Goal: Task Accomplishment & Management: Complete application form

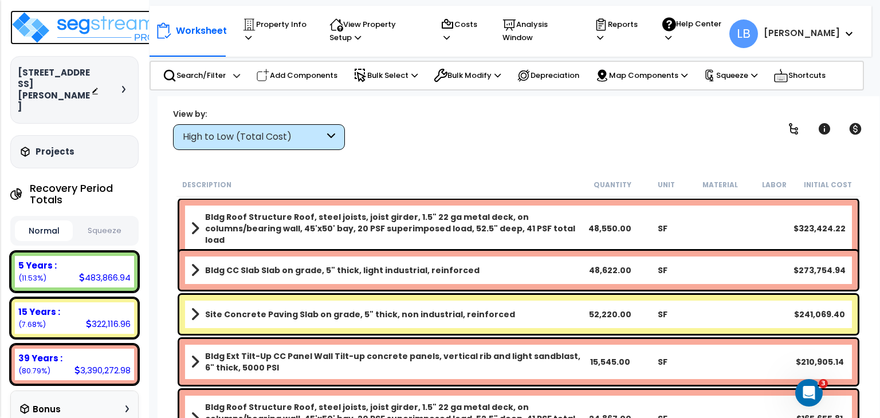
click at [100, 28] on img at bounding box center [84, 27] width 149 height 34
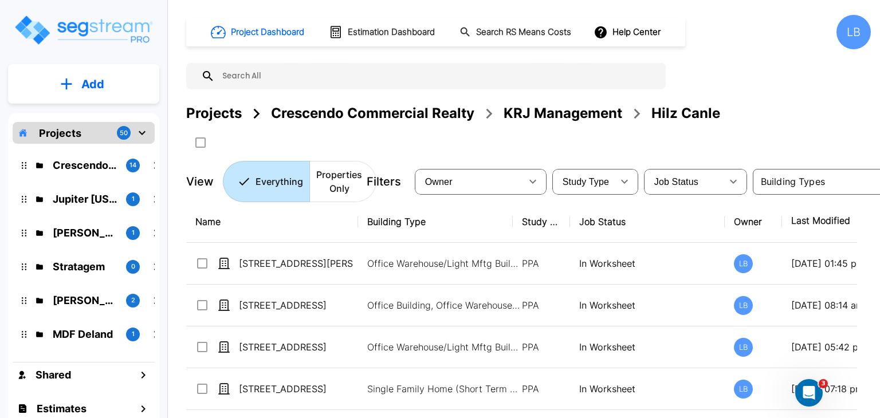
click at [97, 87] on p "Add" at bounding box center [92, 84] width 23 height 17
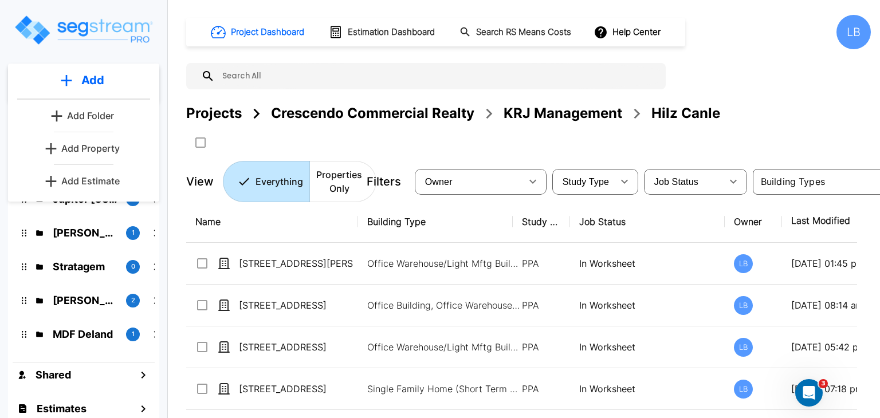
click at [106, 151] on p "Add Property" at bounding box center [90, 149] width 58 height 14
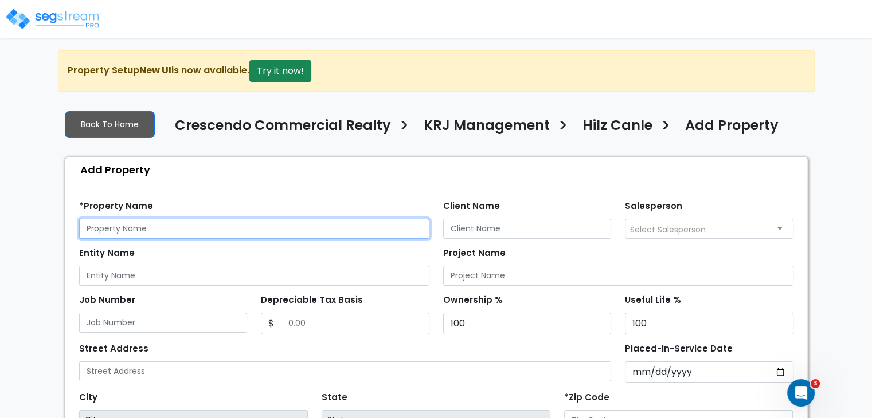
click at [163, 226] on input "text" at bounding box center [254, 229] width 350 height 20
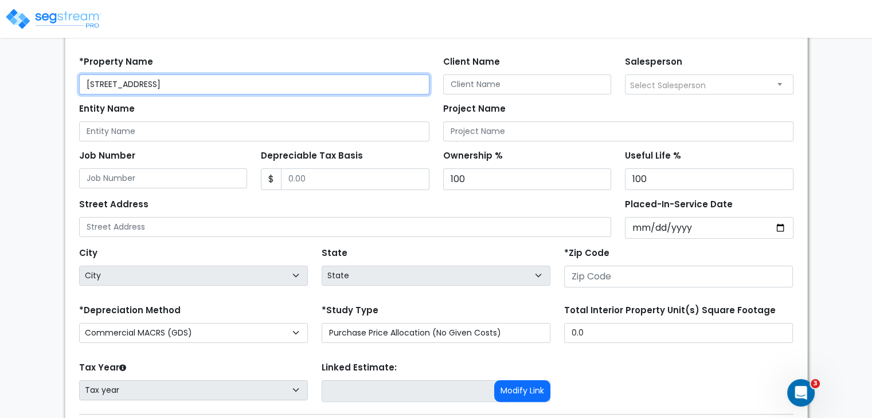
scroll to position [146, 0]
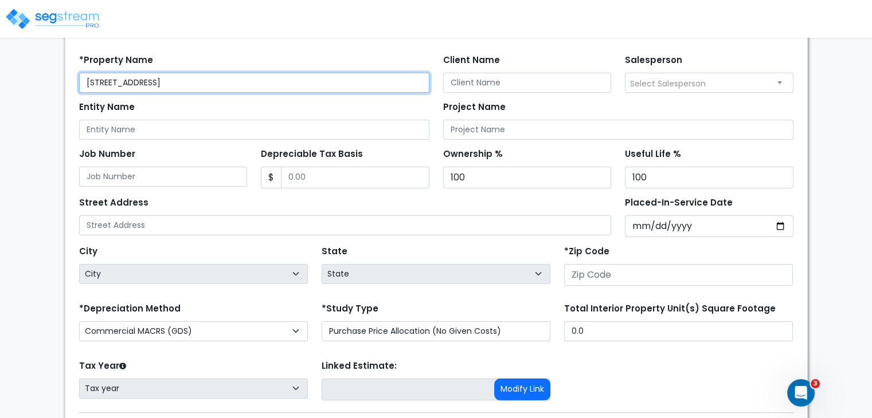
drag, startPoint x: 202, startPoint y: 77, endPoint x: 2, endPoint y: 99, distance: 200.5
click at [2, 99] on div "We are Building your Property. So please grab a coffee and let us do the heavy …" at bounding box center [436, 199] width 872 height 590
type input "[STREET_ADDRESS]"
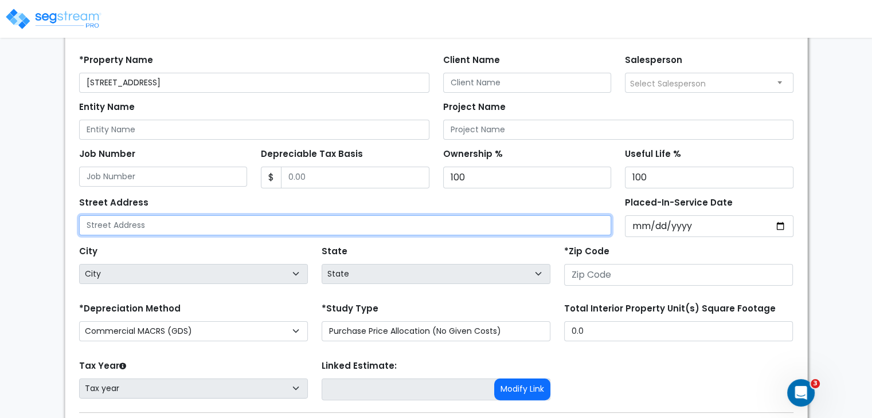
click at [132, 225] on input "text" at bounding box center [345, 225] width 532 height 20
paste input "[STREET_ADDRESS]"
type input "[STREET_ADDRESS]"
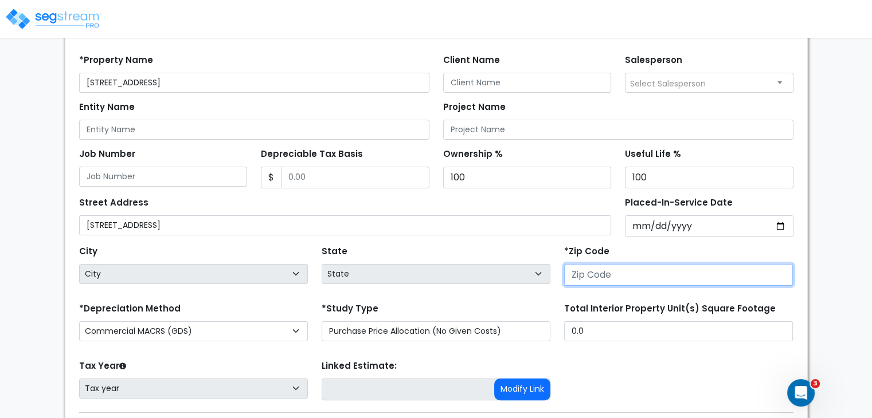
click at [583, 271] on input "number" at bounding box center [678, 275] width 229 height 22
type input "77"
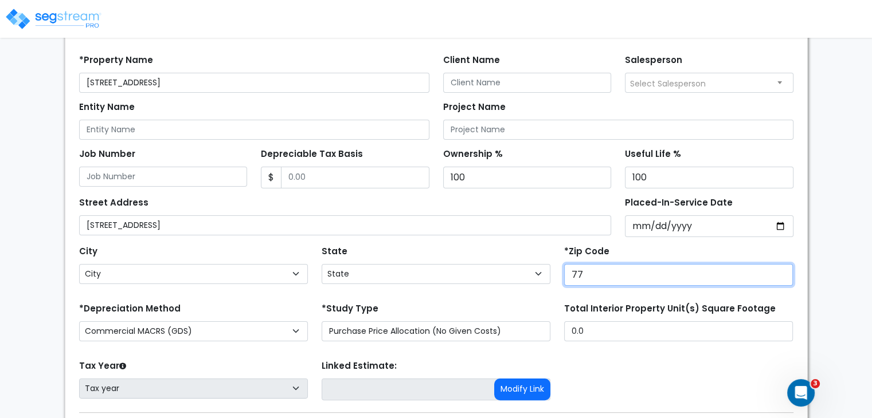
select select "TX"
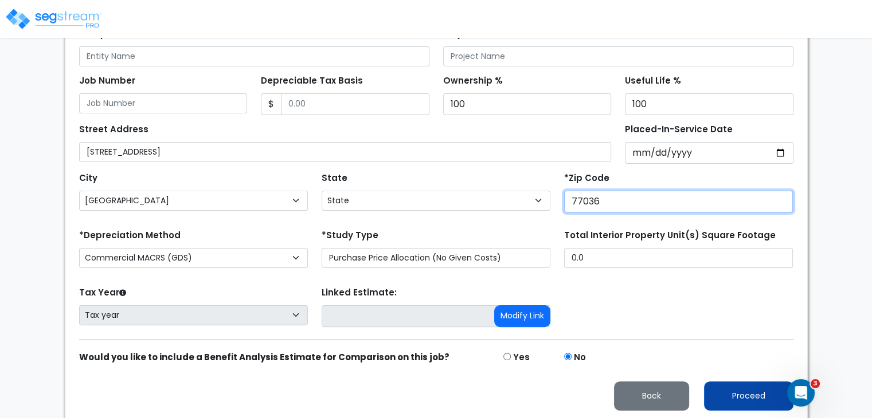
type input "77036"
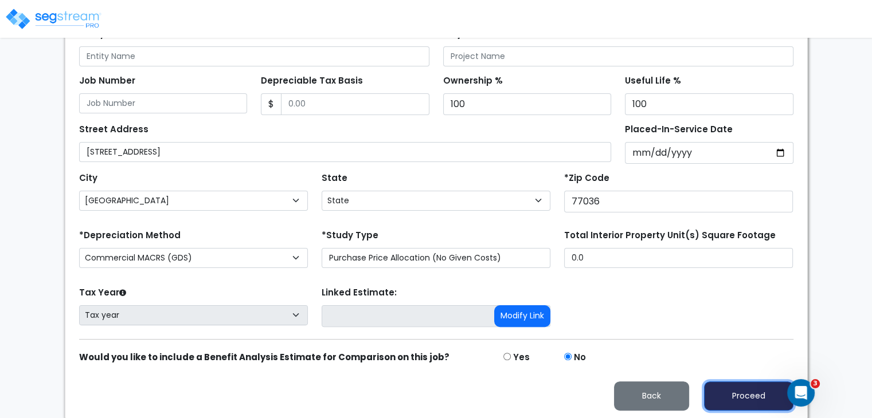
click at [723, 392] on button "Proceed" at bounding box center [748, 396] width 89 height 29
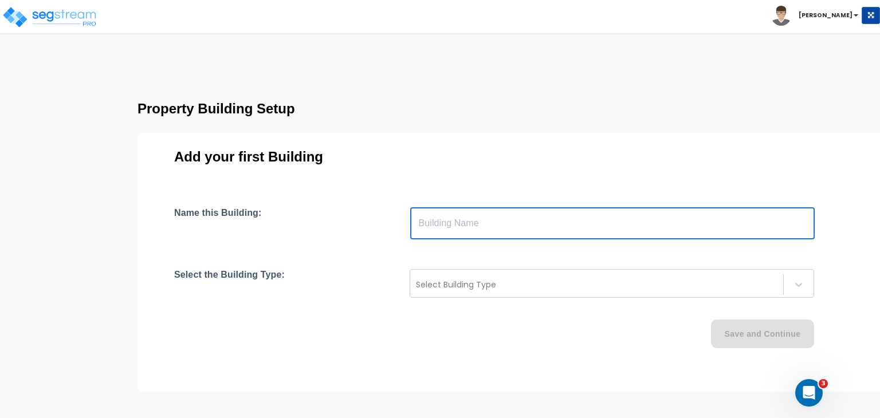
click at [516, 225] on input "text" at bounding box center [612, 223] width 405 height 32
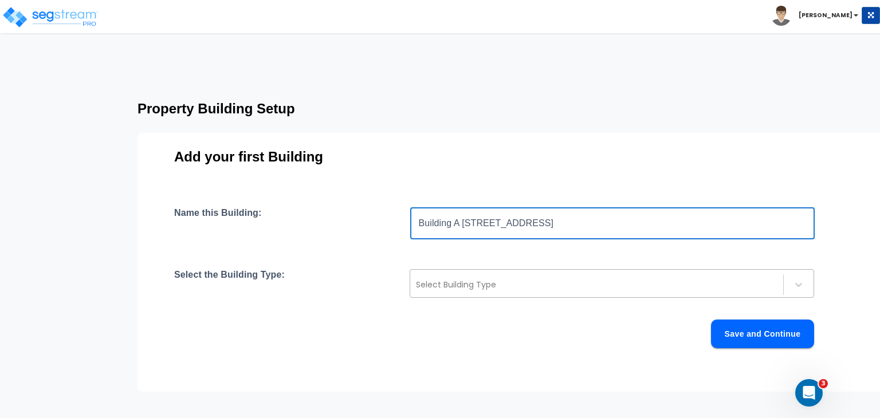
type input "Building A 6210-6248 Westline Drive"
click at [503, 278] on div at bounding box center [597, 285] width 362 height 14
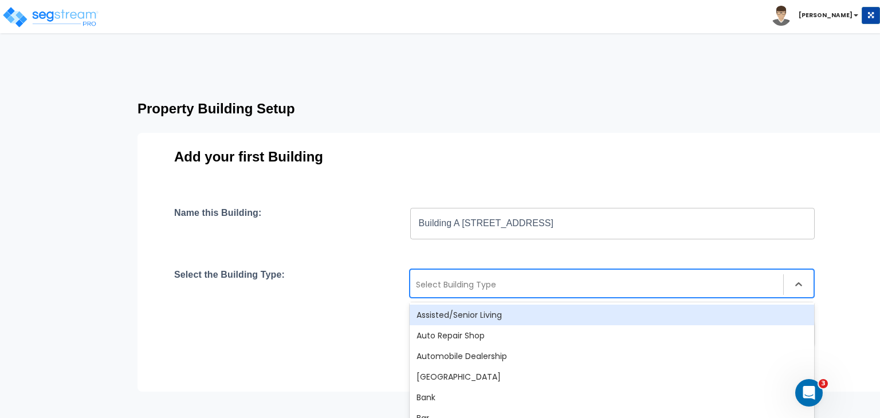
click at [476, 282] on div at bounding box center [597, 285] width 362 height 14
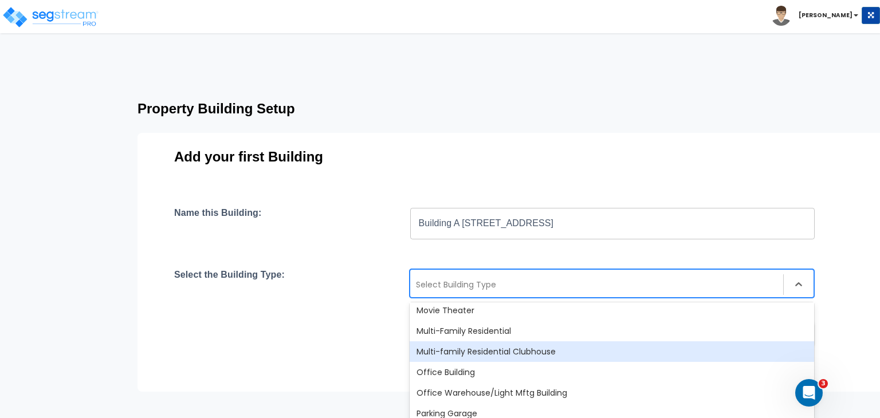
scroll to position [744, 0]
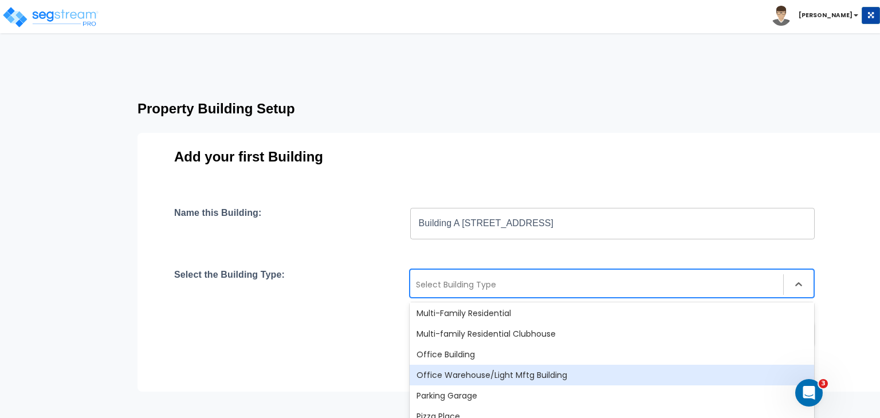
click at [481, 376] on div "Office Warehouse/Light Mftg Building" at bounding box center [612, 375] width 405 height 21
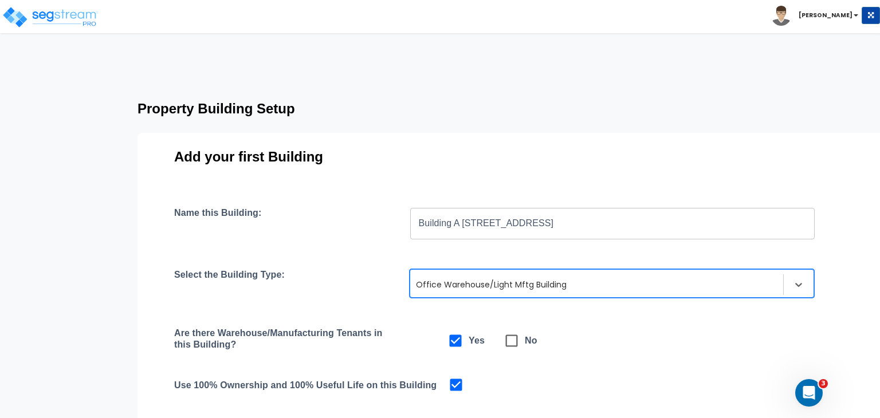
scroll to position [121, 0]
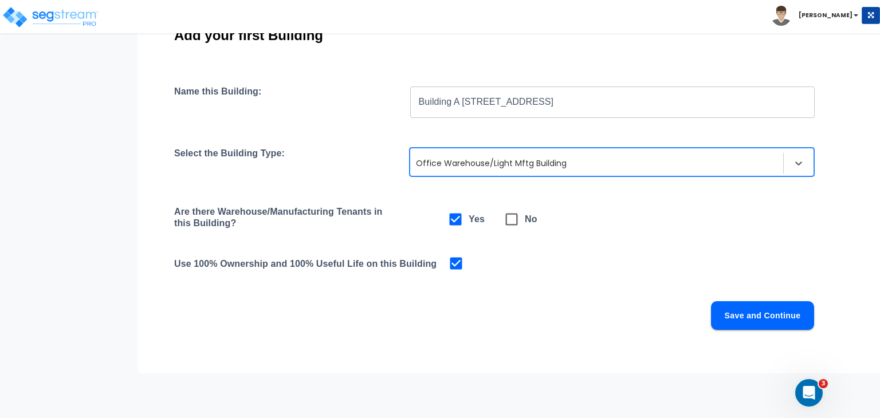
click at [761, 316] on button "Save and Continue" at bounding box center [762, 315] width 103 height 29
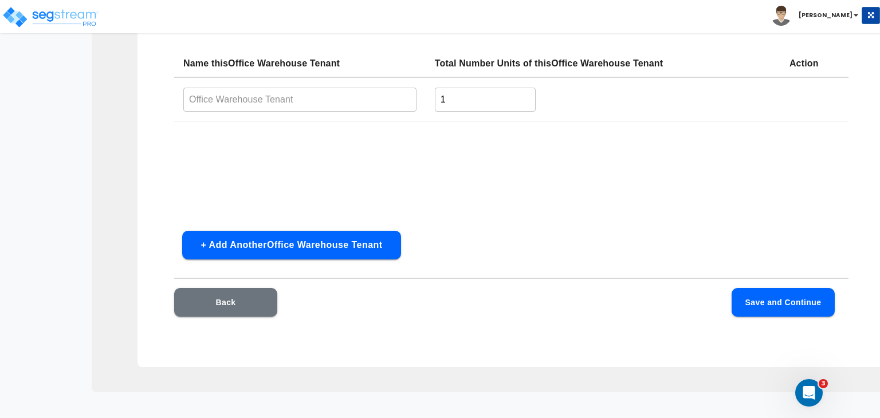
scroll to position [99, 0]
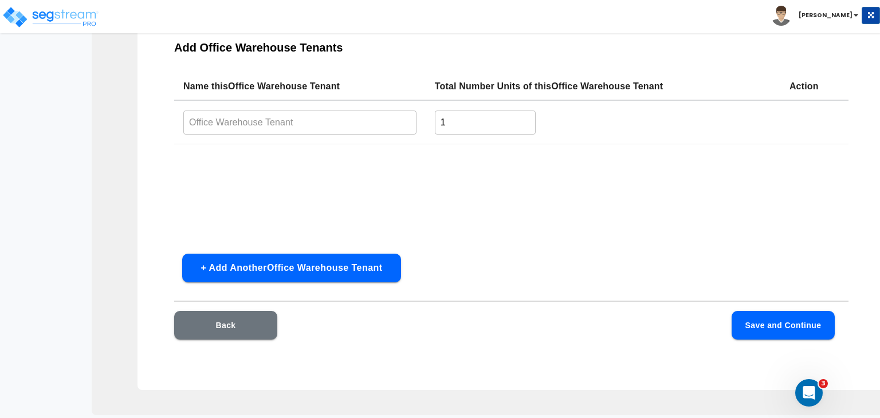
click at [252, 125] on input "text" at bounding box center [299, 122] width 233 height 25
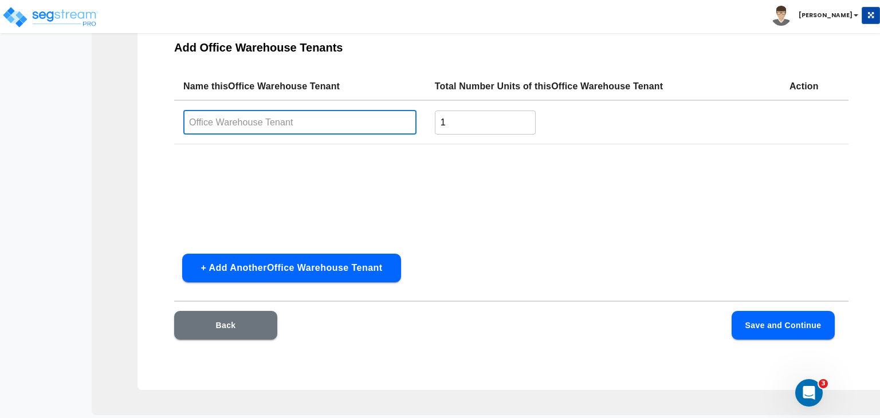
click at [252, 124] on input "text" at bounding box center [299, 122] width 233 height 25
type input "Office Warehouse Tenant"
click at [754, 325] on button "Save and Continue" at bounding box center [783, 325] width 103 height 29
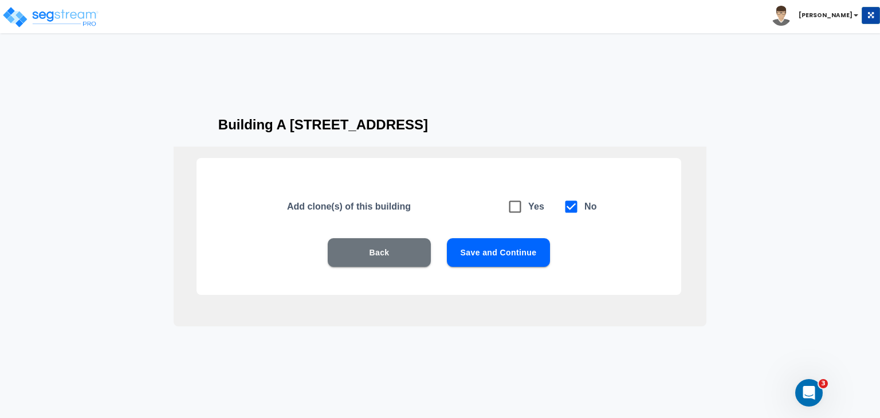
scroll to position [25, 0]
click at [502, 253] on button "Save and Continue" at bounding box center [498, 252] width 103 height 29
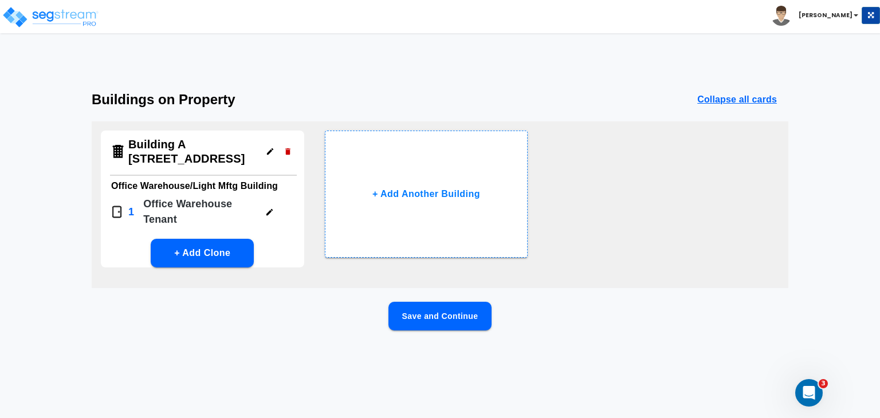
scroll to position [0, 0]
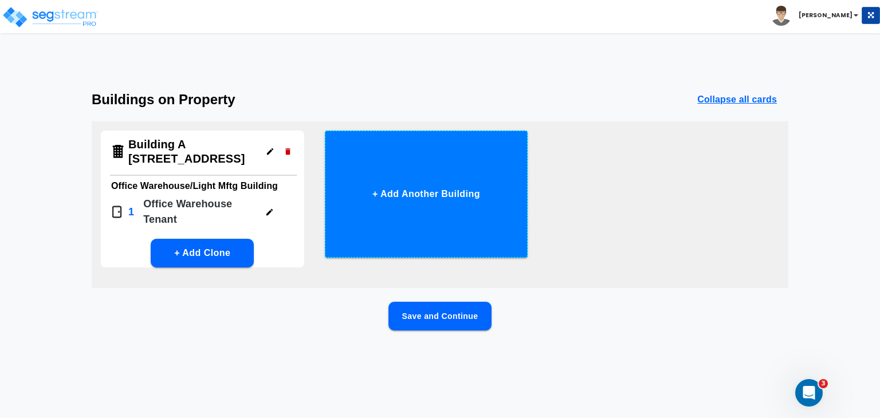
click at [421, 202] on button "+ Add Another Building" at bounding box center [426, 194] width 203 height 127
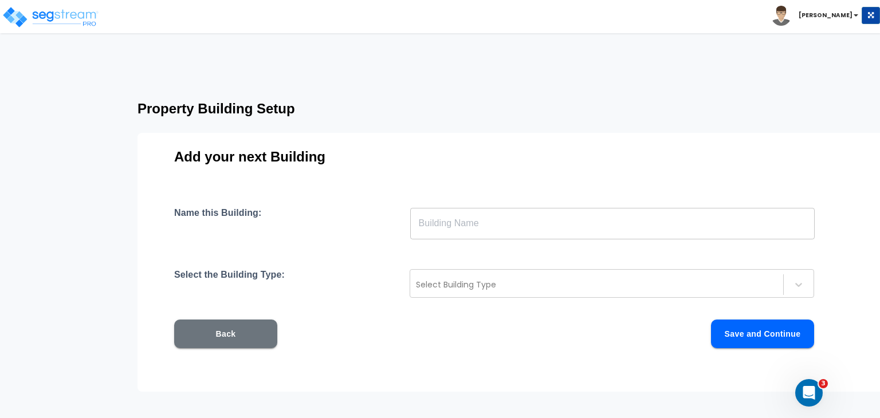
click at [238, 329] on button "Back" at bounding box center [225, 334] width 103 height 29
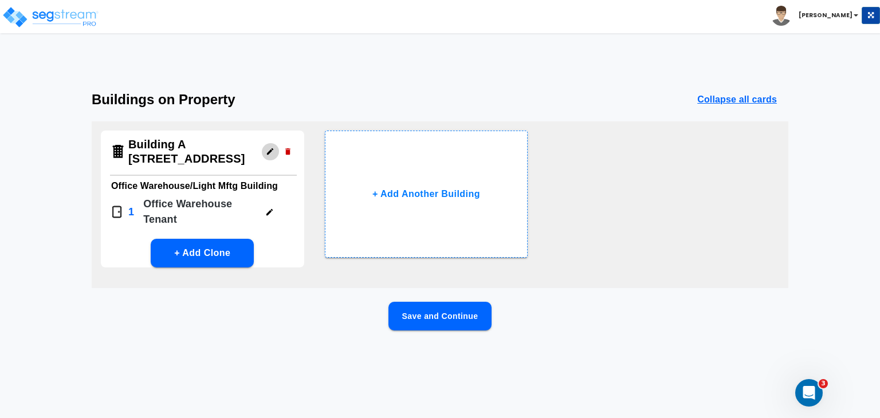
click at [268, 153] on icon "button" at bounding box center [270, 151] width 6 height 6
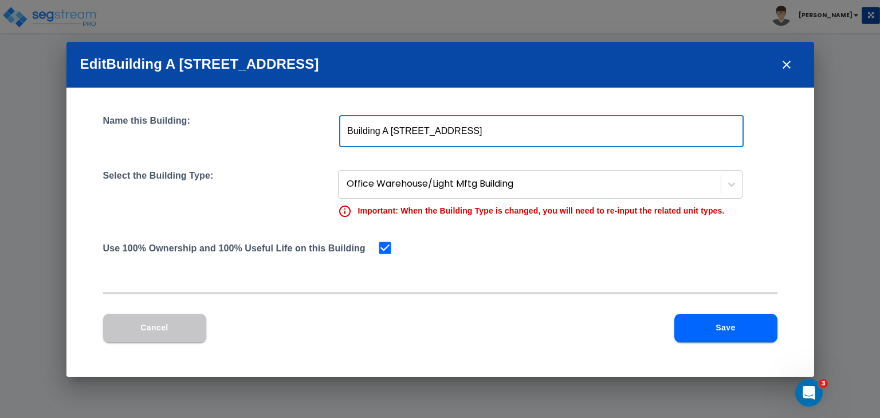
drag, startPoint x: 511, startPoint y: 136, endPoint x: 225, endPoint y: 147, distance: 286.7
click at [225, 147] on div "Name this Building: Building A 6210-6248 Westline Drive ​ Select the Building T…" at bounding box center [440, 196] width 674 height 163
click at [714, 324] on button "Save" at bounding box center [725, 328] width 103 height 29
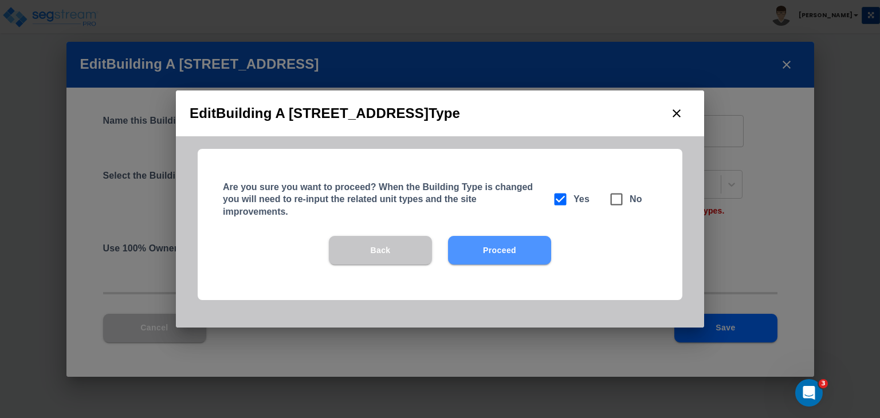
click at [508, 248] on button "Proceed" at bounding box center [499, 250] width 103 height 29
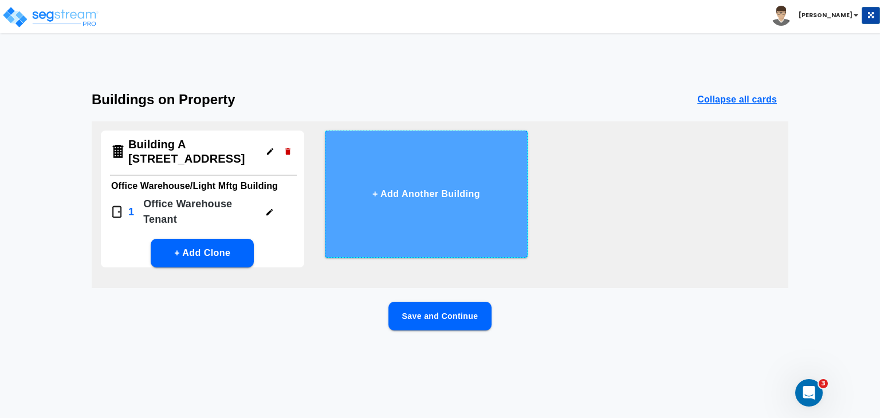
click at [446, 188] on button "+ Add Another Building" at bounding box center [426, 194] width 203 height 127
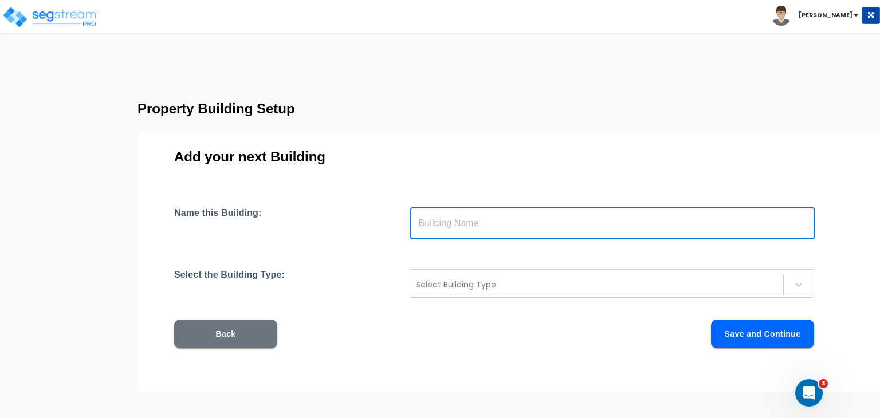
click at [439, 221] on input "text" at bounding box center [612, 223] width 405 height 32
paste input "Building A 6210-6248 Westline Drive"
type input "Building A 6210-6248 Westline Drive"
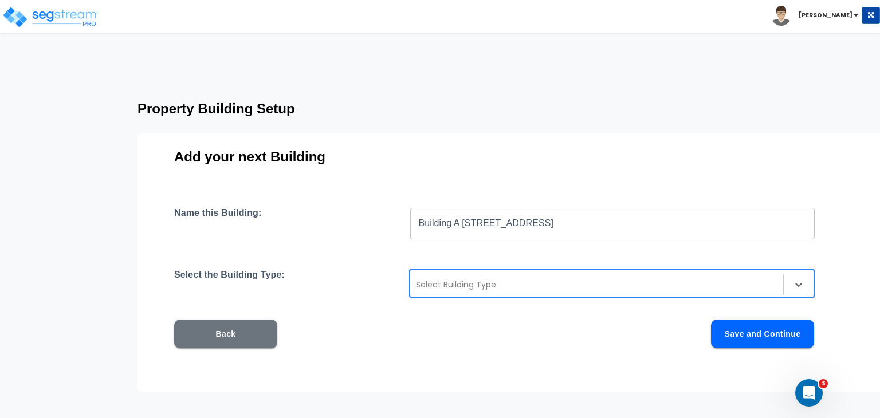
click at [450, 281] on div at bounding box center [597, 285] width 362 height 14
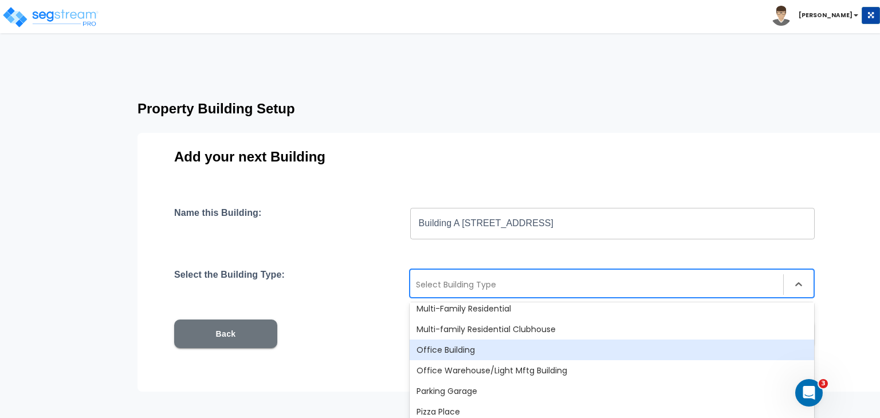
scroll to position [749, 0]
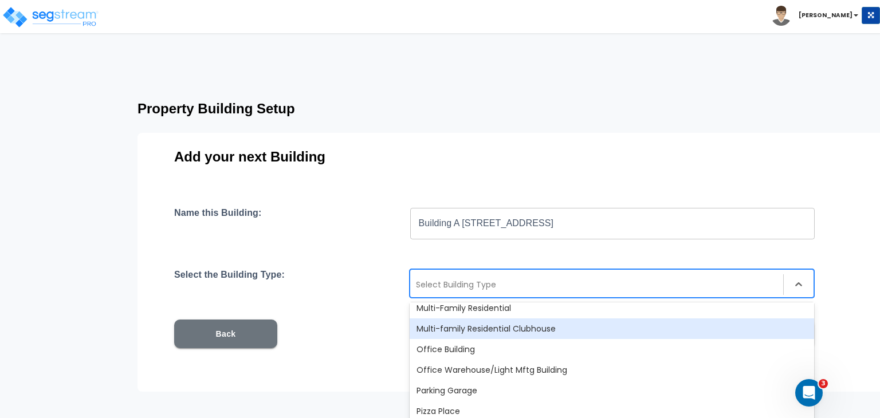
drag, startPoint x: 474, startPoint y: 351, endPoint x: 523, endPoint y: 321, distance: 56.8
click at [523, 321] on div "Assisted/Senior Living Auto Repair Shop Automobile Dealership Auxiliary Buildin…" at bounding box center [612, 389] width 405 height 172
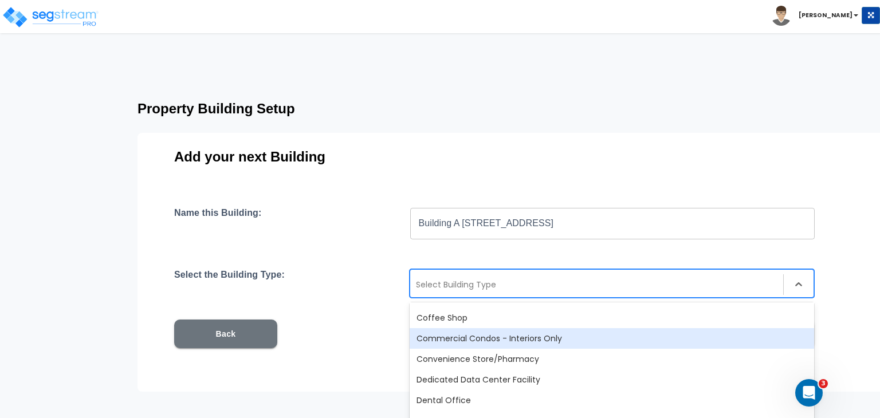
click at [521, 339] on div "Commercial Condos - Interiors Only" at bounding box center [612, 338] width 405 height 21
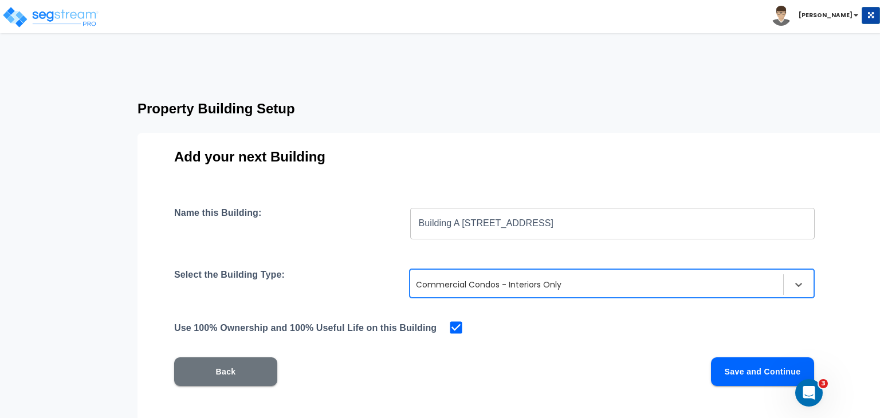
click at [737, 371] on button "Save and Continue" at bounding box center [762, 372] width 103 height 29
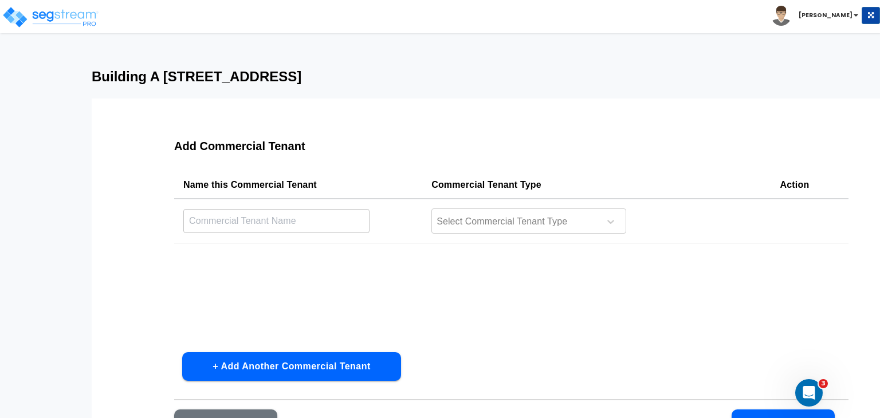
click at [282, 223] on input "text" at bounding box center [276, 221] width 186 height 25
type input "Office Tenants"
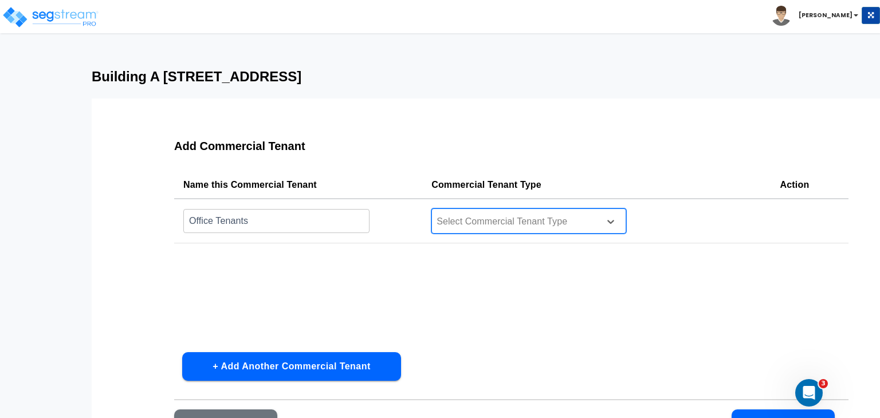
click at [503, 220] on div at bounding box center [513, 221] width 157 height 15
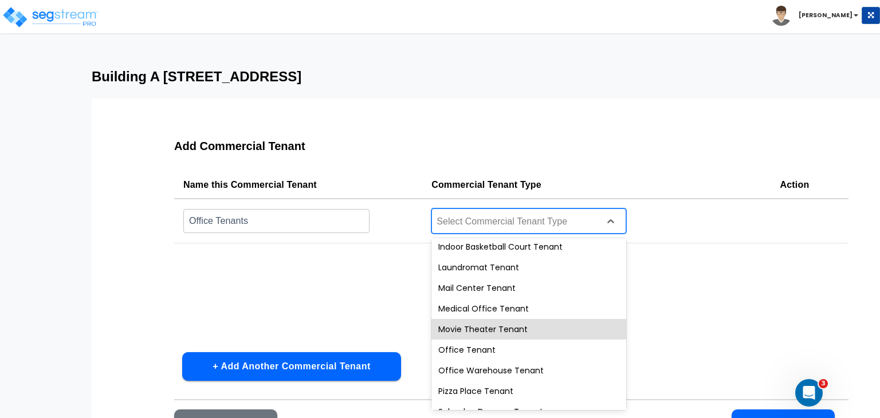
scroll to position [387, 0]
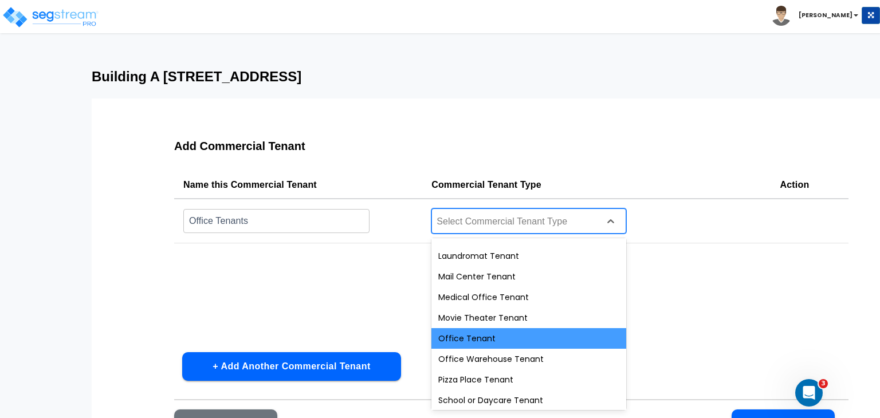
click at [500, 339] on div "Office Tenant" at bounding box center [528, 338] width 195 height 21
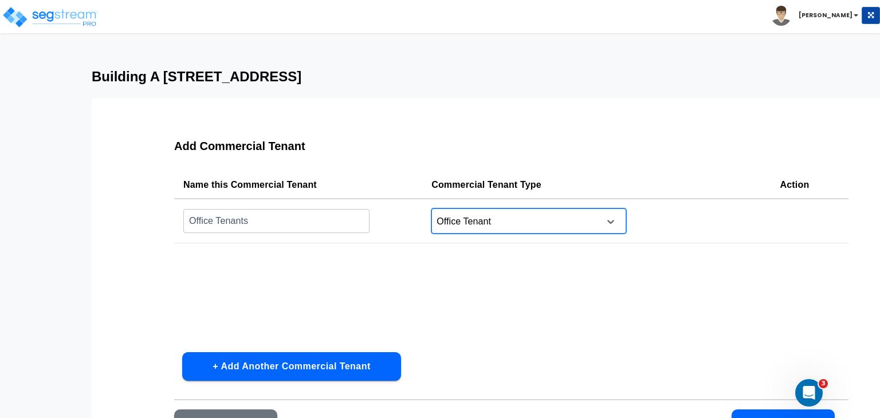
scroll to position [74, 0]
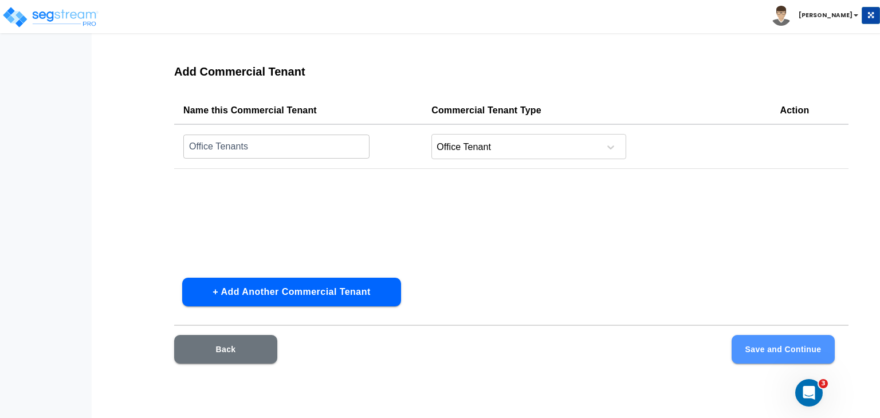
click at [760, 346] on button "Save and Continue" at bounding box center [783, 349] width 103 height 29
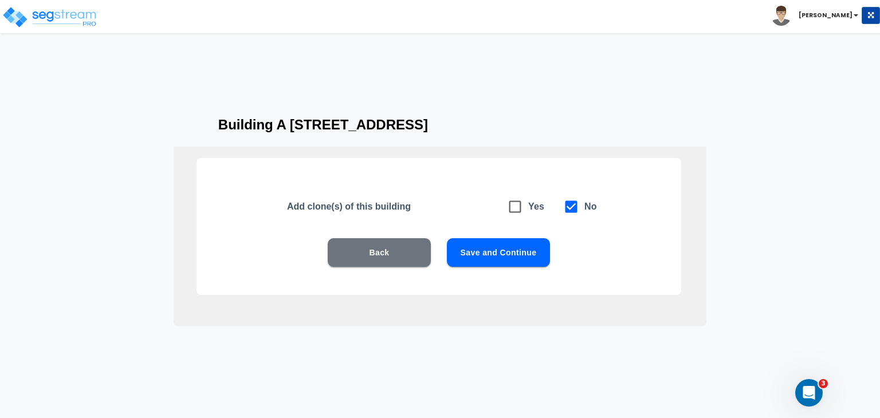
scroll to position [25, 0]
click at [478, 257] on button "Save and Continue" at bounding box center [498, 252] width 103 height 29
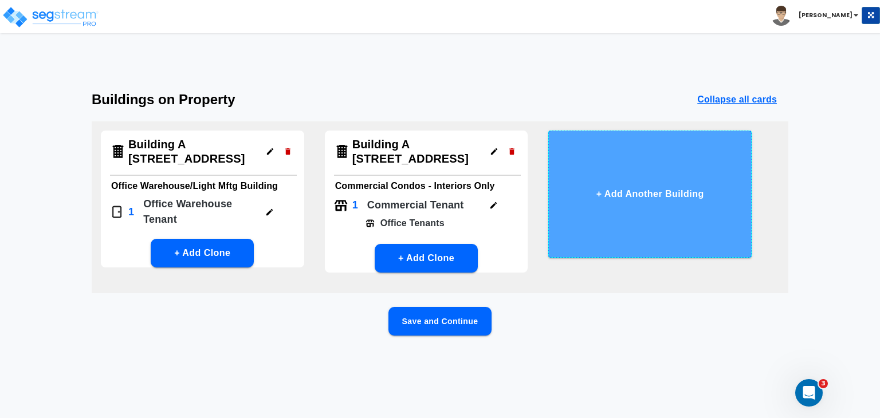
click at [614, 216] on button "+ Add Another Building" at bounding box center [649, 194] width 203 height 127
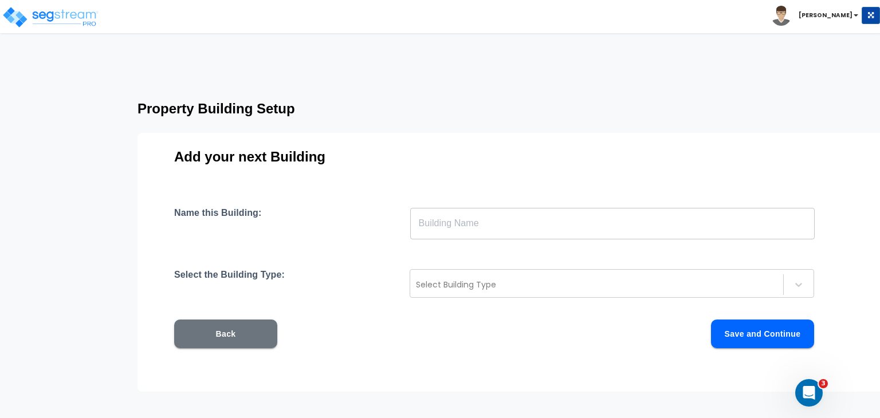
click at [435, 225] on input "text" at bounding box center [612, 223] width 405 height 32
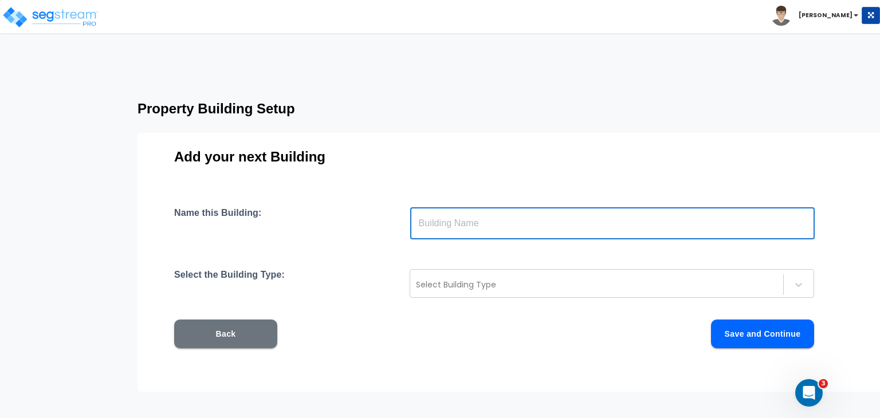
click at [431, 226] on input "text" at bounding box center [612, 223] width 405 height 32
paste input "Building B — 6100–6144 Westline Dr"
type input "Building B — 6100–6144 Westline Dr"
click at [461, 288] on div at bounding box center [597, 285] width 362 height 14
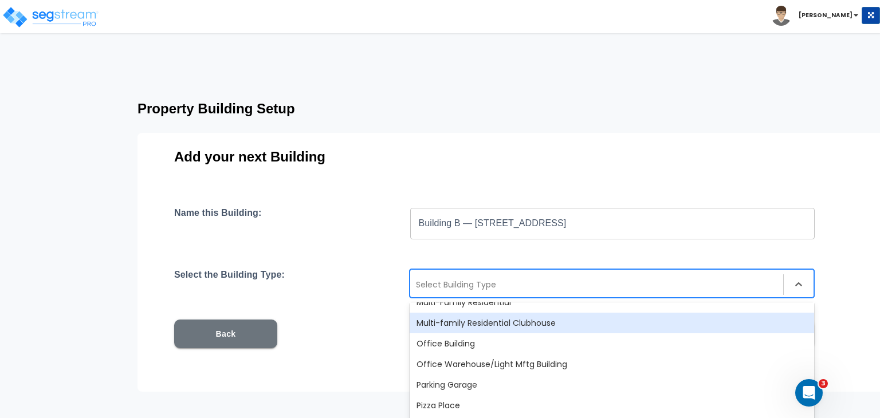
scroll to position [756, 0]
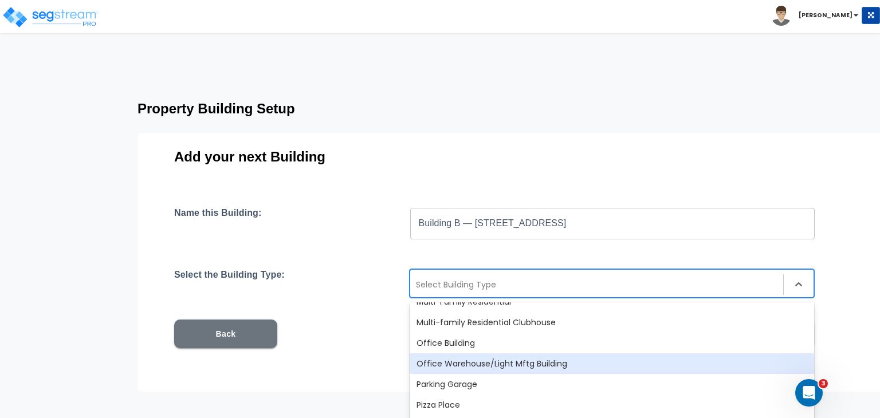
click at [489, 363] on div "Office Warehouse/Light Mftg Building" at bounding box center [612, 364] width 405 height 21
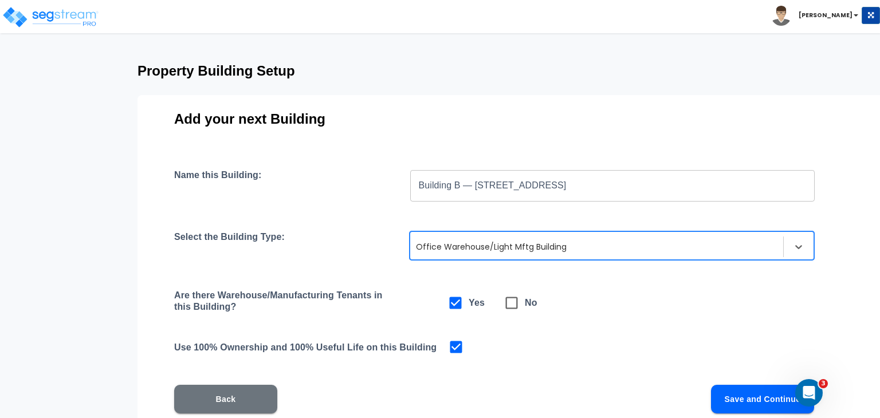
scroll to position [39, 0]
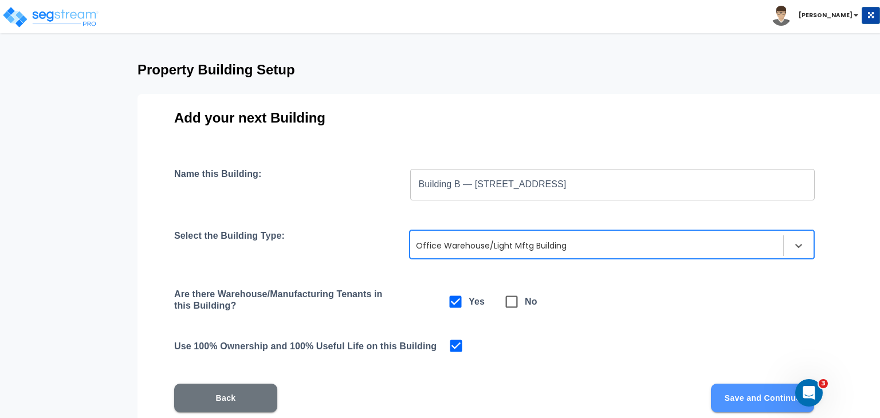
click at [731, 397] on button "Save and Continue" at bounding box center [762, 398] width 103 height 29
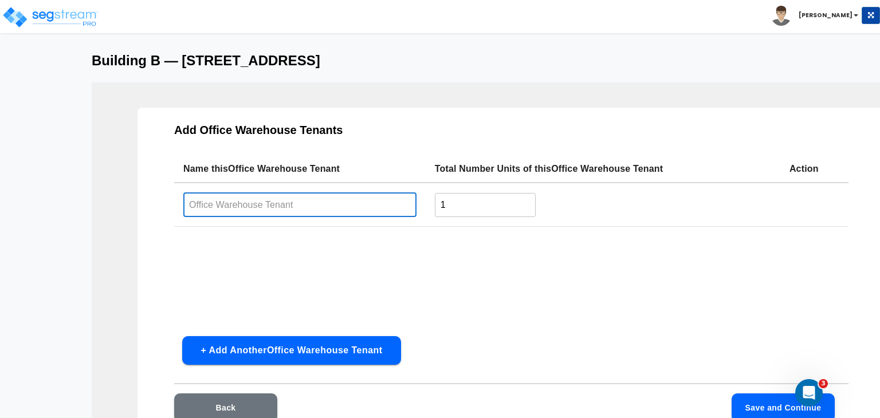
click at [248, 206] on input "text" at bounding box center [299, 205] width 233 height 25
type input "O"
click at [248, 206] on input "text" at bounding box center [299, 205] width 233 height 25
click at [250, 200] on input "text" at bounding box center [299, 205] width 233 height 25
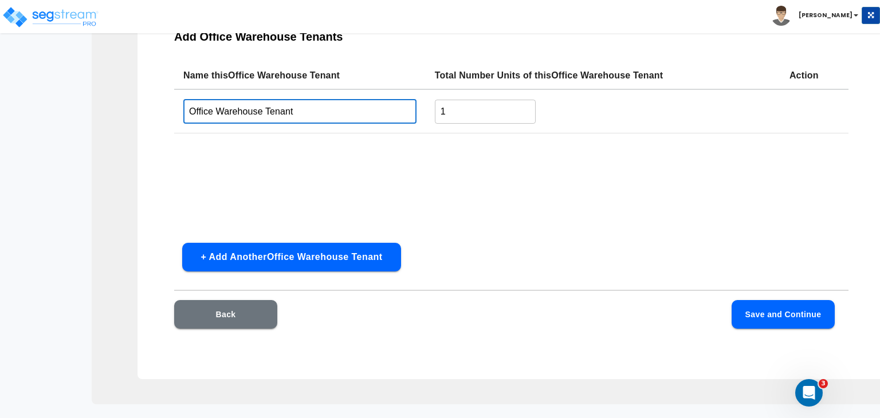
scroll to position [110, 0]
type input "Office Warehouse Tenant"
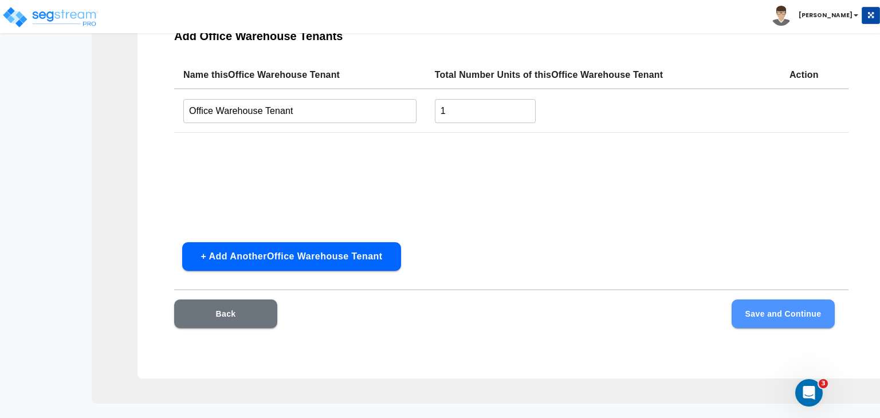
click at [759, 315] on button "Save and Continue" at bounding box center [783, 314] width 103 height 29
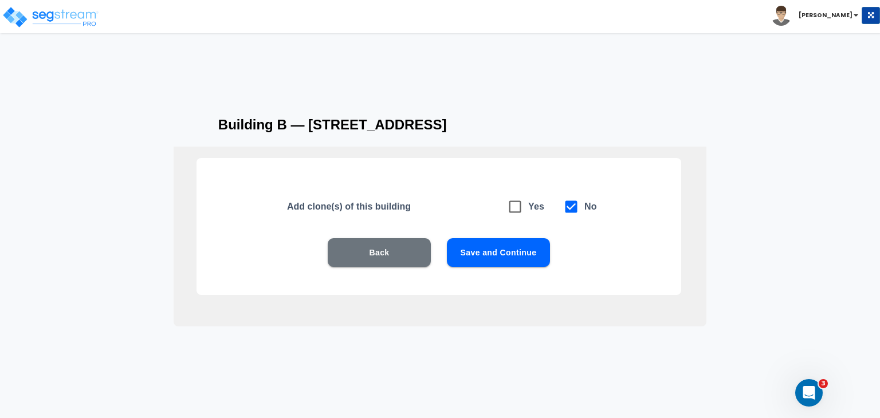
click at [514, 254] on button "Save and Continue" at bounding box center [498, 252] width 103 height 29
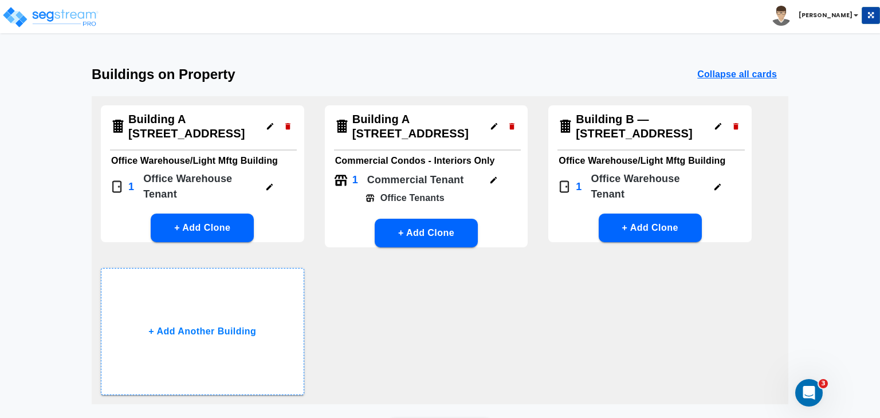
scroll to position [0, 0]
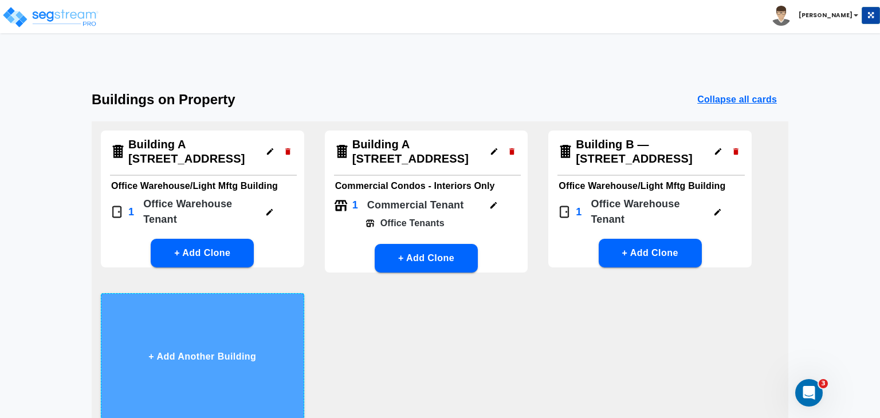
click at [198, 347] on button "+ Add Another Building" at bounding box center [202, 356] width 203 height 127
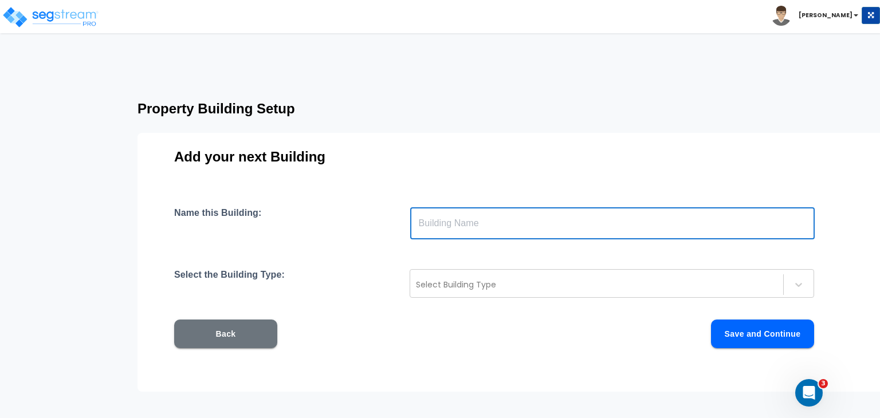
click at [438, 227] on input "text" at bounding box center [612, 223] width 405 height 32
paste input "Building B — 6100–6144 Westline Dr"
type input "Building B — 6100–6144 Westline Dr"
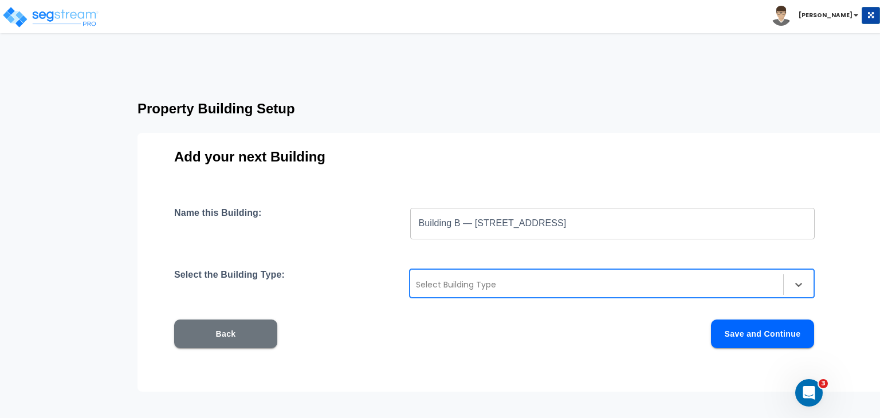
click at [470, 289] on div at bounding box center [597, 285] width 362 height 14
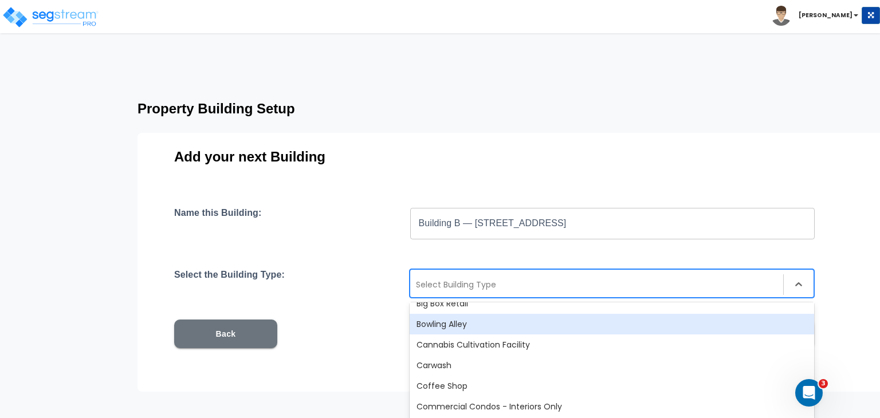
scroll to position [155, 0]
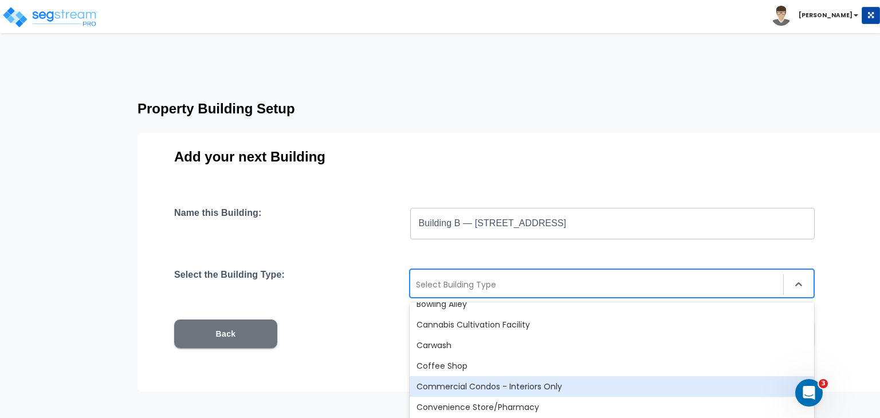
click at [488, 390] on div "Commercial Condos - Interiors Only" at bounding box center [612, 386] width 405 height 21
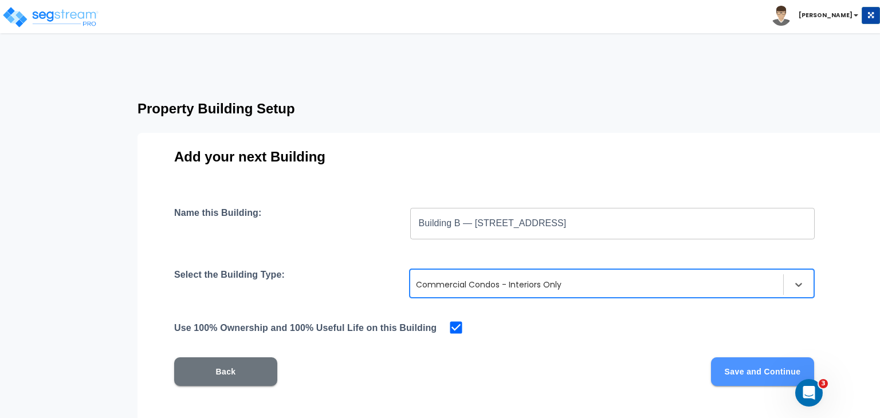
click at [756, 374] on button "Save and Continue" at bounding box center [762, 372] width 103 height 29
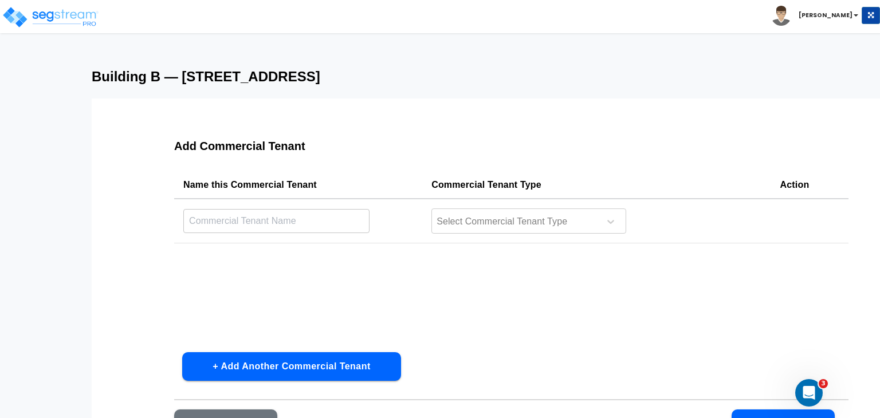
click at [243, 222] on input "text" at bounding box center [276, 221] width 186 height 25
type input "Office Tenants"
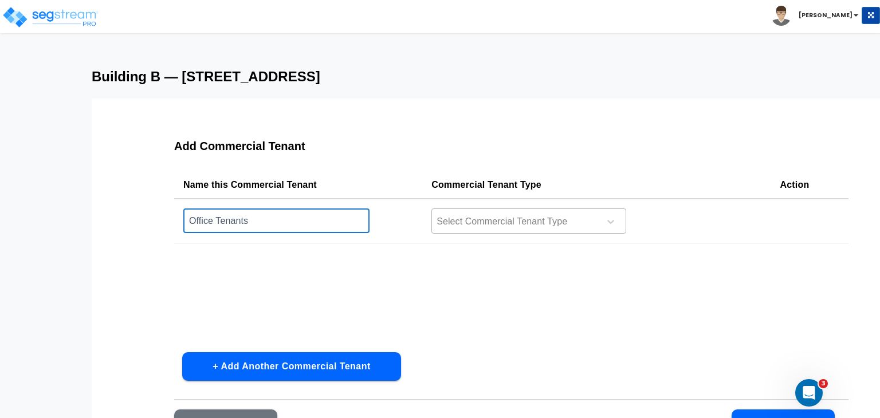
click at [483, 222] on div at bounding box center [513, 221] width 157 height 15
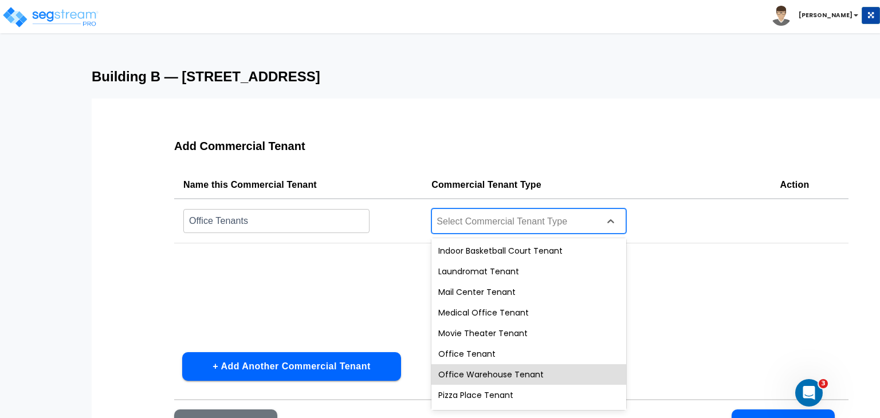
scroll to position [431, 0]
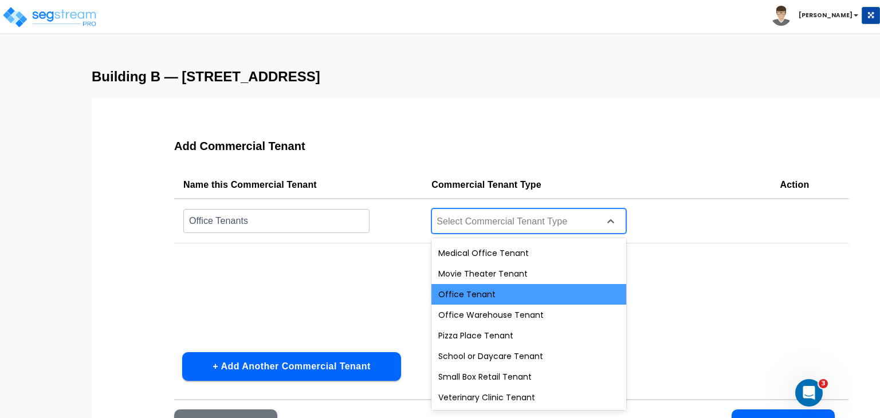
click at [472, 294] on div "Office Tenant" at bounding box center [528, 294] width 195 height 21
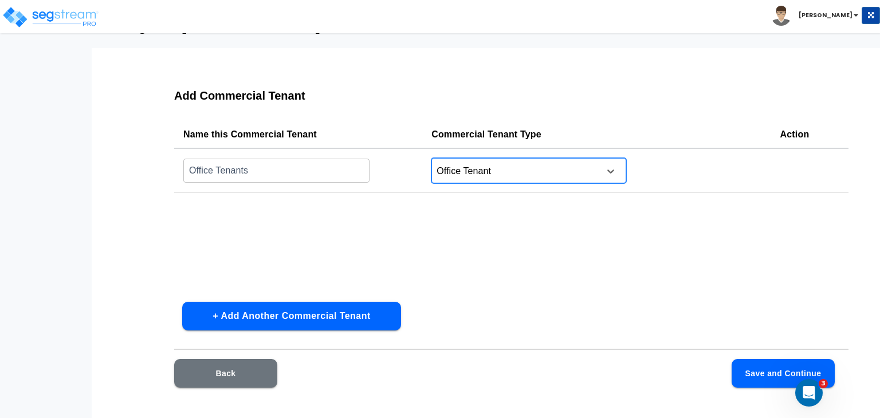
click at [764, 369] on button "Save and Continue" at bounding box center [783, 373] width 103 height 29
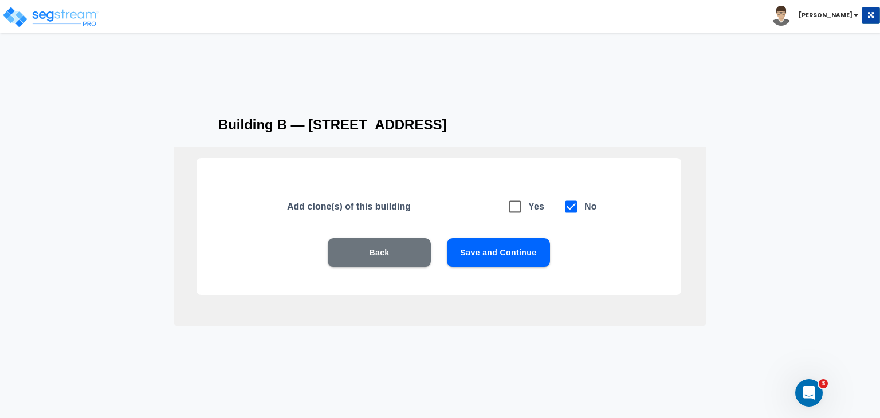
scroll to position [25, 0]
click at [496, 257] on button "Save and Continue" at bounding box center [498, 252] width 103 height 29
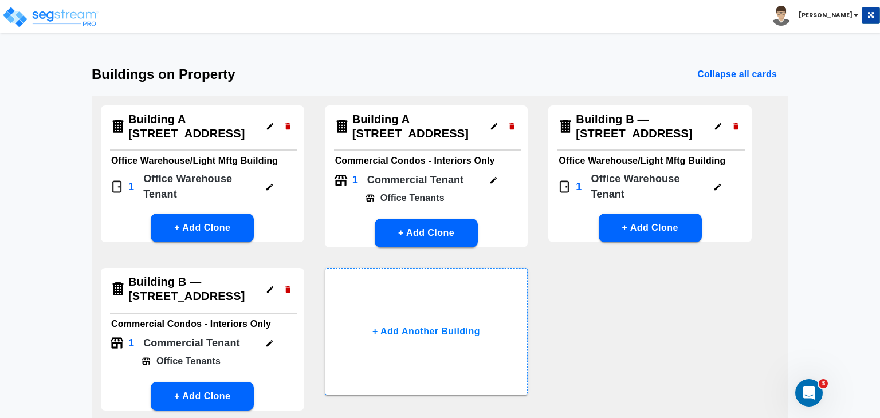
scroll to position [0, 0]
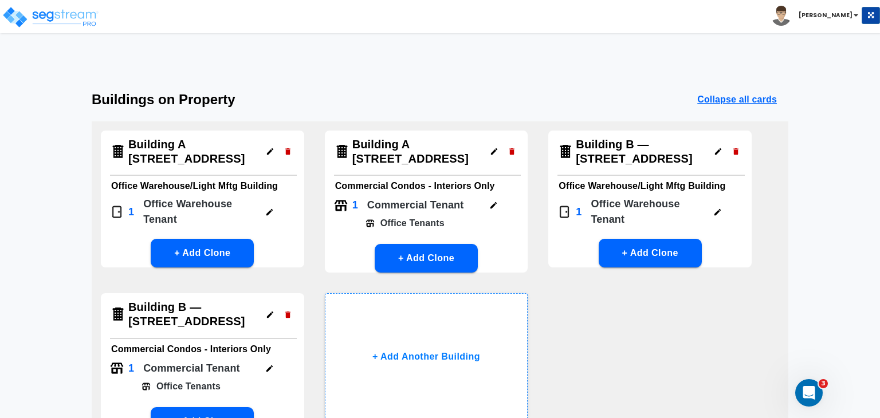
click at [715, 152] on icon "button" at bounding box center [718, 151] width 9 height 9
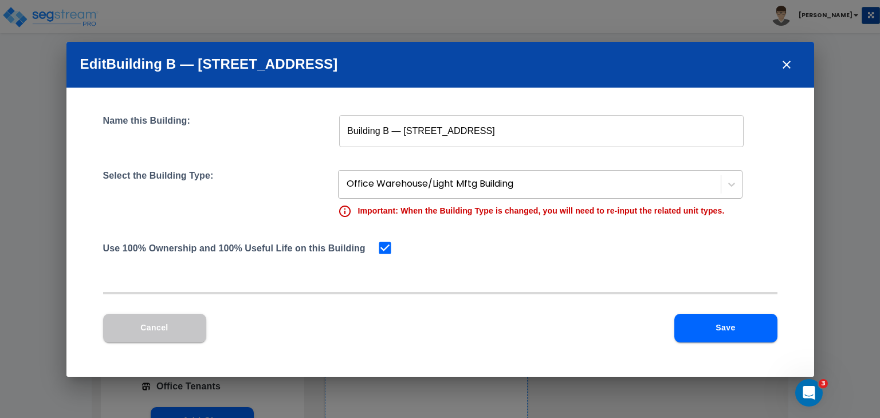
click at [533, 182] on div at bounding box center [531, 183] width 368 height 15
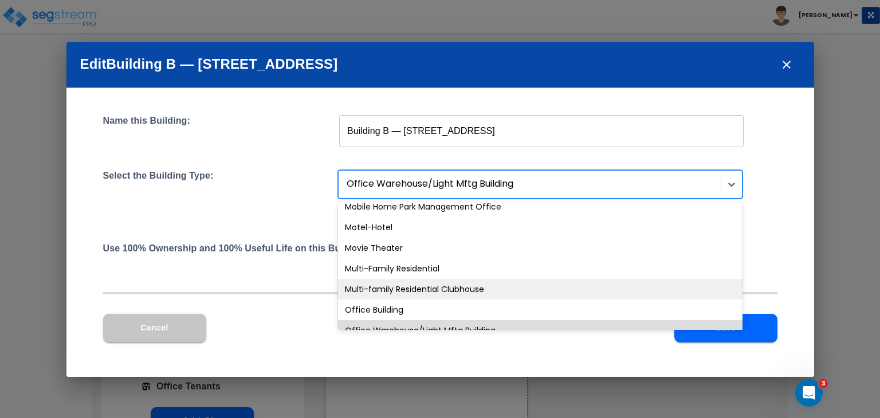
scroll to position [756, 0]
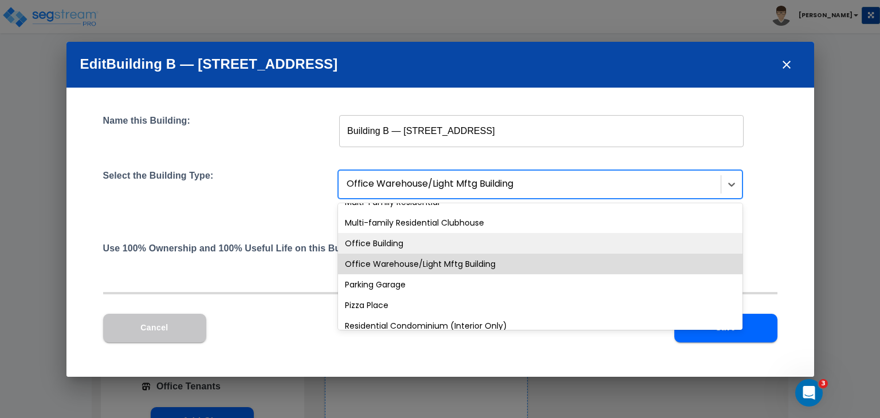
click at [426, 241] on div "Office Building" at bounding box center [540, 243] width 405 height 21
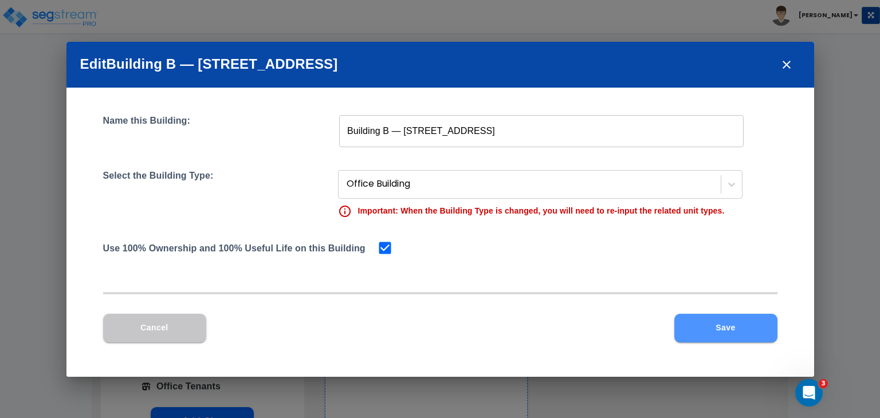
click at [706, 329] on button "Save" at bounding box center [725, 328] width 103 height 29
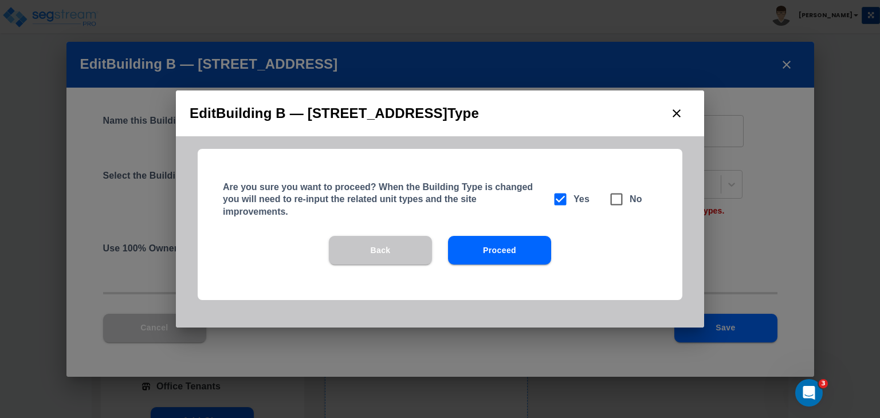
click at [515, 237] on button "Proceed" at bounding box center [499, 250] width 103 height 29
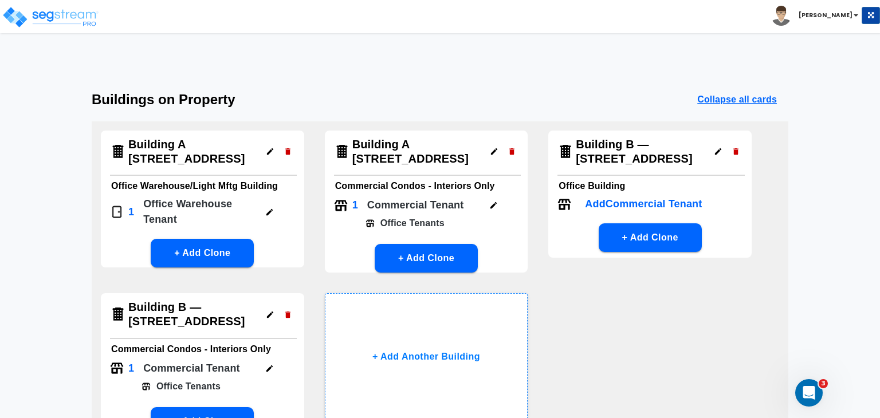
scroll to position [74, 0]
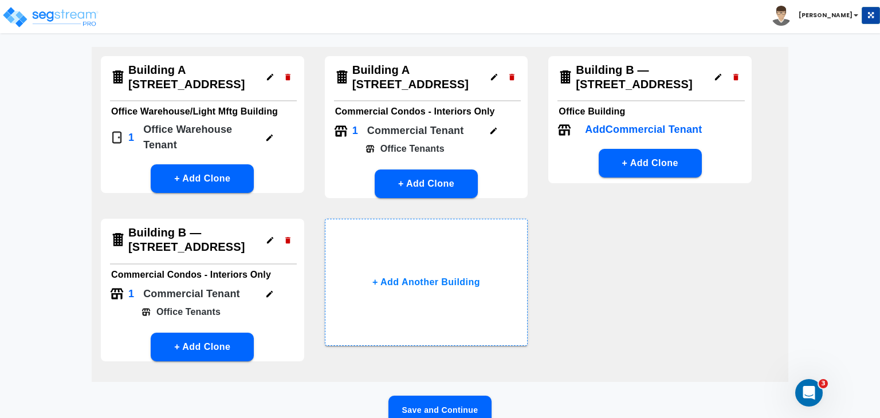
click at [288, 241] on icon "button" at bounding box center [287, 240] width 5 height 6
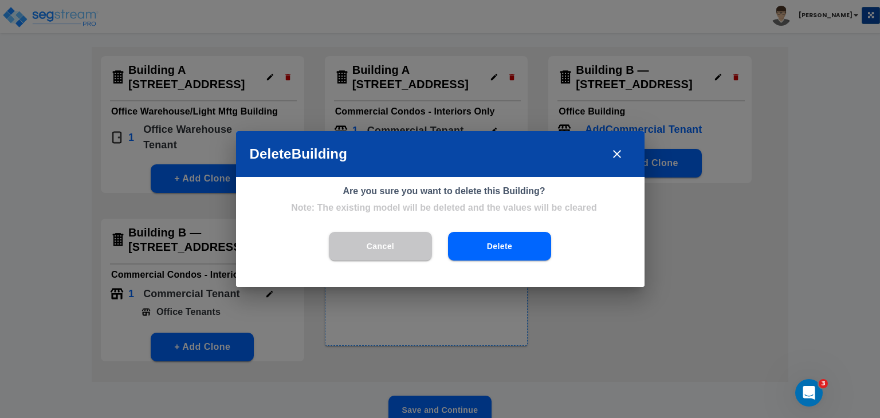
click at [488, 249] on button "Delete" at bounding box center [499, 246] width 103 height 29
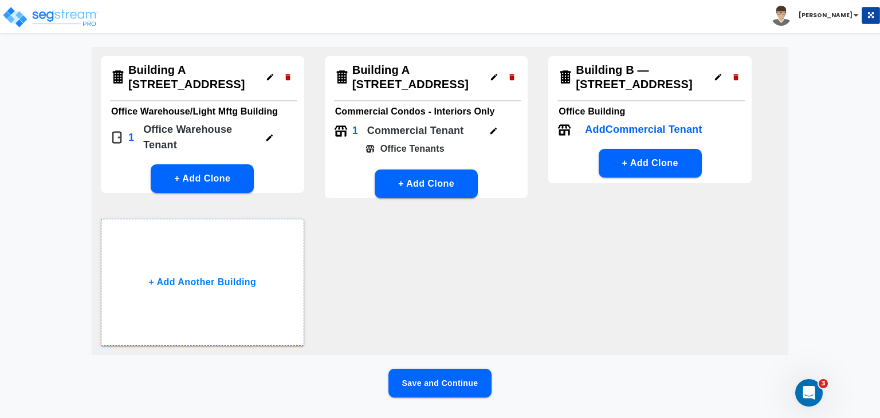
click at [669, 127] on p "Add Commercial Tenant" at bounding box center [643, 129] width 117 height 15
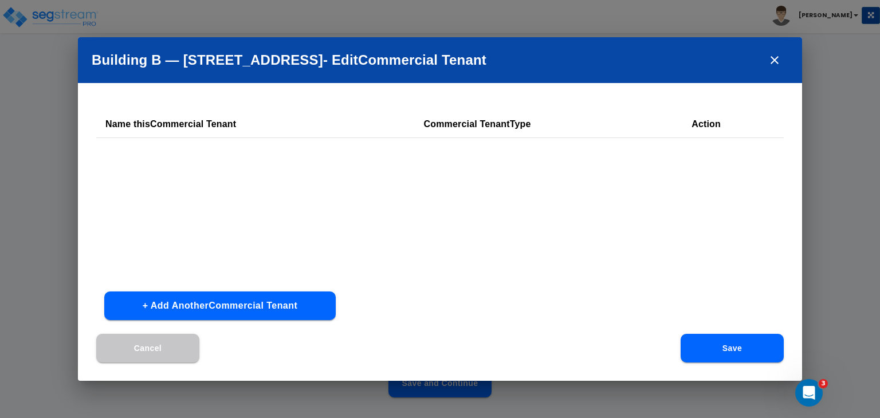
click at [242, 299] on button "+ Add Another Commercial Tenant" at bounding box center [219, 306] width 231 height 29
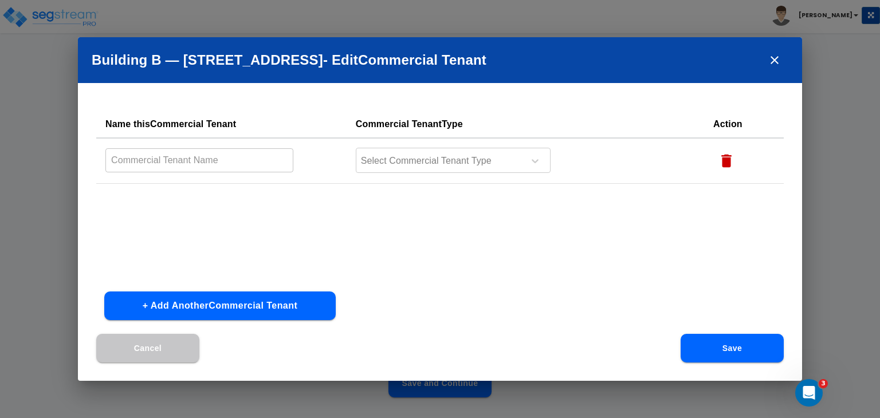
click at [188, 159] on input "text" at bounding box center [199, 160] width 188 height 25
type input "Office Tenants"
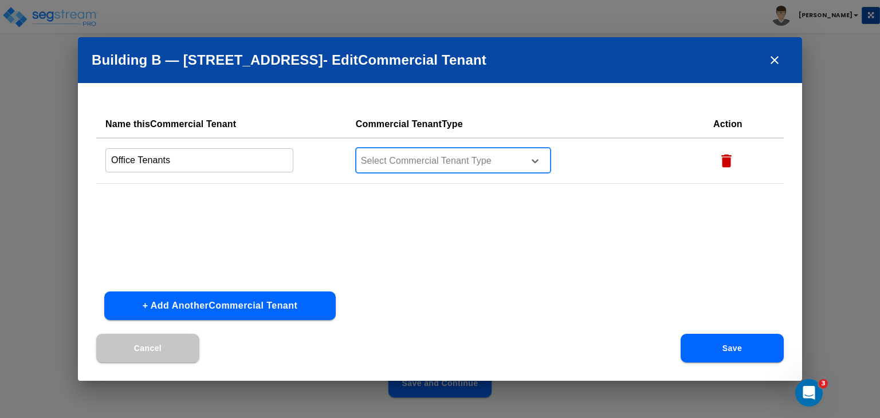
click at [429, 159] on div at bounding box center [438, 161] width 157 height 15
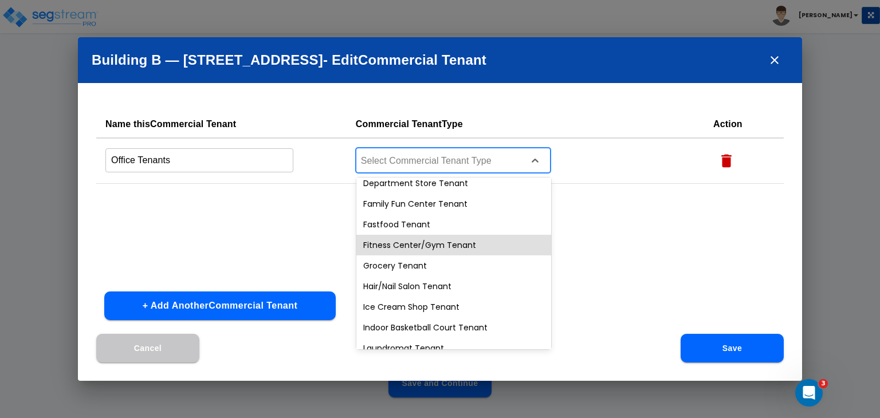
scroll to position [394, 0]
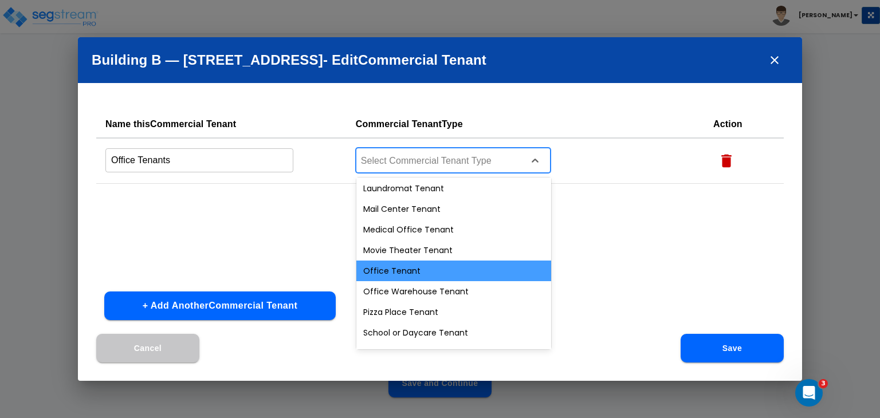
click at [439, 265] on div "Office Tenant" at bounding box center [453, 271] width 195 height 21
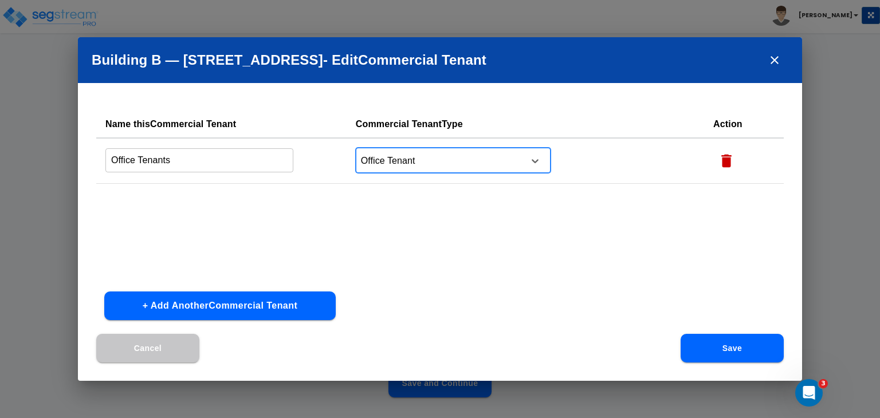
click at [712, 345] on button "Save" at bounding box center [732, 348] width 103 height 29
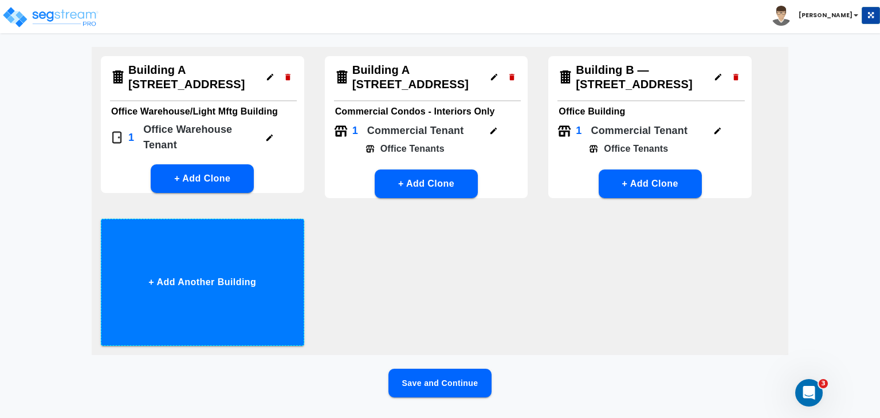
click at [190, 278] on button "+ Add Another Building" at bounding box center [202, 282] width 203 height 127
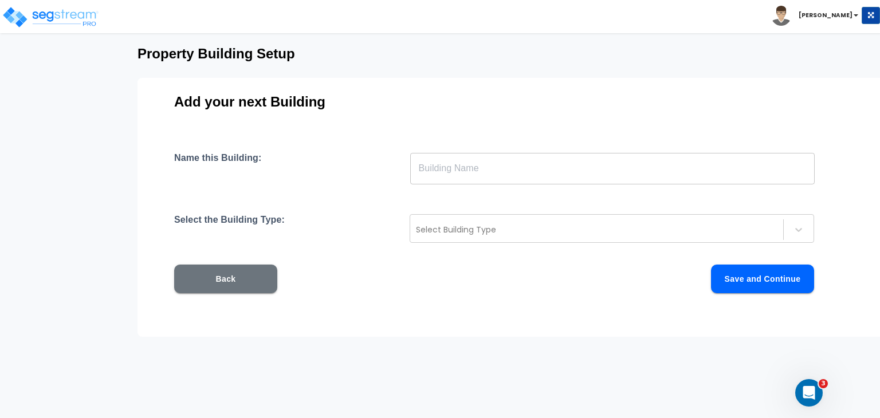
scroll to position [55, 0]
click at [440, 167] on input "text" at bounding box center [612, 168] width 405 height 32
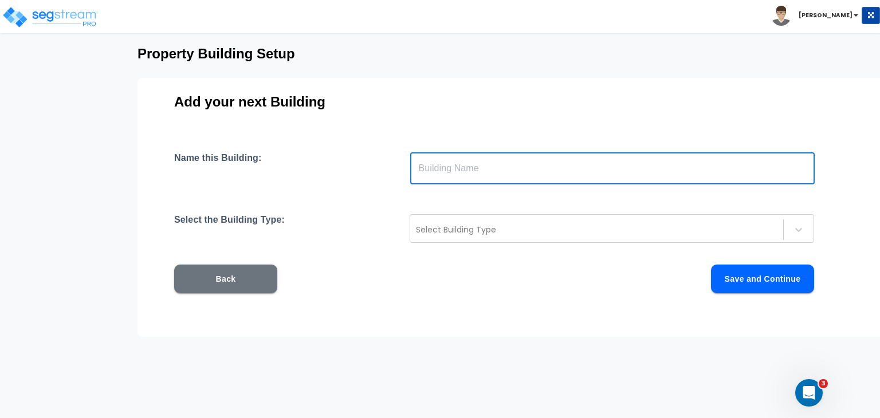
paste input "Building C — 9501–9545 Town Park Dr"
type input "Building C — 9501–9545 Town Park Dr"
click at [502, 229] on div at bounding box center [597, 230] width 362 height 14
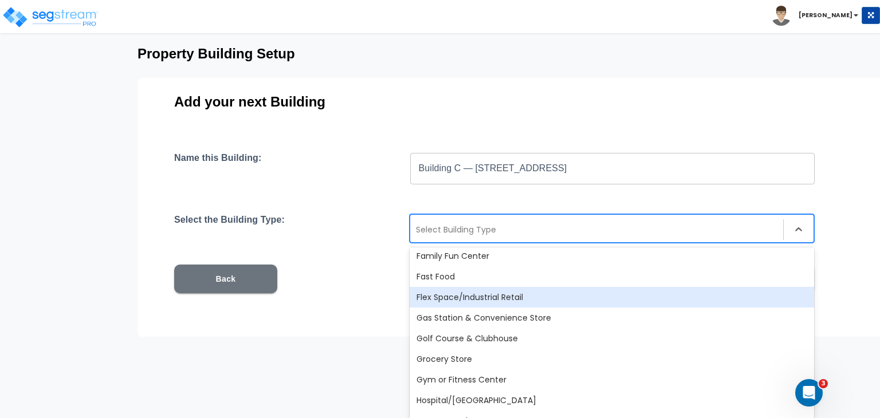
scroll to position [376, 0]
click at [507, 296] on div "Flex Space/Industrial Retail" at bounding box center [612, 296] width 405 height 21
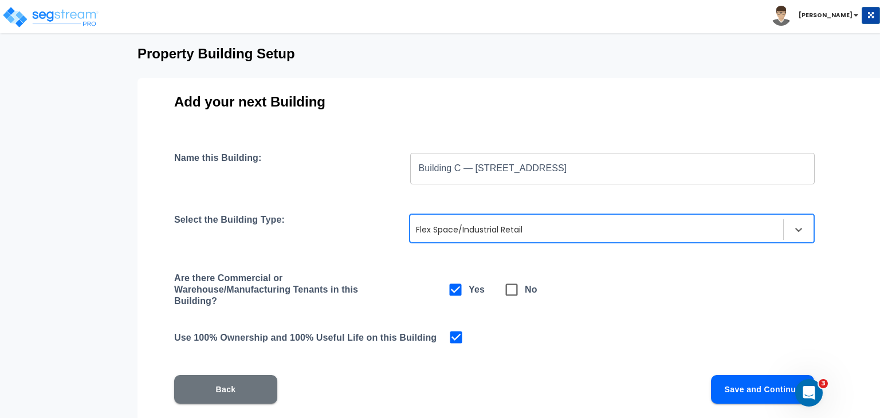
click at [728, 386] on button "Save and Continue" at bounding box center [762, 389] width 103 height 29
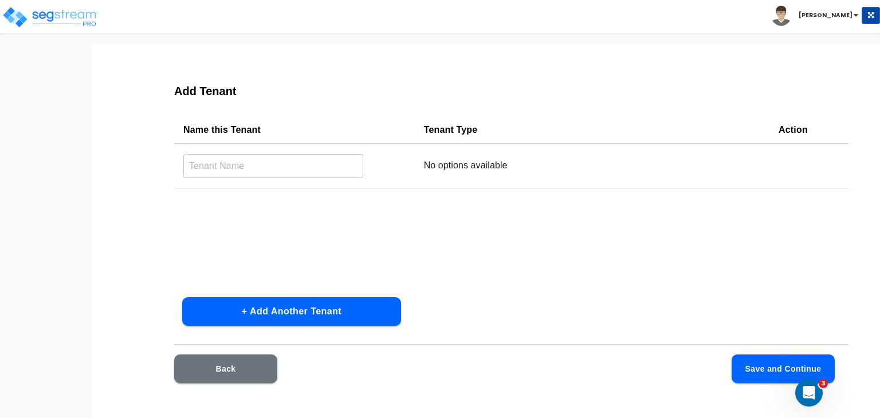
scroll to position [32, 0]
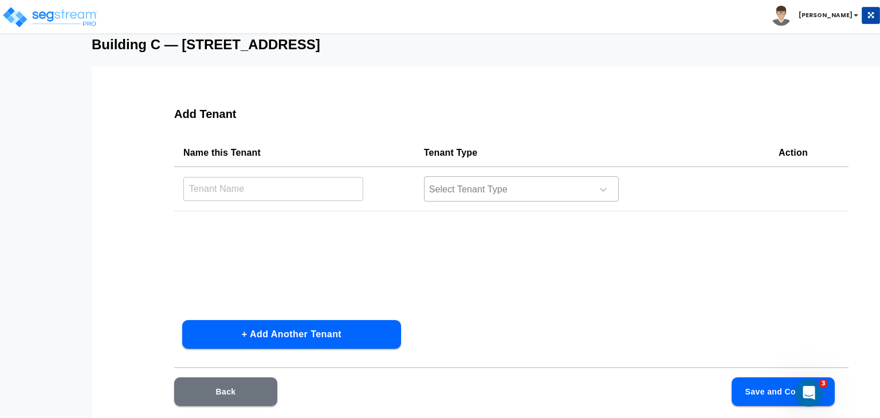
click at [474, 195] on div at bounding box center [506, 189] width 157 height 15
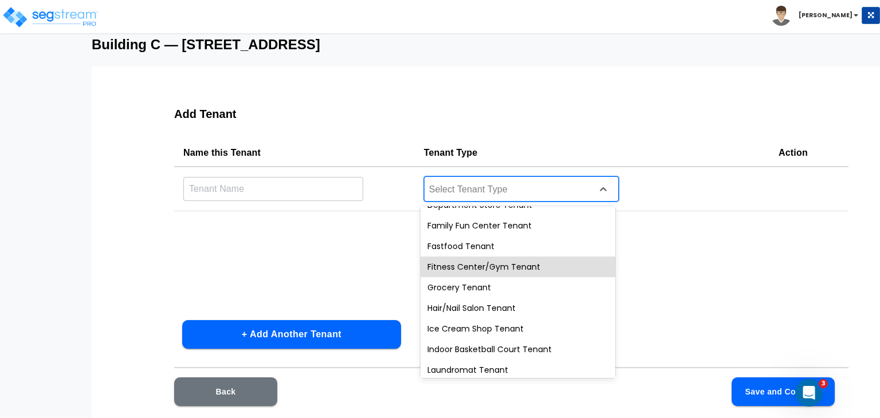
scroll to position [250, 0]
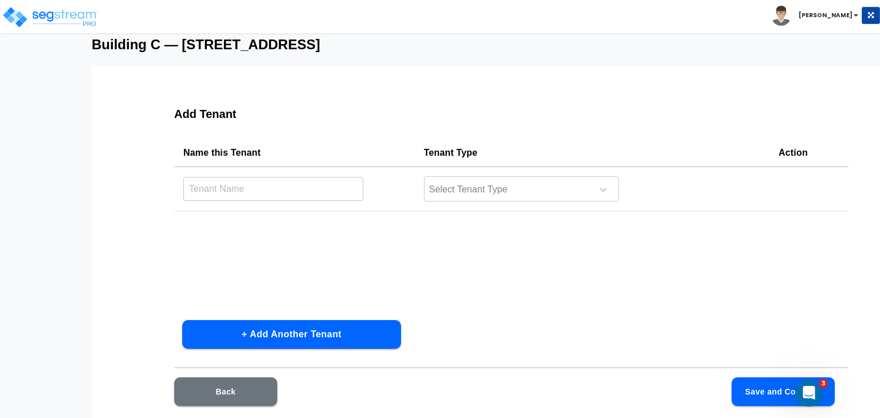
click at [375, 246] on div "Name this Tenant Tenant Type Action ​ Select Tenant Type" at bounding box center [511, 225] width 674 height 172
click at [339, 189] on input "text" at bounding box center [273, 188] width 180 height 25
type input "Office Tenants"
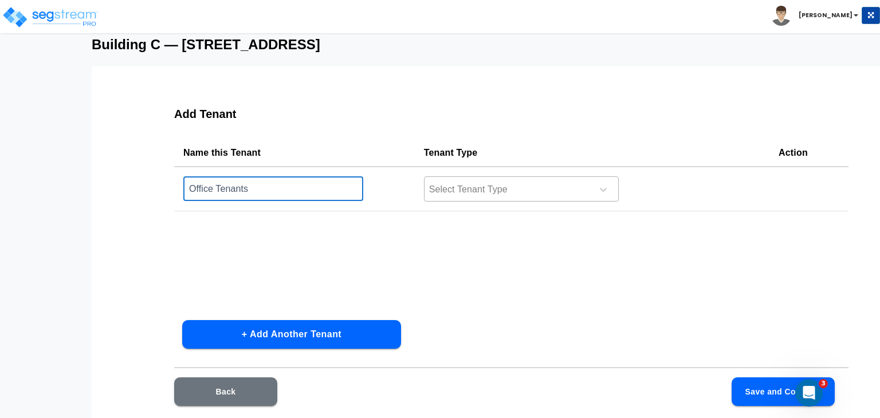
click at [428, 189] on div at bounding box center [506, 189] width 157 height 15
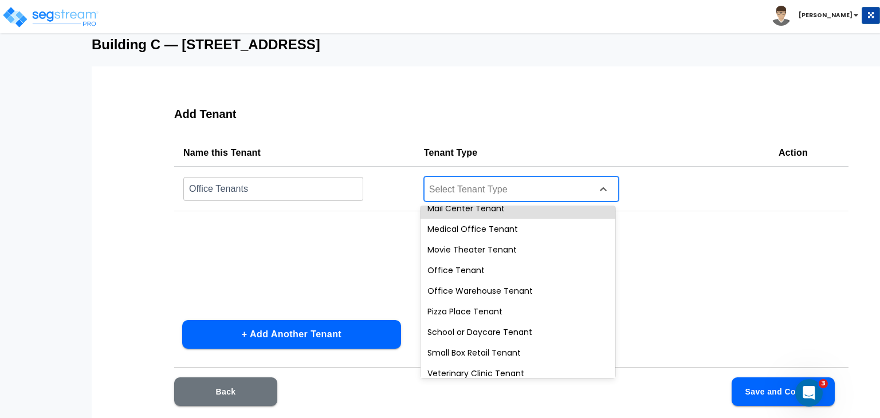
scroll to position [428, 0]
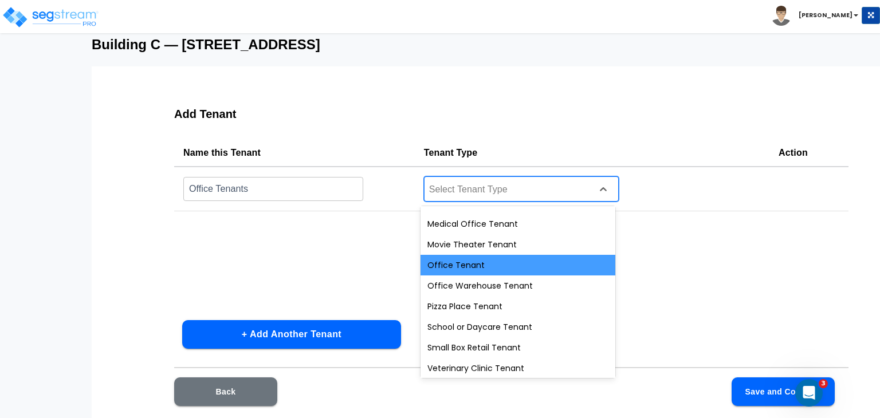
click at [463, 268] on div "Office Tenant" at bounding box center [518, 265] width 195 height 21
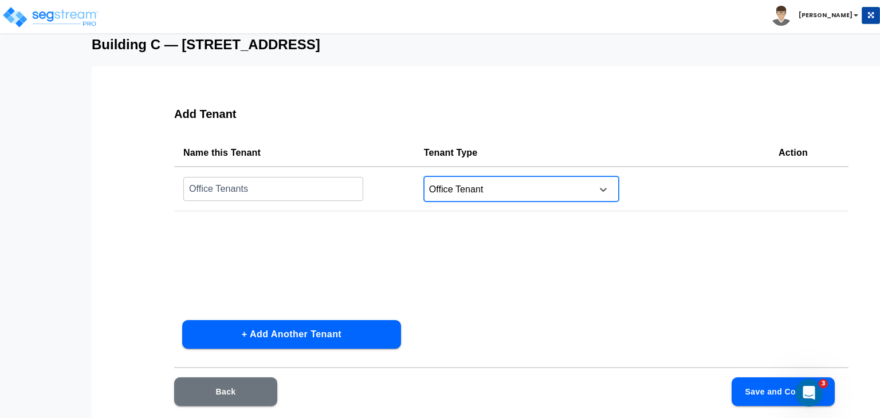
click at [358, 340] on button "+ Add Another Tenant" at bounding box center [291, 334] width 219 height 29
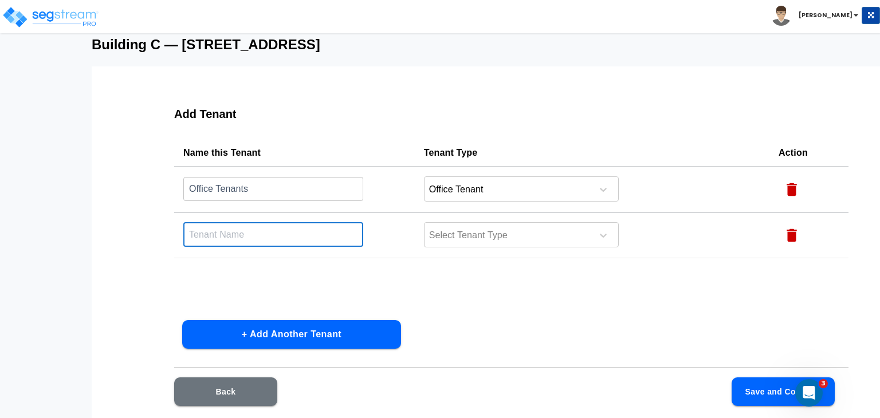
click at [253, 234] on input "text" at bounding box center [273, 234] width 180 height 25
type input "Restaurant Tenant"
click at [440, 231] on div at bounding box center [506, 235] width 157 height 15
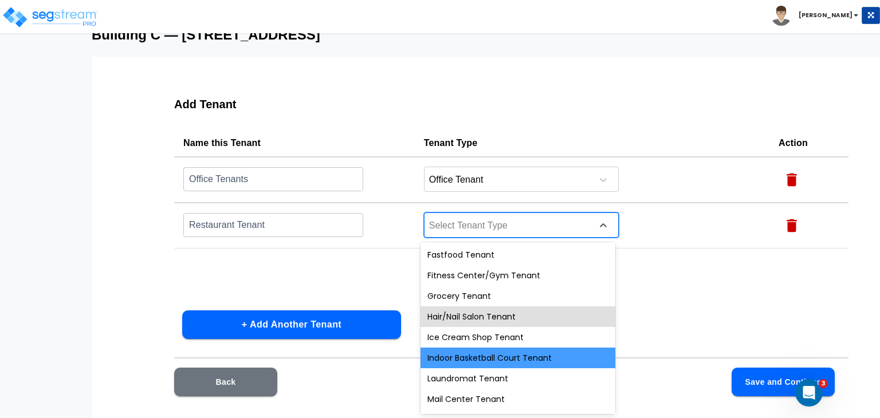
scroll to position [250, 0]
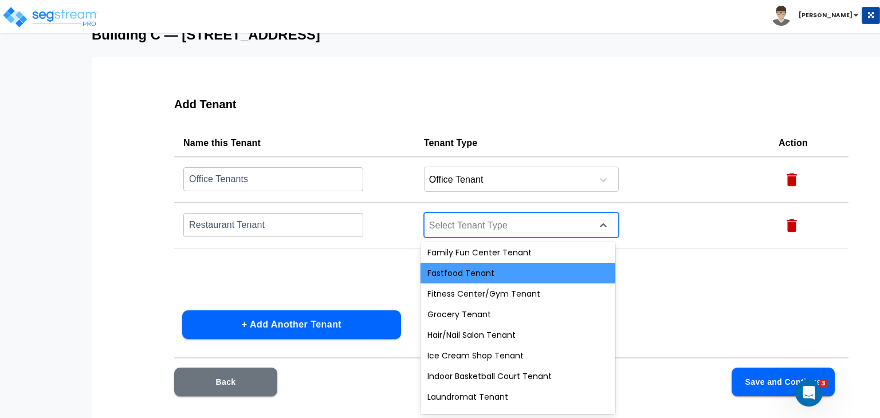
click at [492, 273] on div "Fastfood Tenant" at bounding box center [518, 273] width 195 height 21
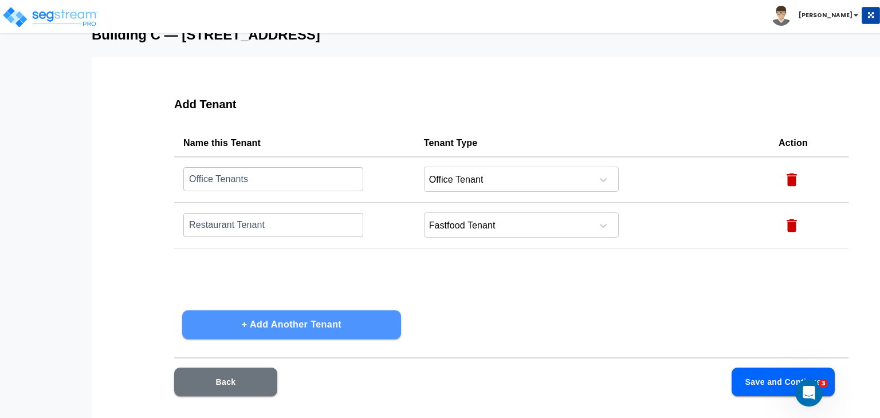
click at [333, 324] on button "+ Add Another Tenant" at bounding box center [291, 325] width 219 height 29
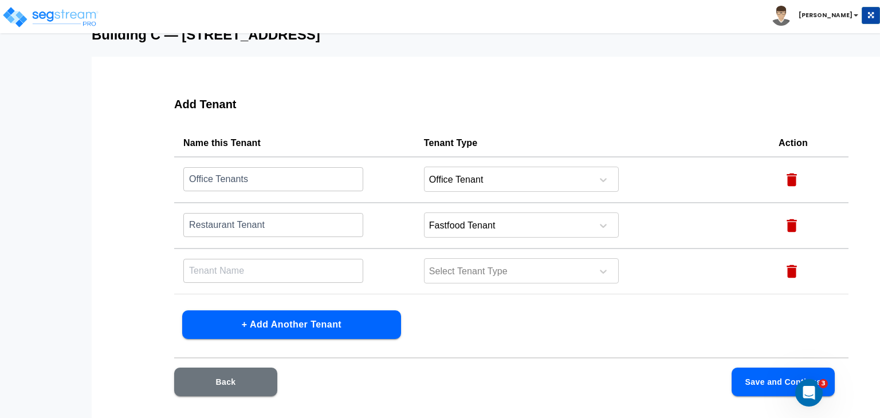
click at [265, 191] on input "text" at bounding box center [273, 179] width 180 height 25
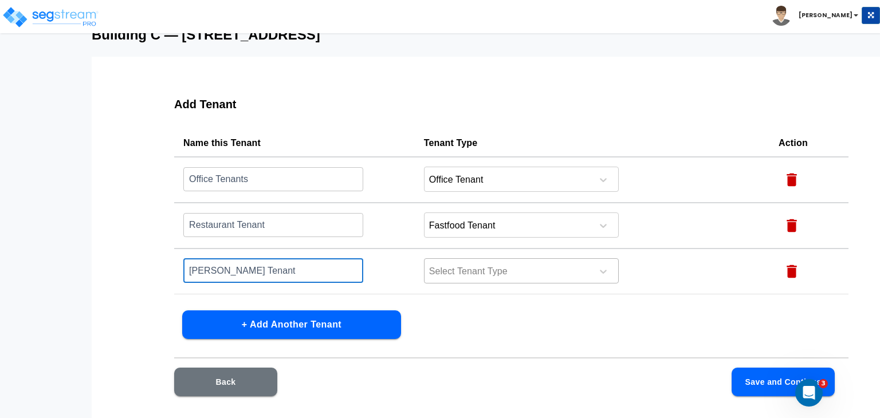
type input "Barber Tenant"
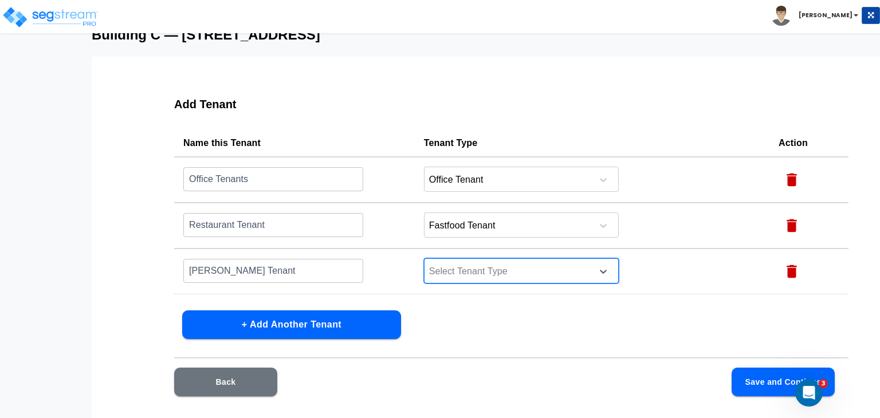
click at [446, 274] on div at bounding box center [506, 271] width 157 height 15
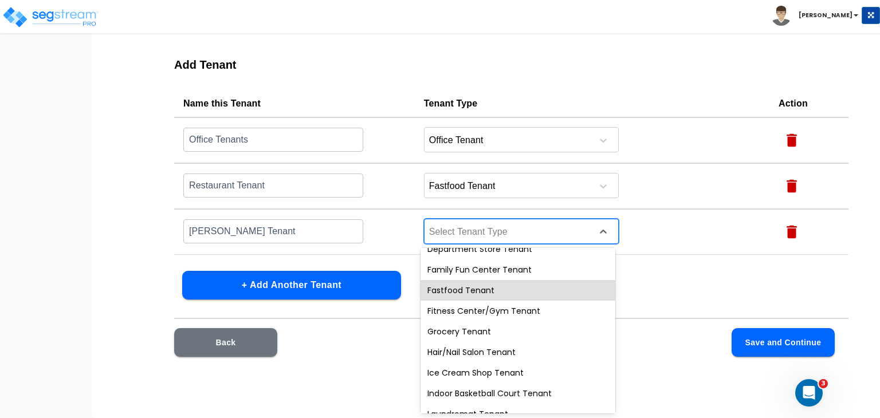
scroll to position [240, 0]
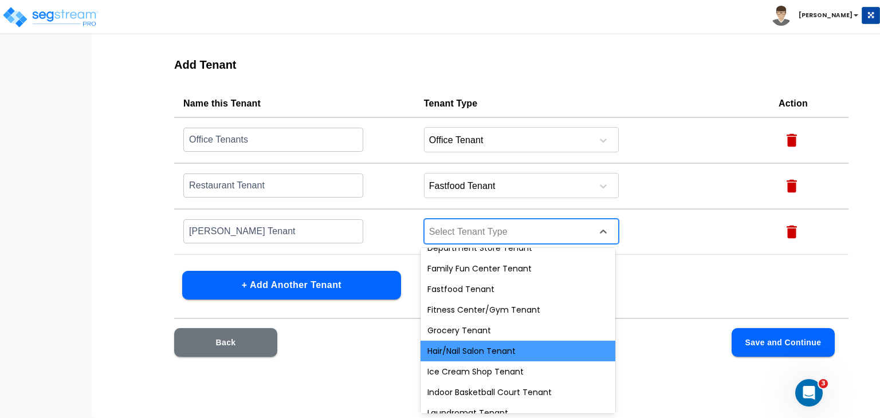
click at [492, 349] on div "Hair/Nail Salon Tenant" at bounding box center [518, 351] width 195 height 21
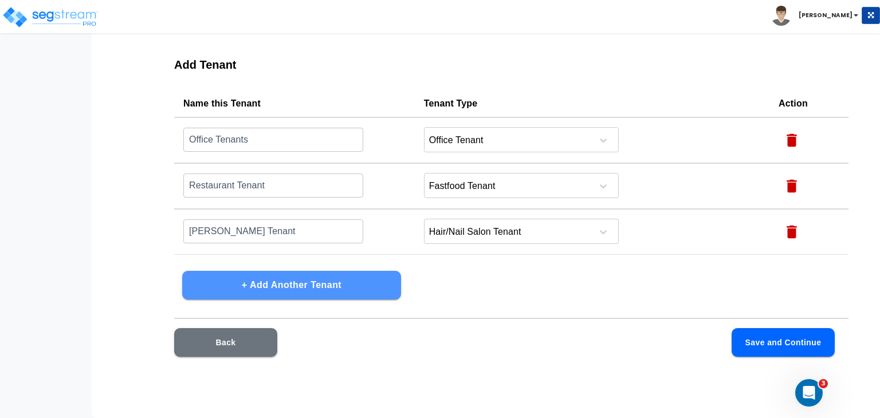
click at [356, 280] on button "+ Add Another Tenant" at bounding box center [291, 285] width 219 height 29
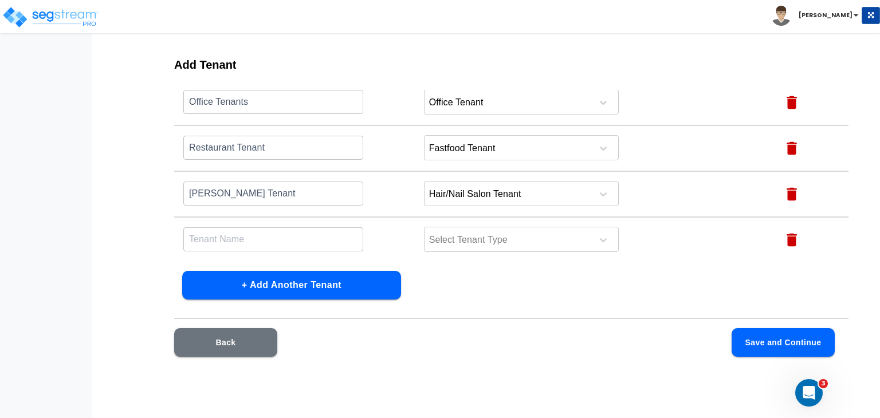
click at [232, 114] on input "text" at bounding box center [273, 101] width 180 height 25
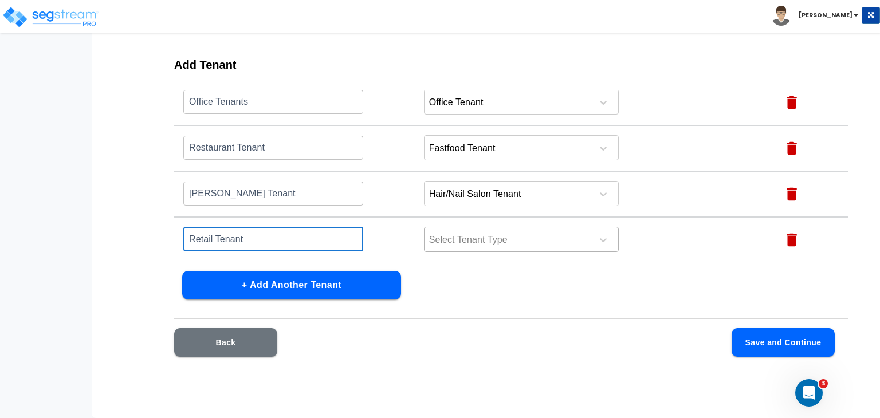
type input "Retail Tenant"
click at [443, 243] on div at bounding box center [506, 240] width 157 height 15
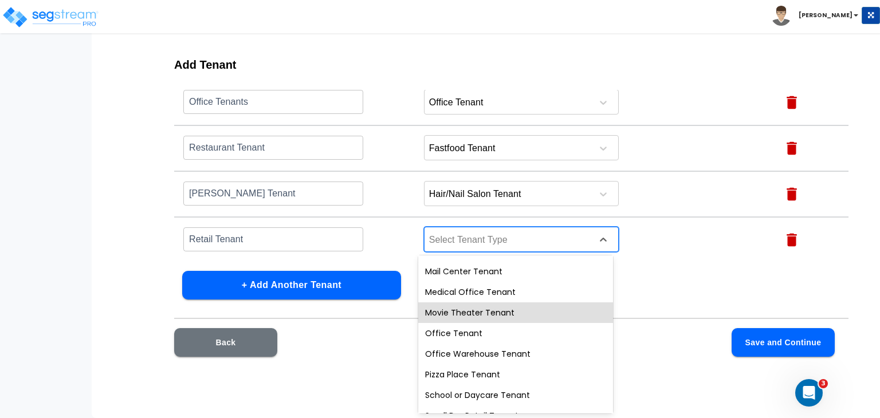
scroll to position [445, 0]
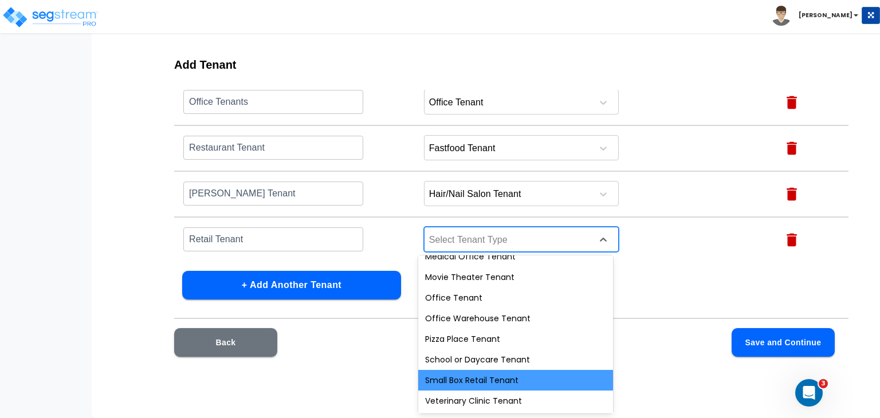
click at [486, 379] on div "Small Box Retail Tenant" at bounding box center [515, 380] width 195 height 21
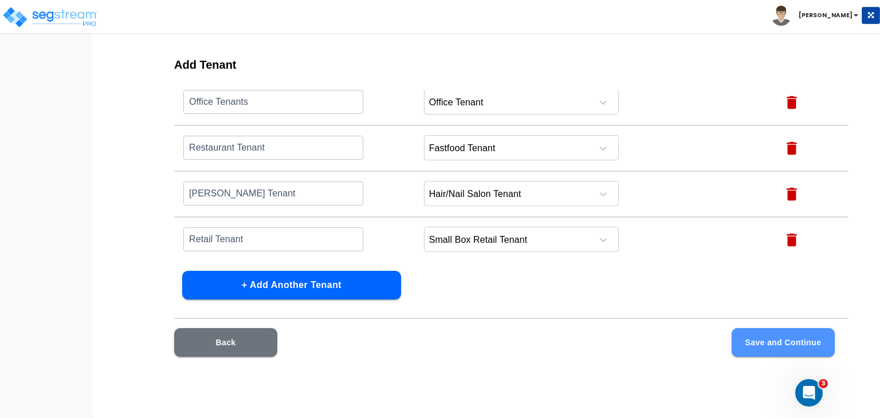
click at [772, 344] on button "Save and Continue" at bounding box center [783, 342] width 103 height 29
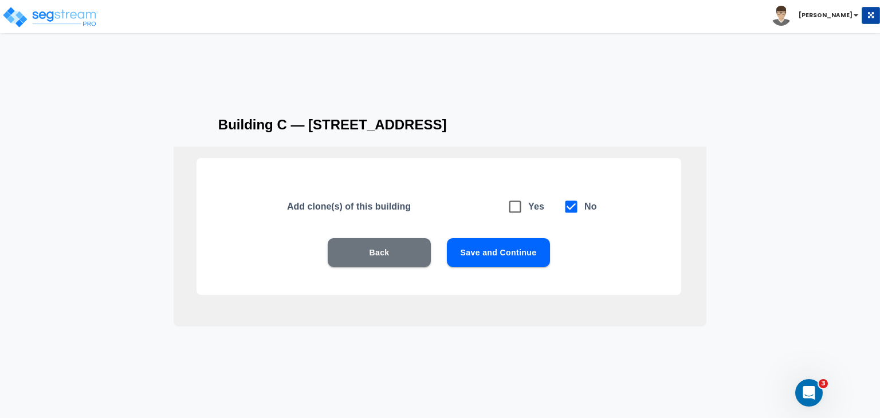
click at [495, 250] on button "Save and Continue" at bounding box center [498, 252] width 103 height 29
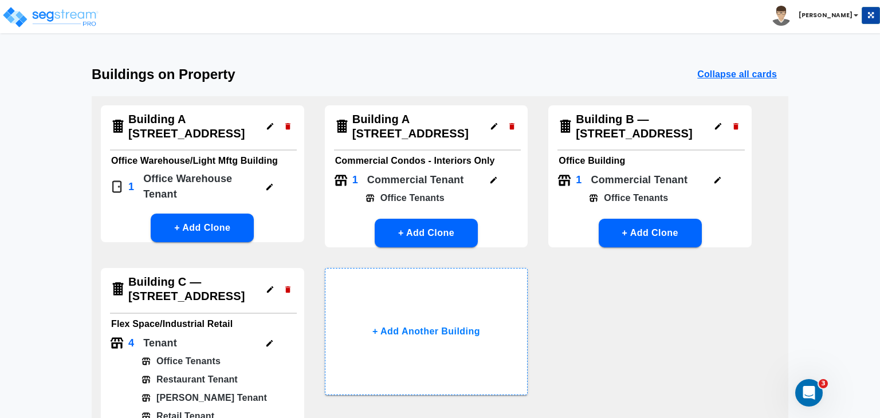
scroll to position [0, 0]
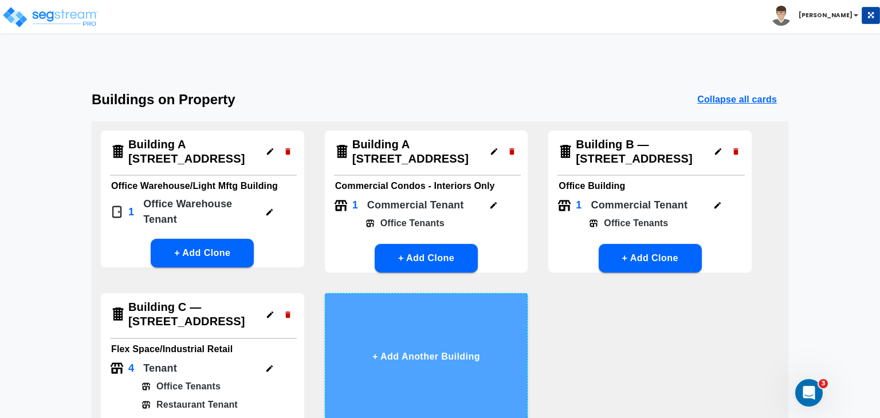
click at [421, 342] on button "+ Add Another Building" at bounding box center [426, 356] width 203 height 127
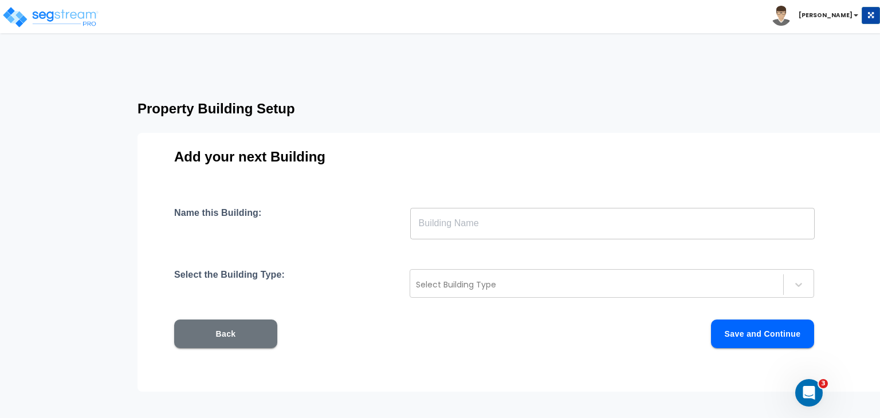
click at [441, 225] on input "text" at bounding box center [612, 223] width 405 height 32
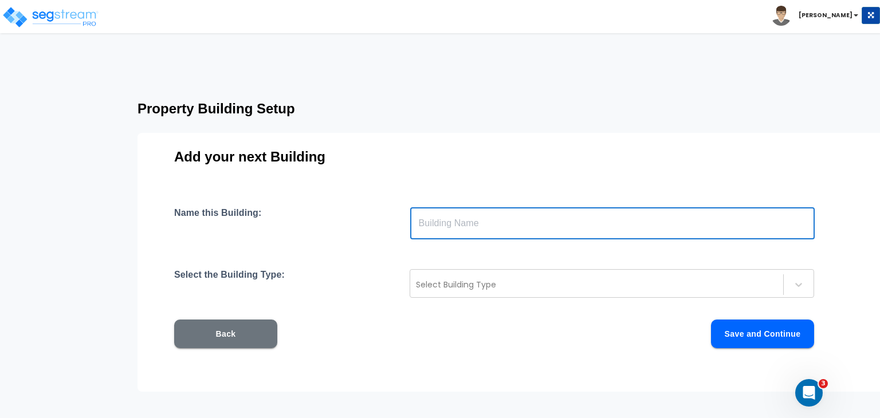
paste input "Building D — 6101–6155 Corporate Dr"
type input "Building D — 6101–6155 Corporate Dr"
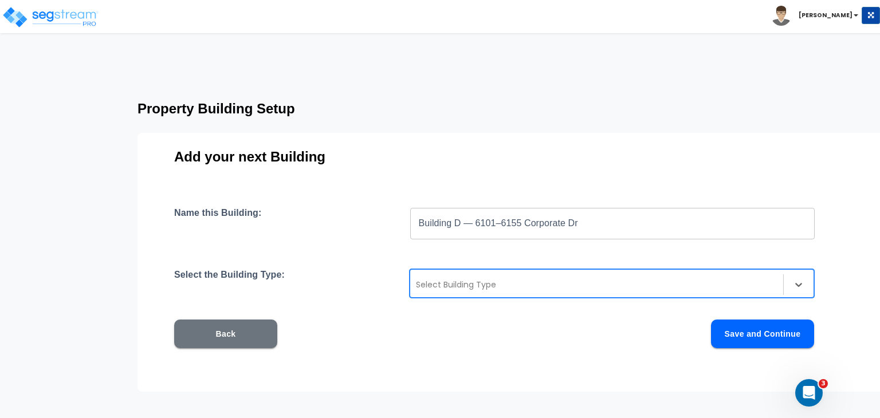
click at [449, 292] on div "Select Building Type" at bounding box center [596, 285] width 373 height 18
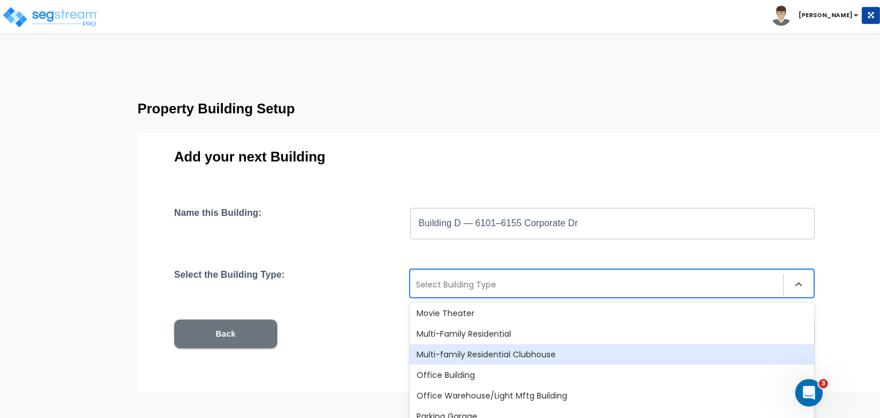
scroll to position [749, 0]
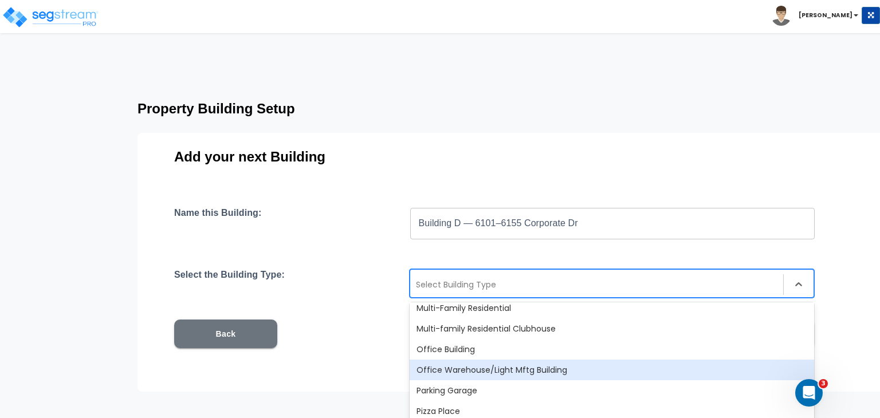
click at [462, 368] on div "Office Warehouse/Light Mftg Building" at bounding box center [612, 370] width 405 height 21
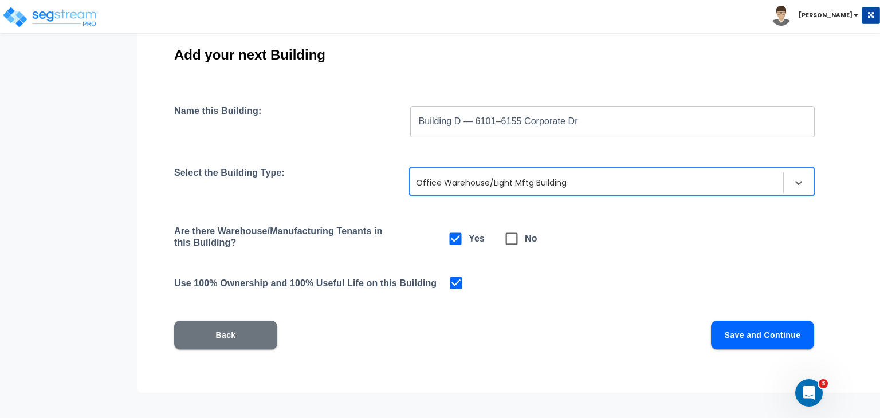
scroll to position [103, 0]
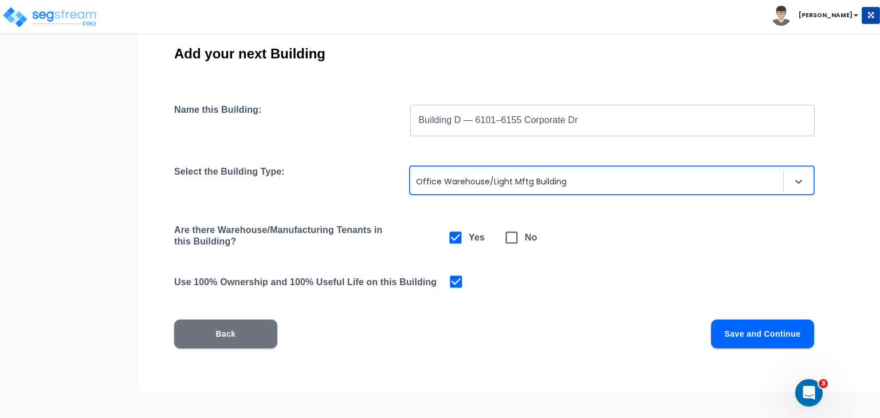
click at [761, 331] on button "Save and Continue" at bounding box center [762, 334] width 103 height 29
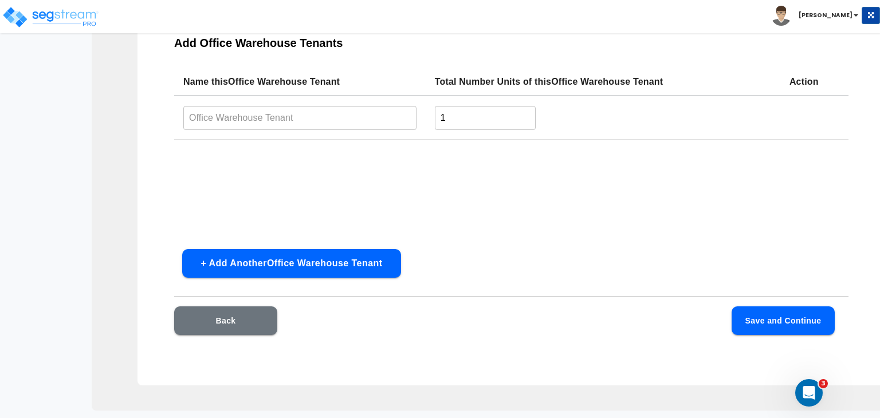
scroll to position [80, 0]
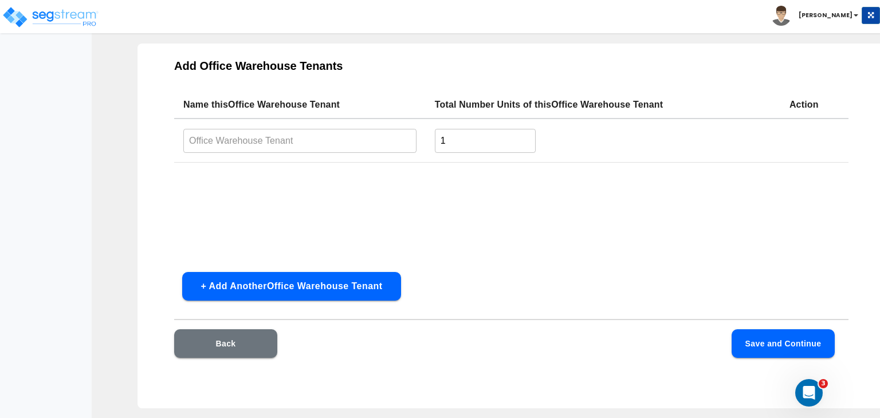
click at [269, 138] on input "text" at bounding box center [299, 140] width 233 height 25
type input "Office Warehouse Tenant"
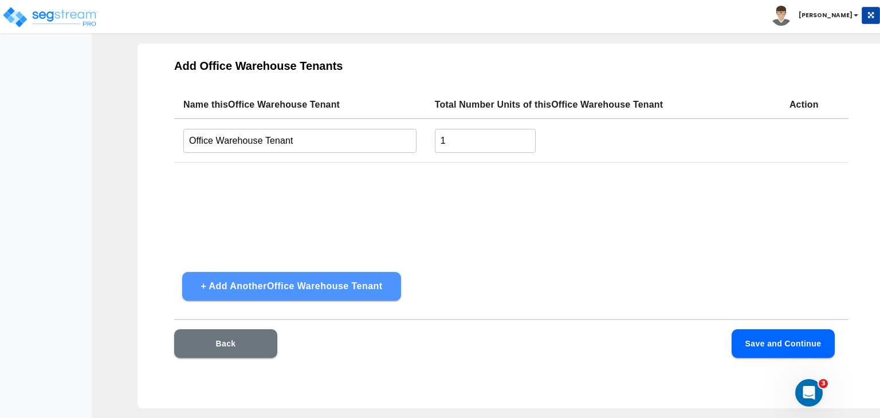
click at [374, 281] on button "+ Add Another Office Warehouse Tenant" at bounding box center [291, 286] width 219 height 29
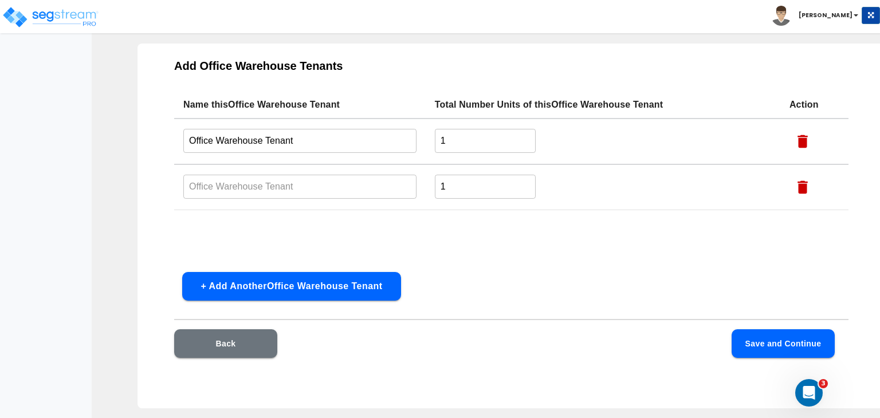
click at [802, 187] on icon "button" at bounding box center [803, 187] width 10 height 13
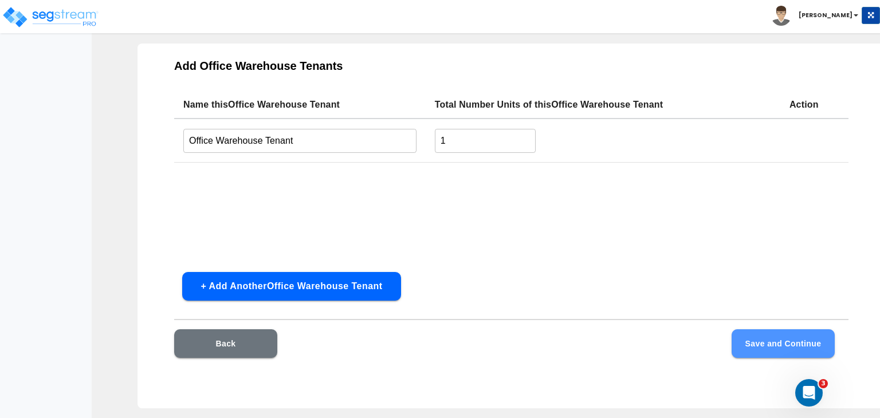
click at [762, 342] on button "Save and Continue" at bounding box center [783, 343] width 103 height 29
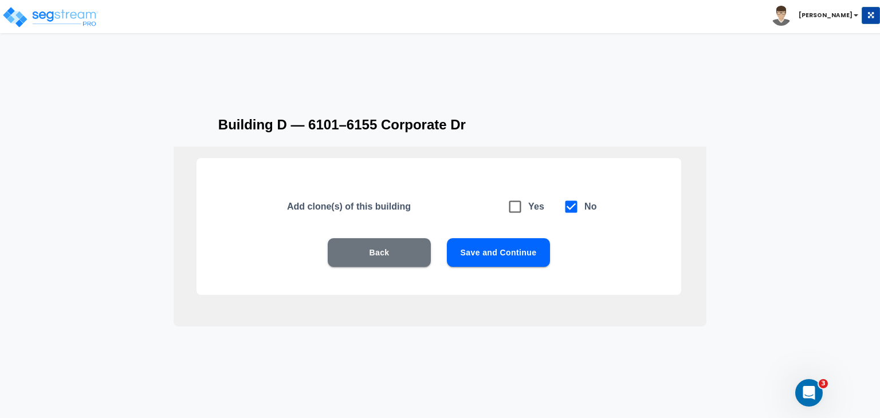
click at [522, 250] on button "Save and Continue" at bounding box center [498, 252] width 103 height 29
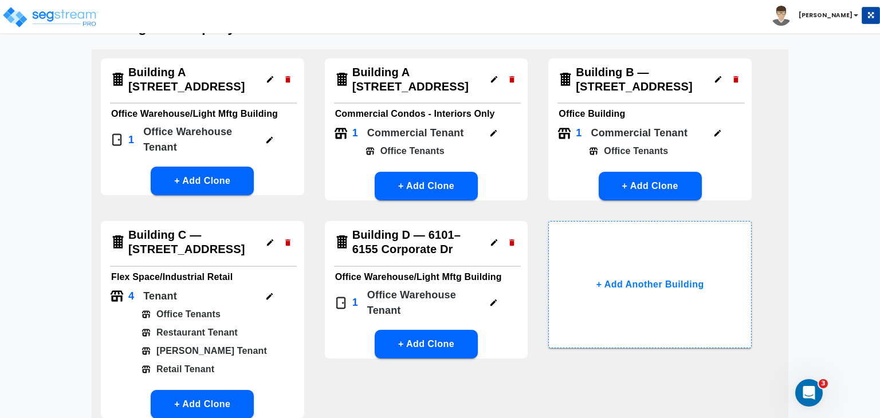
scroll to position [77, 0]
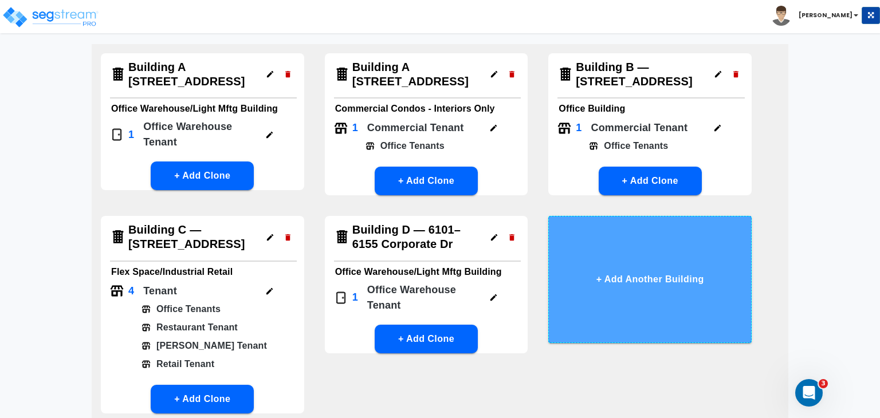
click at [623, 289] on button "+ Add Another Building" at bounding box center [649, 279] width 203 height 127
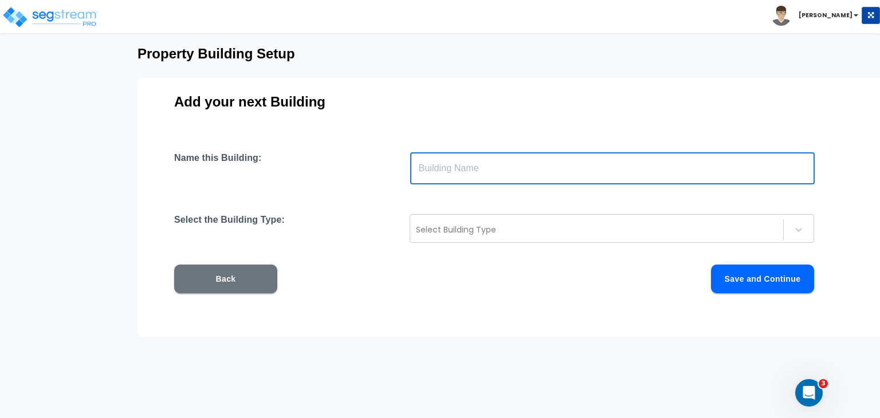
click at [479, 167] on input "text" at bounding box center [612, 168] width 405 height 32
paste input "Building D — 6101–6155 Corporate Dr"
type input "Building D — 6101–6155 Corporate Dr"
click at [480, 233] on div at bounding box center [597, 230] width 362 height 14
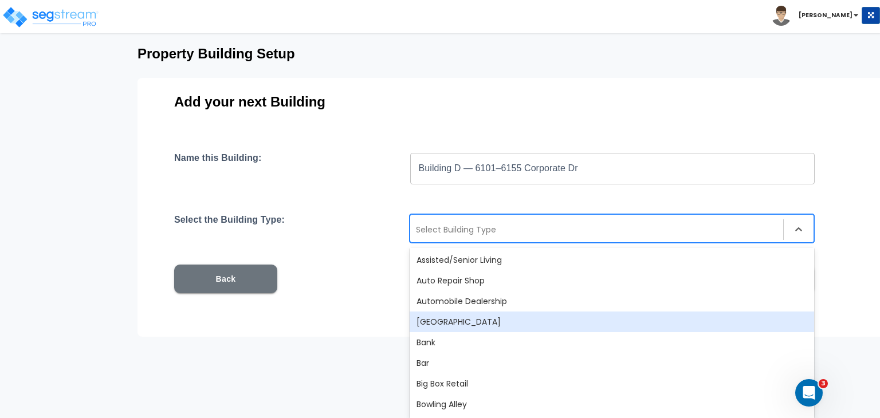
scroll to position [167, 0]
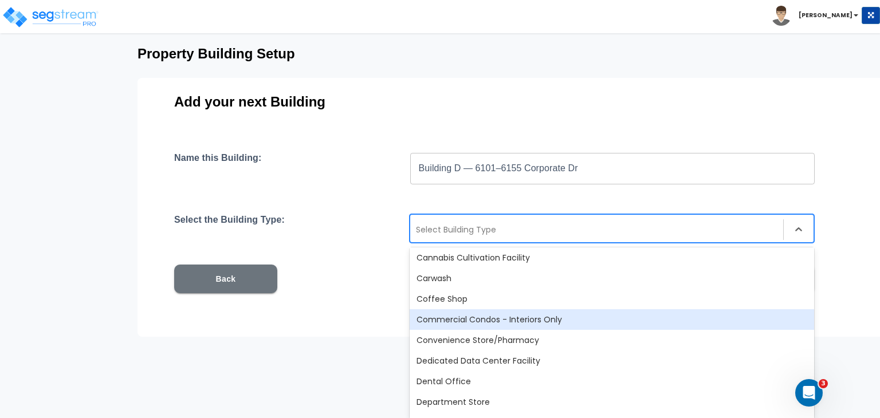
click at [494, 320] on div "Commercial Condos - Interiors Only" at bounding box center [612, 319] width 405 height 21
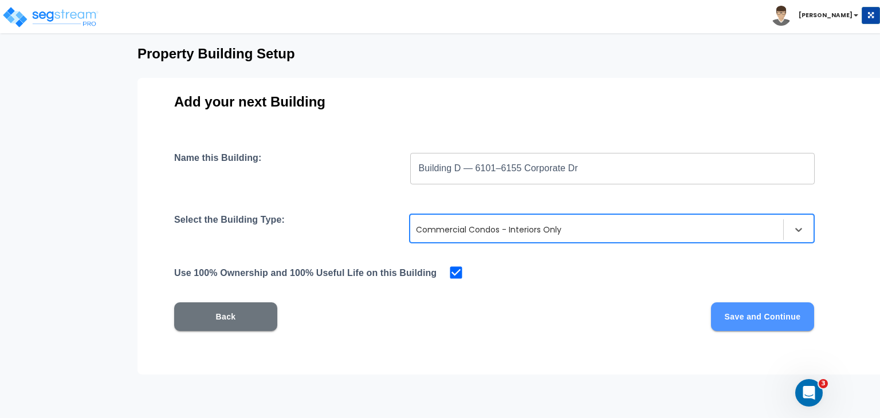
click at [747, 324] on button "Save and Continue" at bounding box center [762, 317] width 103 height 29
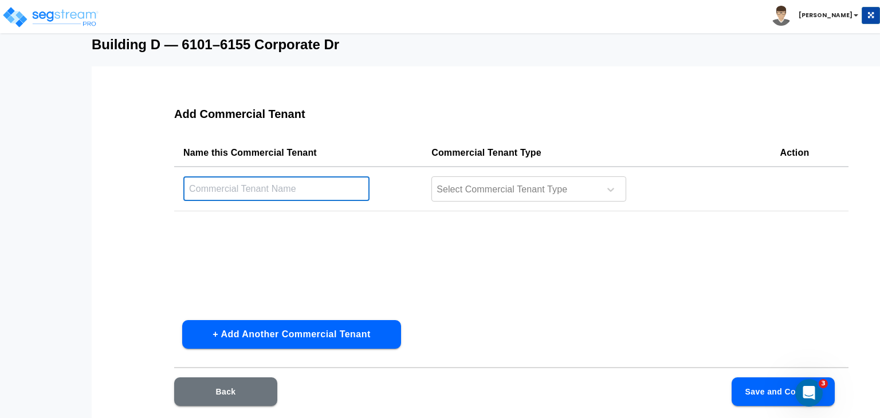
click at [295, 188] on input "text" at bounding box center [276, 188] width 186 height 25
type input "Office Tenants"
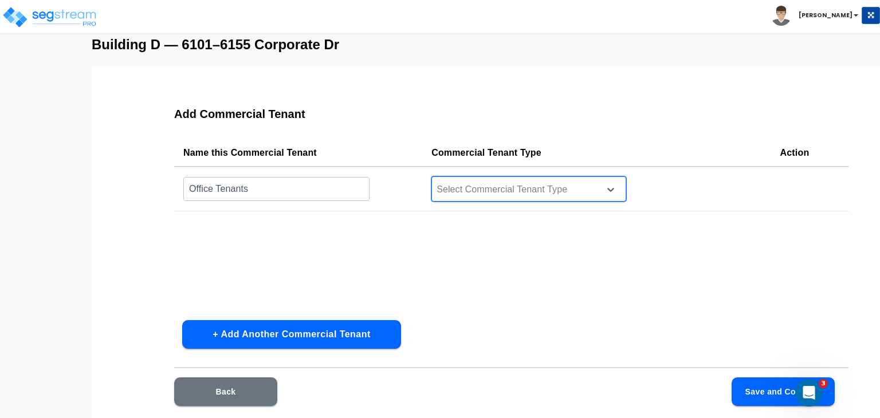
click at [500, 195] on div at bounding box center [513, 189] width 157 height 15
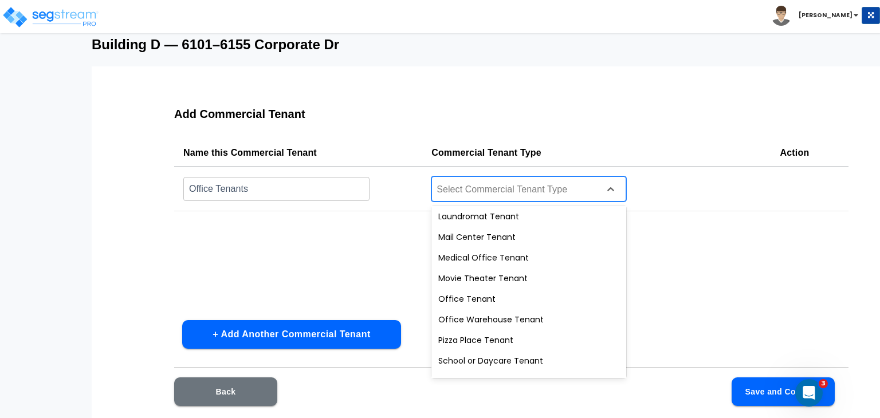
scroll to position [399, 0]
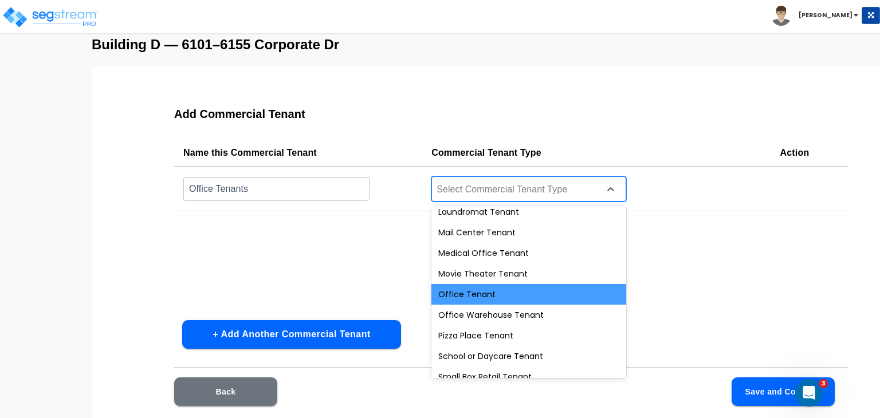
click at [488, 293] on div "Office Tenant" at bounding box center [528, 294] width 195 height 21
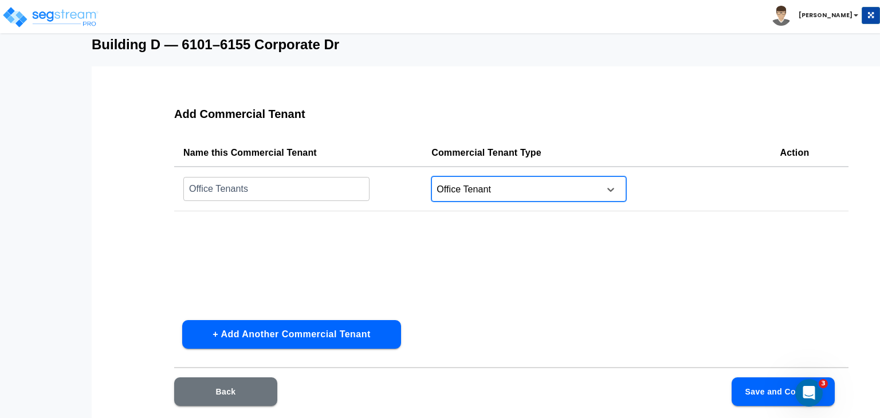
click at [743, 391] on button "Save and Continue" at bounding box center [783, 392] width 103 height 29
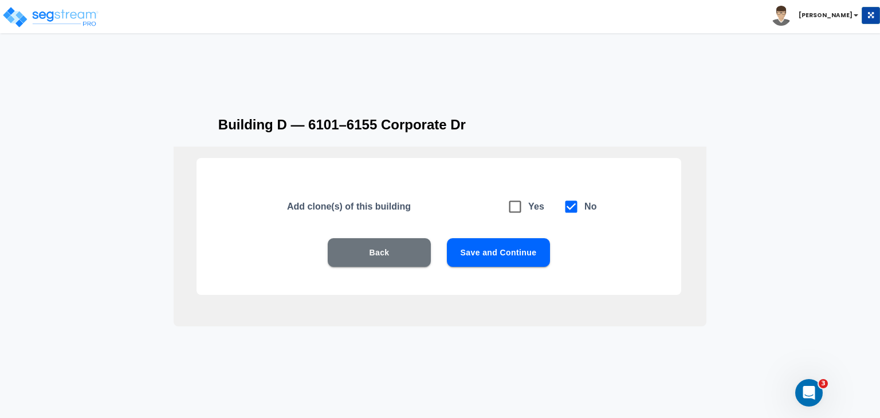
scroll to position [14, 0]
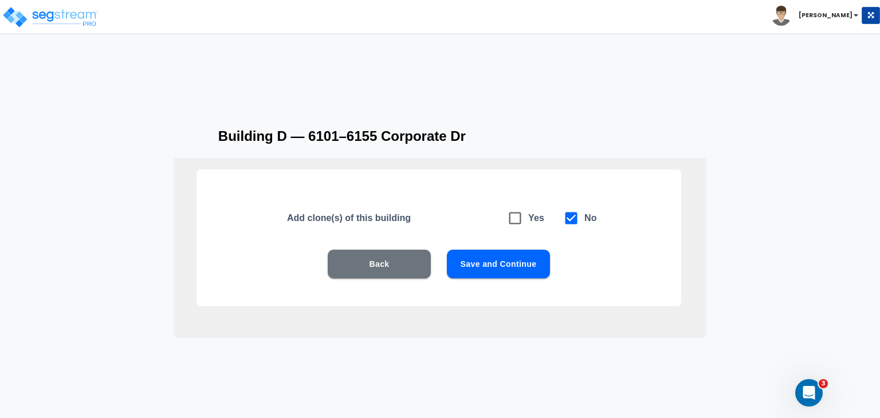
click at [532, 266] on button "Save and Continue" at bounding box center [498, 264] width 103 height 29
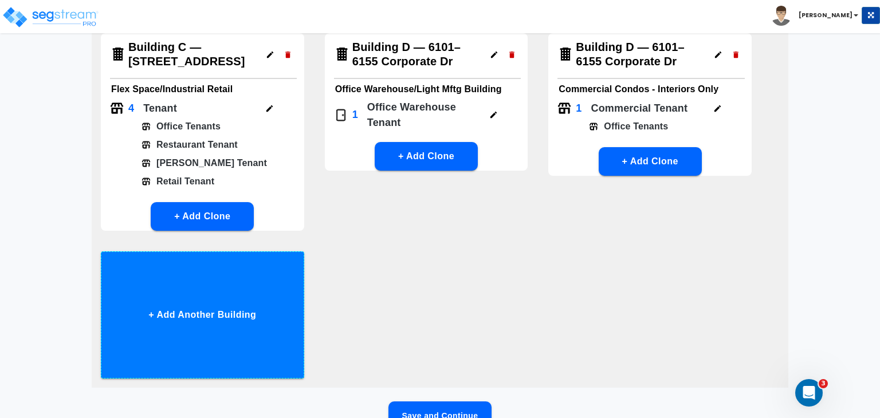
click at [246, 310] on button "+ Add Another Building" at bounding box center [202, 315] width 203 height 127
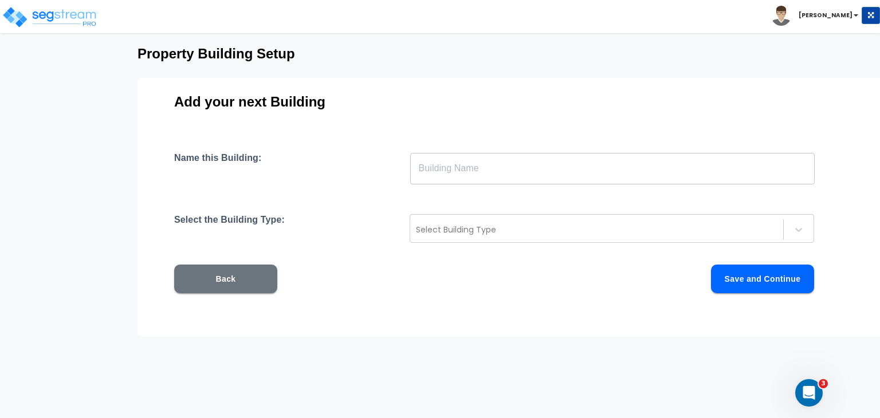
scroll to position [55, 0]
click at [452, 175] on input "text" at bounding box center [612, 168] width 405 height 32
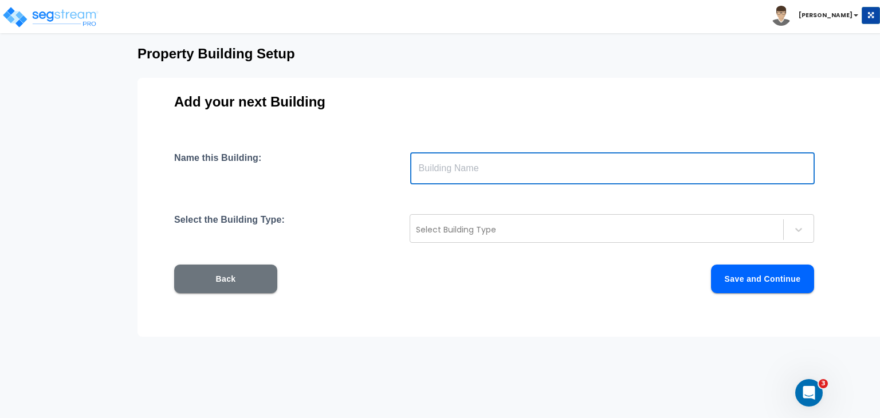
paste input "Building E — 6201–6255 Corporate Dr"
type input "Building E — 6201–6255 Corporate Dr"
click at [474, 231] on div at bounding box center [597, 230] width 362 height 14
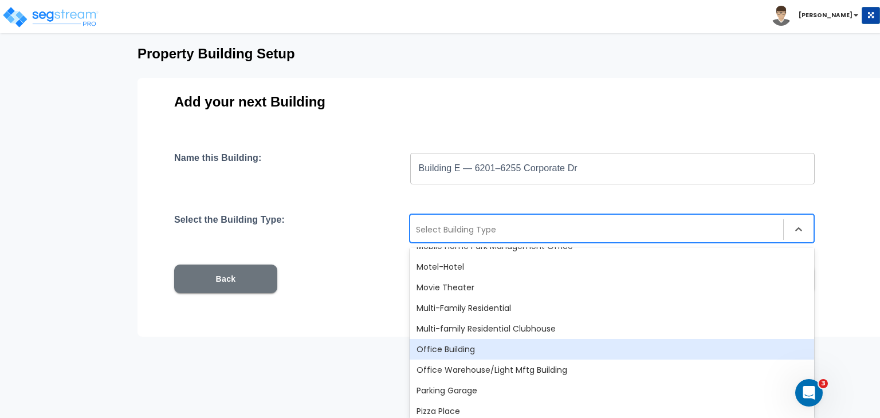
scroll to position [711, 0]
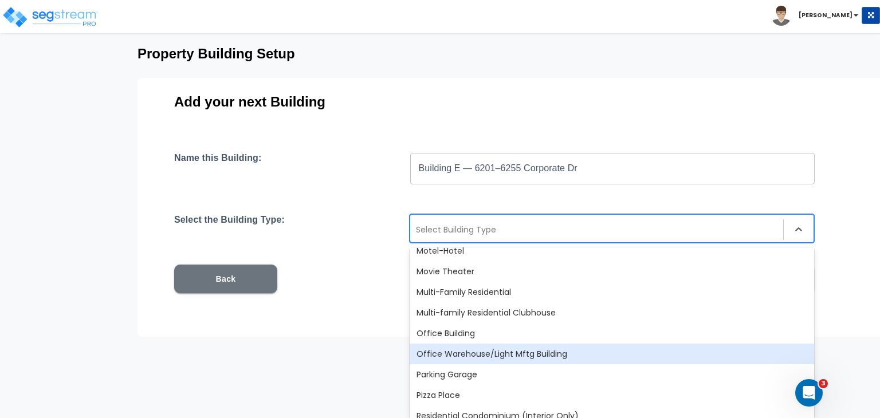
click at [493, 350] on div "Office Warehouse/Light Mftg Building" at bounding box center [612, 354] width 405 height 21
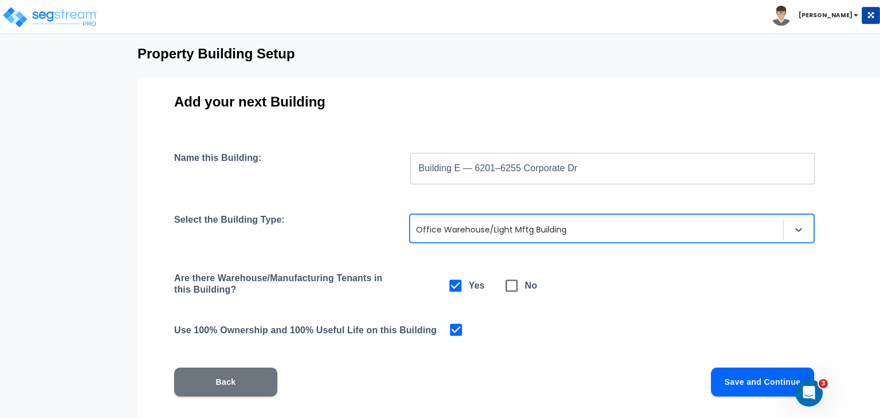
click at [740, 372] on button "Save and Continue" at bounding box center [762, 382] width 103 height 29
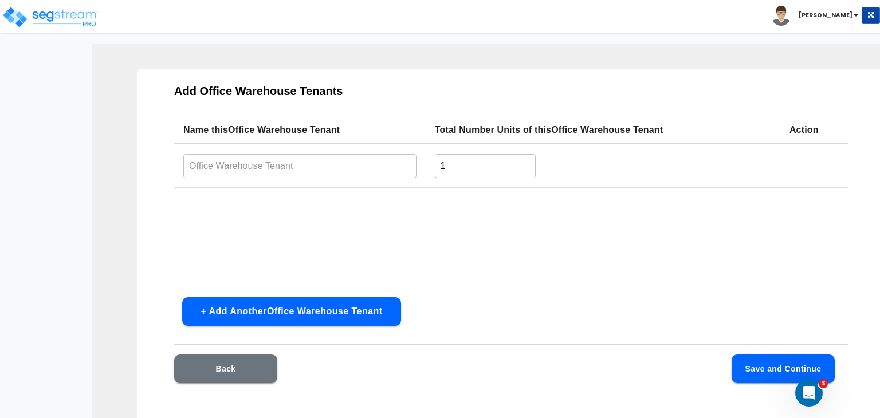
scroll to position [32, 0]
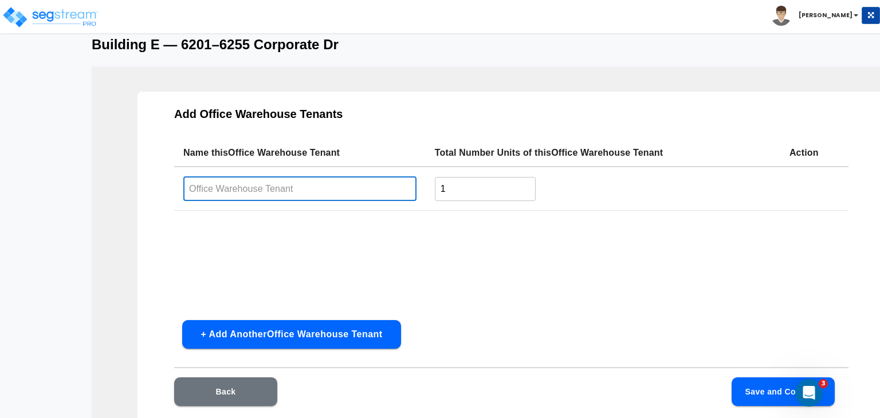
click at [304, 186] on input "text" at bounding box center [299, 188] width 233 height 25
type input "Office Warehouse Tenant"
click at [767, 391] on button "Save and Continue" at bounding box center [783, 392] width 103 height 29
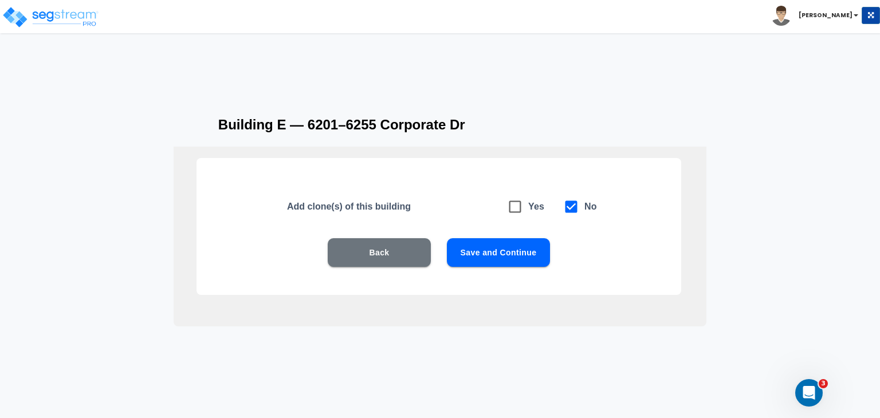
scroll to position [14, 0]
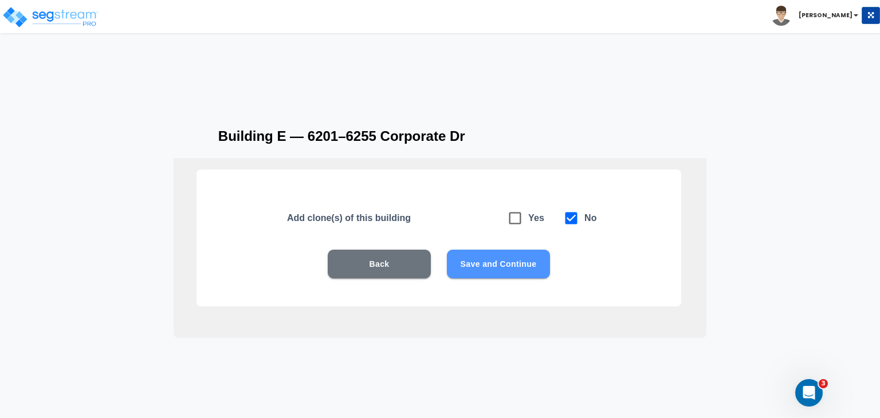
click at [513, 266] on button "Save and Continue" at bounding box center [498, 264] width 103 height 29
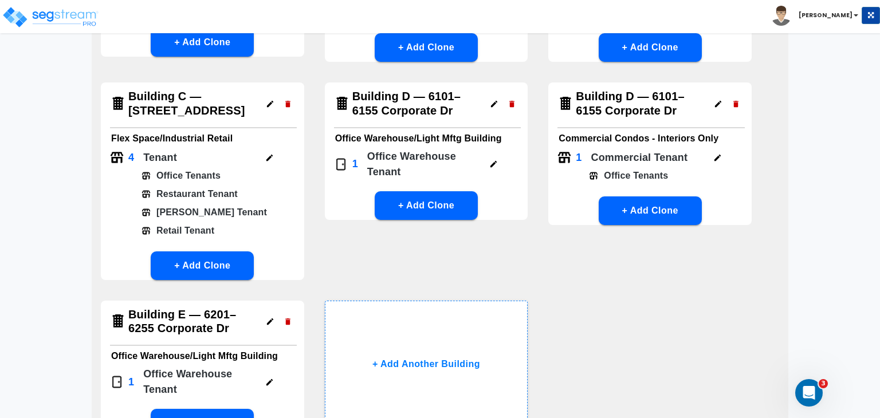
scroll to position [213, 0]
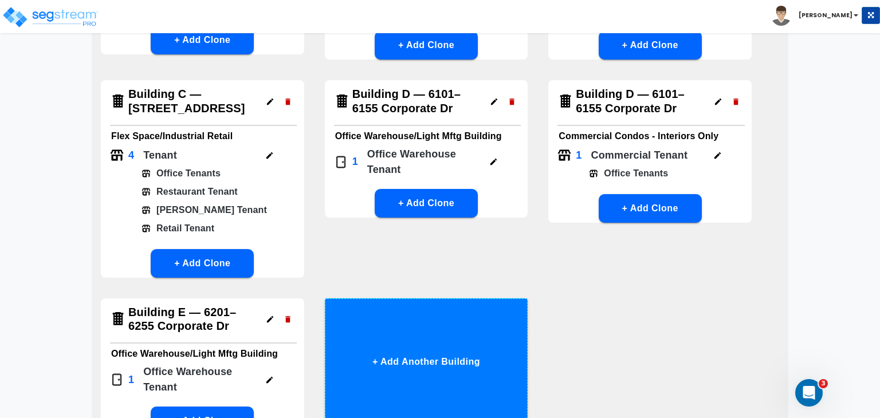
click at [436, 358] on button "+ Add Another Building" at bounding box center [426, 362] width 203 height 127
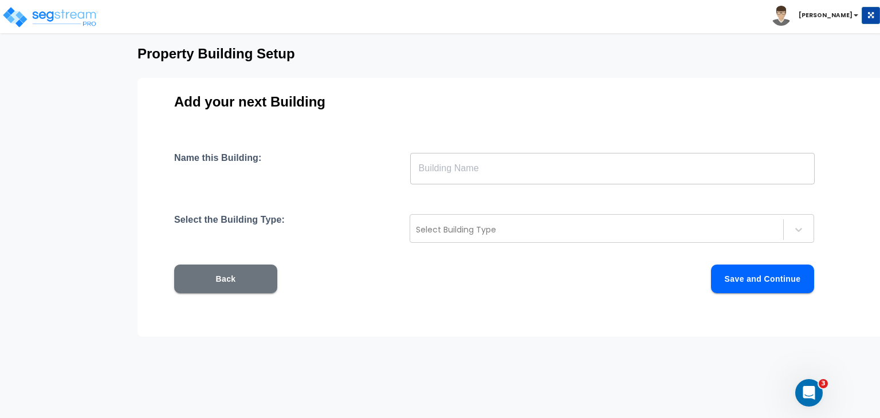
scroll to position [55, 0]
click at [461, 170] on input "text" at bounding box center [612, 168] width 405 height 32
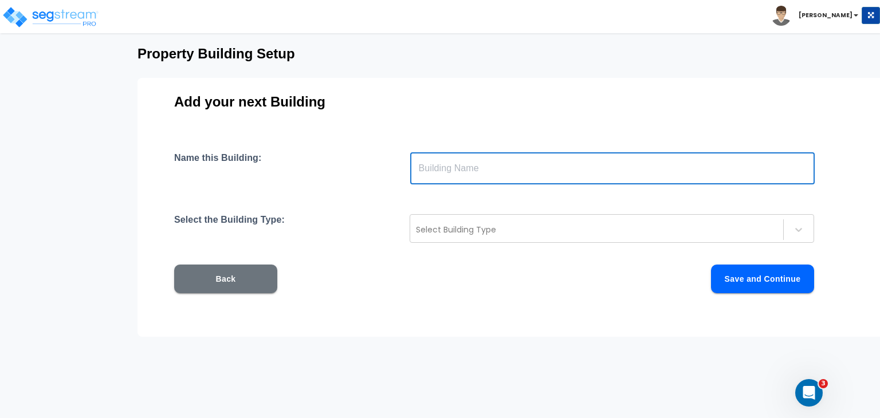
click at [460, 168] on input "text" at bounding box center [612, 168] width 405 height 32
paste input "Building E — 6201–6255 Corporate Dr"
type input "Building E — 6201–6255 Corporate Dr"
click at [481, 226] on div at bounding box center [597, 230] width 362 height 14
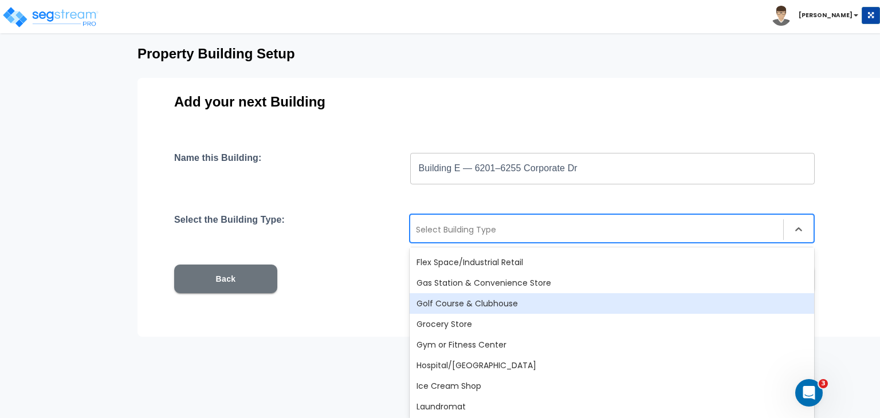
scroll to position [414, 0]
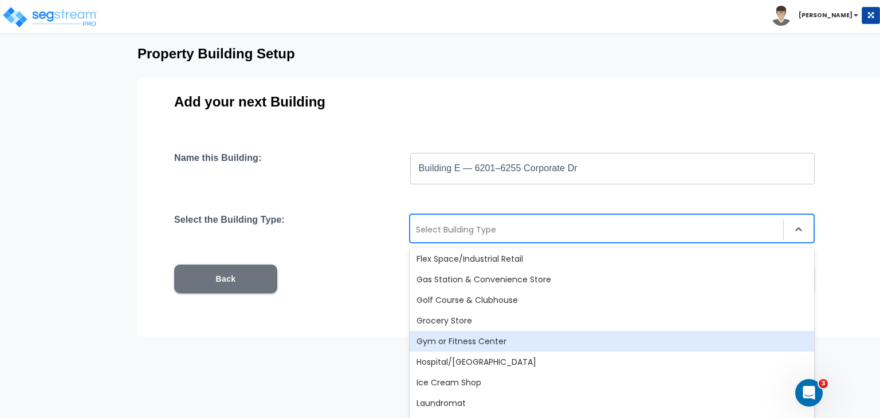
click at [494, 342] on div "Gym or Fitness Center" at bounding box center [612, 341] width 405 height 21
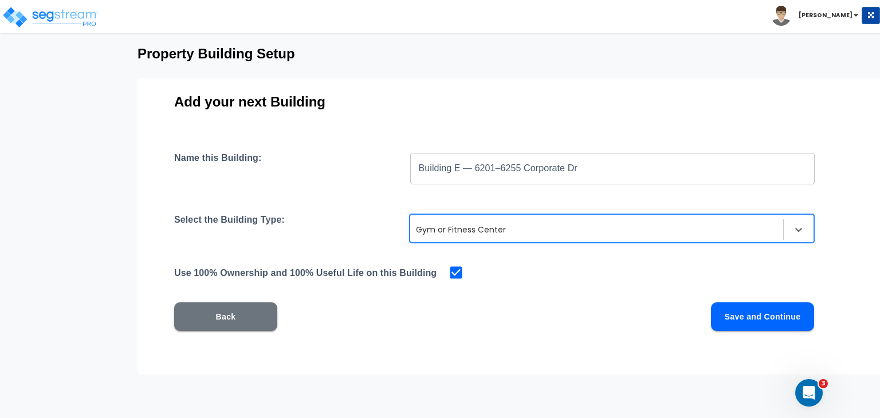
click at [507, 227] on div at bounding box center [597, 230] width 362 height 14
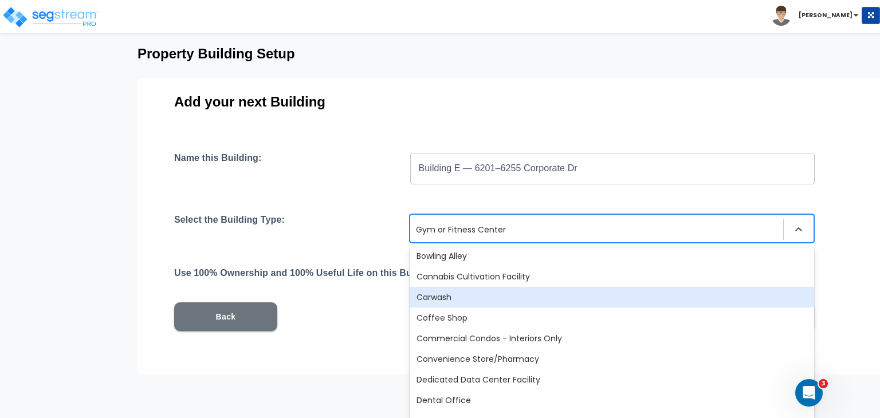
scroll to position [149, 0]
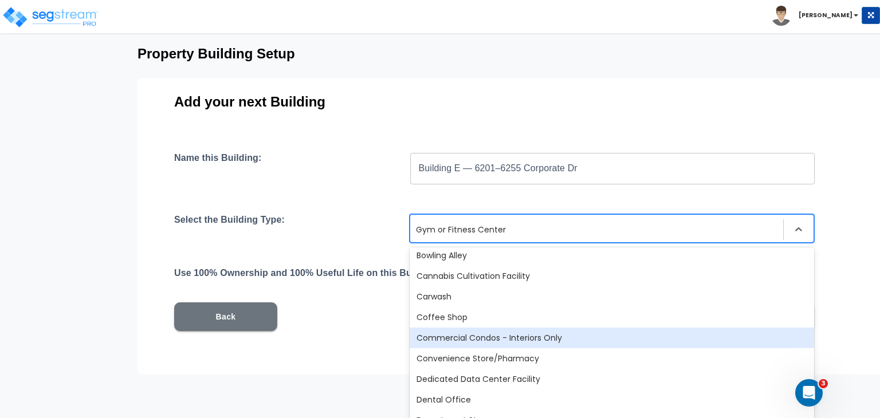
click at [532, 335] on div "Commercial Condos - Interiors Only" at bounding box center [612, 338] width 405 height 21
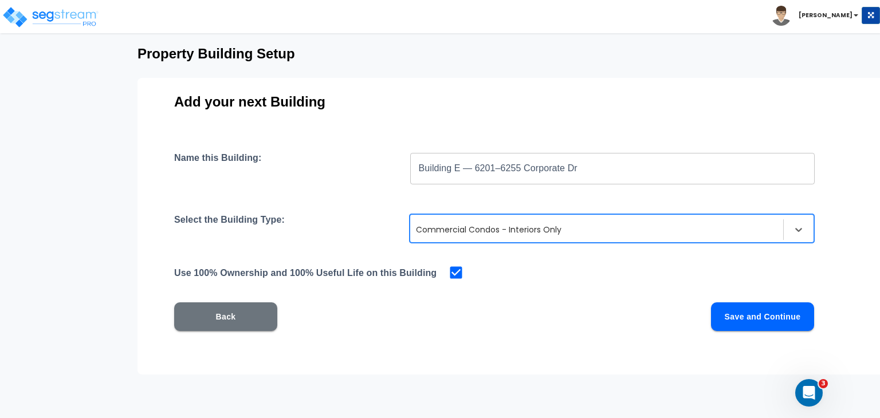
click at [751, 316] on button "Save and Continue" at bounding box center [762, 317] width 103 height 29
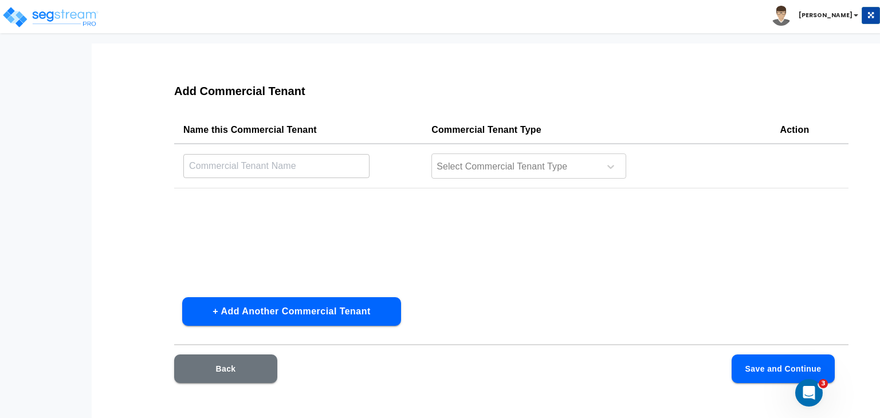
scroll to position [32, 0]
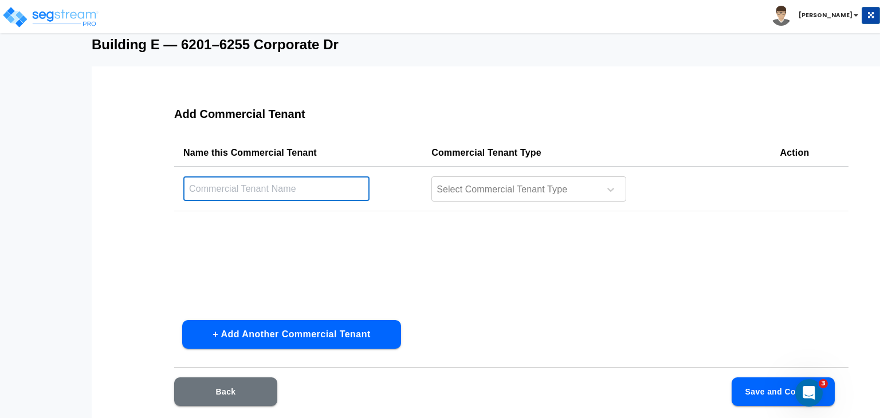
click at [280, 189] on input "text" at bounding box center [276, 188] width 186 height 25
type input "Gym Tenant"
click at [476, 189] on div at bounding box center [513, 189] width 157 height 15
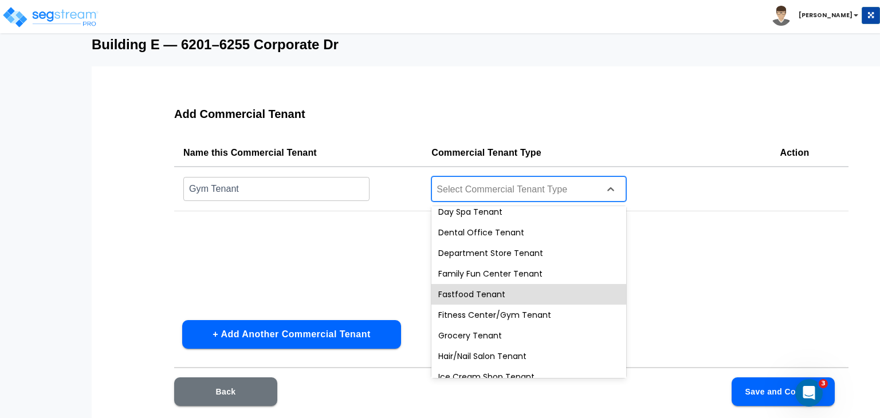
scroll to position [195, 0]
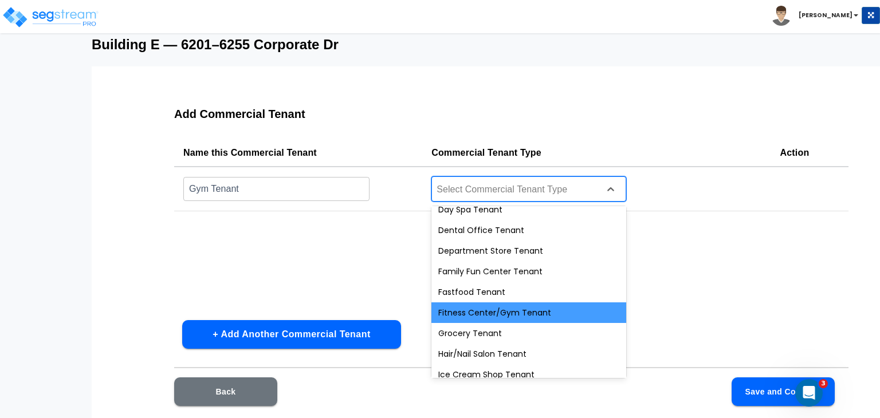
click at [520, 311] on div "Fitness Center/Gym Tenant" at bounding box center [528, 313] width 195 height 21
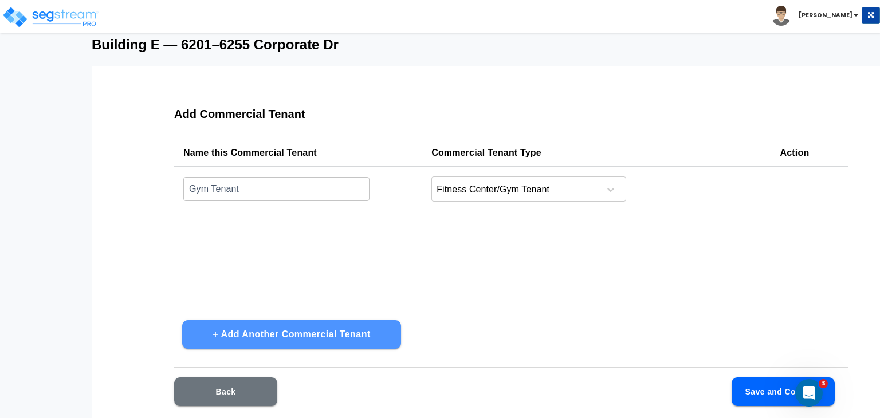
click at [374, 333] on button "+ Add Another Commercial Tenant" at bounding box center [291, 334] width 219 height 29
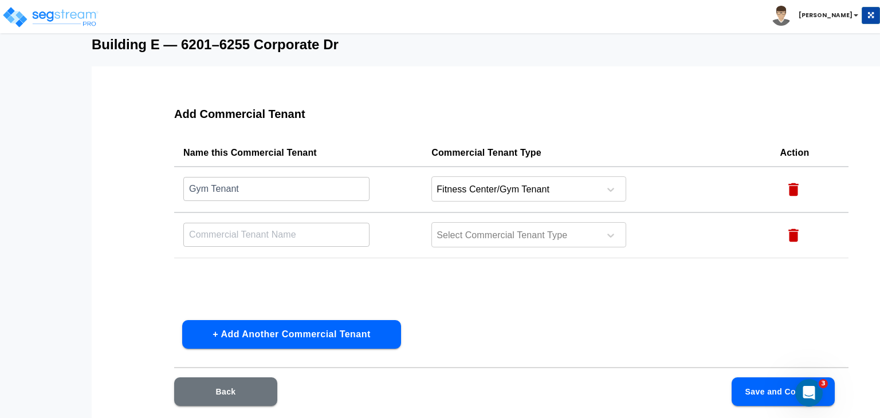
click at [276, 201] on input "text" at bounding box center [276, 188] width 186 height 25
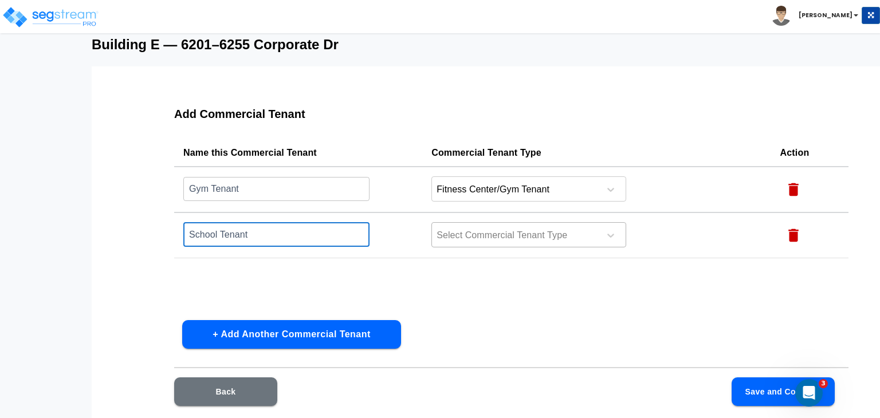
type input "School Tenant"
click at [478, 242] on div at bounding box center [513, 235] width 157 height 15
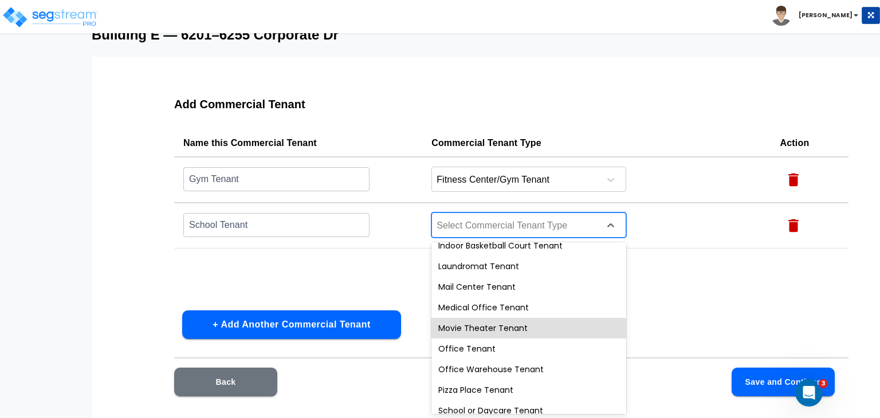
scroll to position [431, 0]
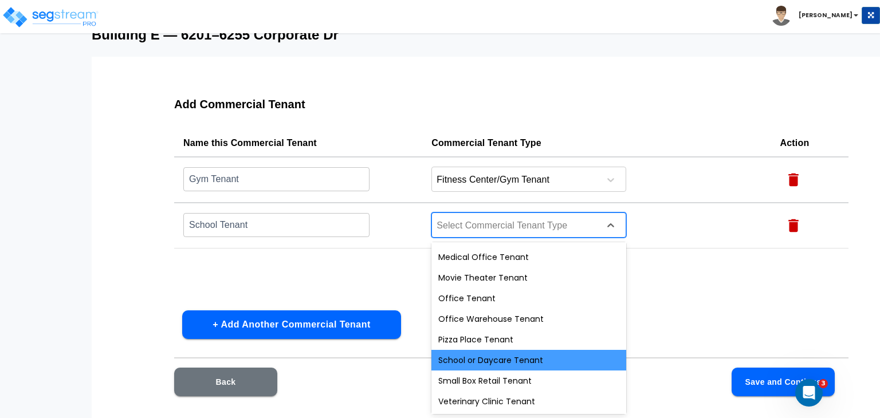
click at [508, 358] on div "School or Daycare Tenant" at bounding box center [528, 360] width 195 height 21
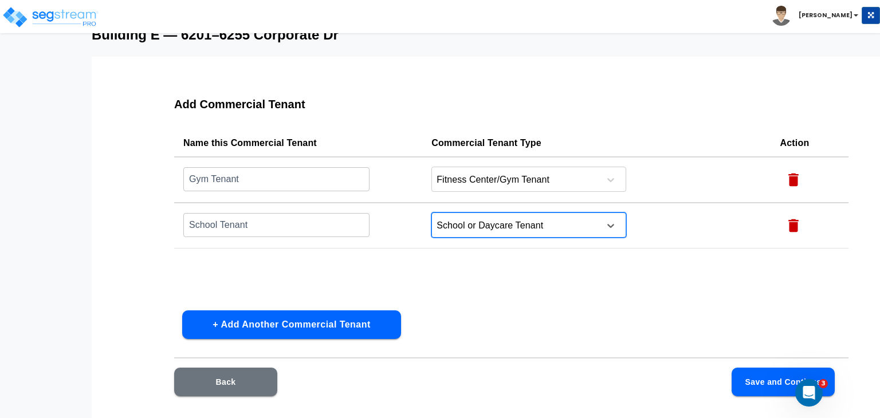
click at [365, 317] on button "+ Add Another Commercial Tenant" at bounding box center [291, 325] width 219 height 29
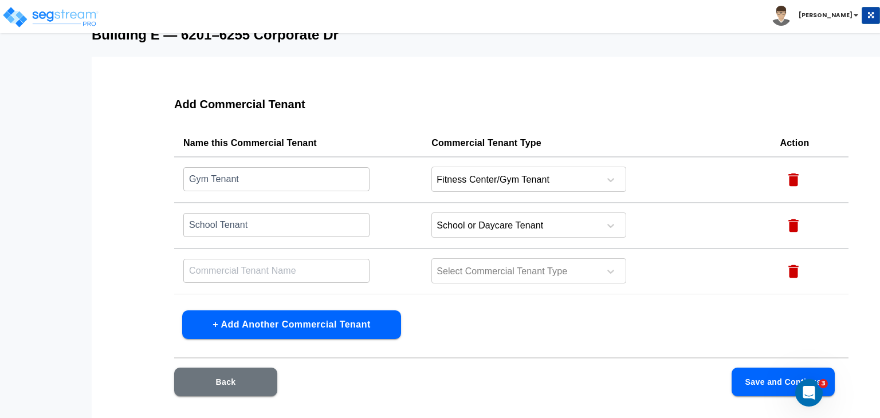
click at [299, 191] on input "text" at bounding box center [276, 179] width 186 height 25
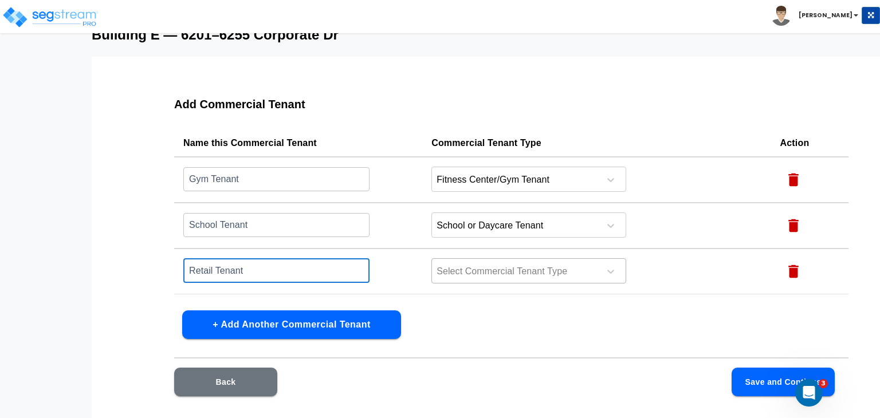
type input "Retail Tenant"
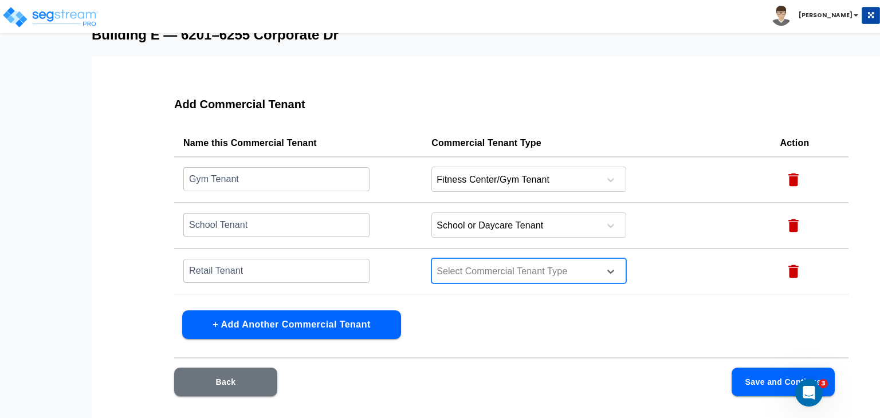
click at [453, 271] on div at bounding box center [513, 271] width 157 height 15
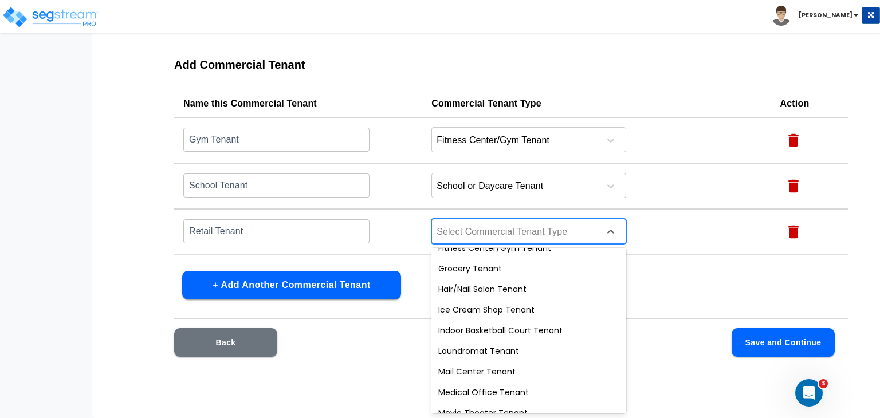
scroll to position [437, 0]
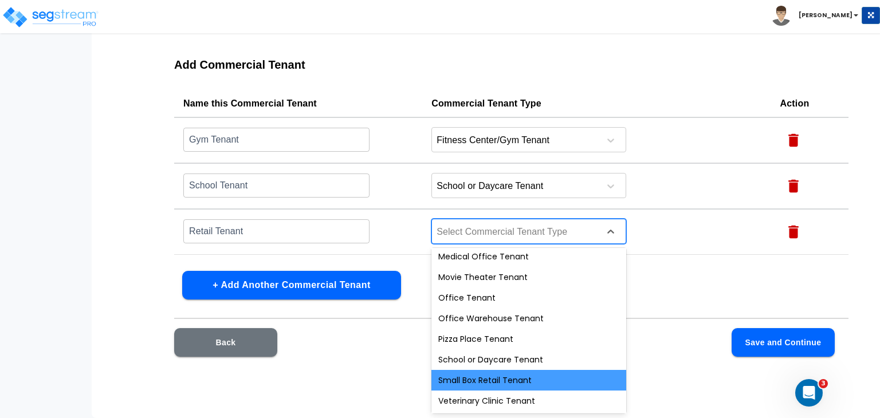
click at [513, 378] on div "Small Box Retail Tenant" at bounding box center [528, 380] width 195 height 21
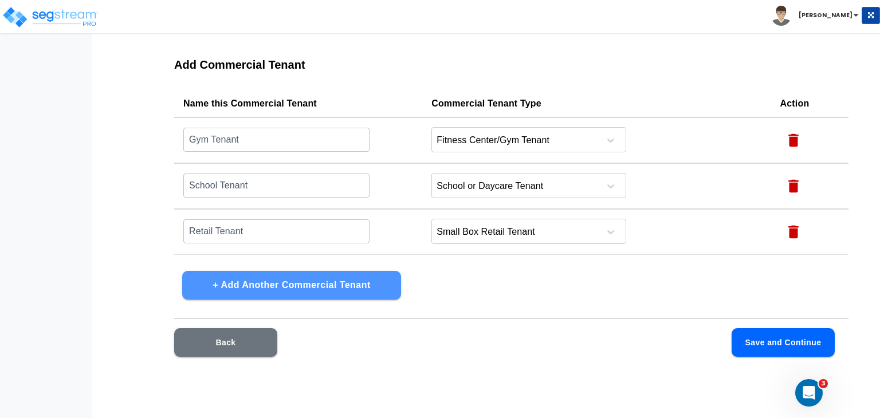
click at [353, 279] on button "+ Add Another Commercial Tenant" at bounding box center [291, 285] width 219 height 29
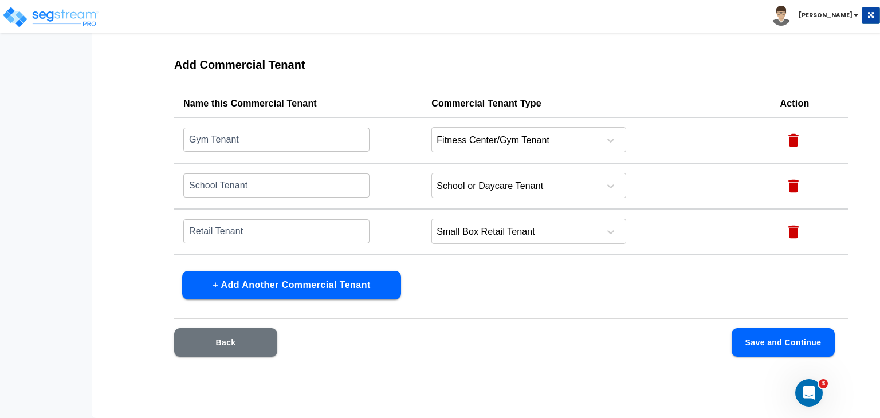
scroll to position [38, 0]
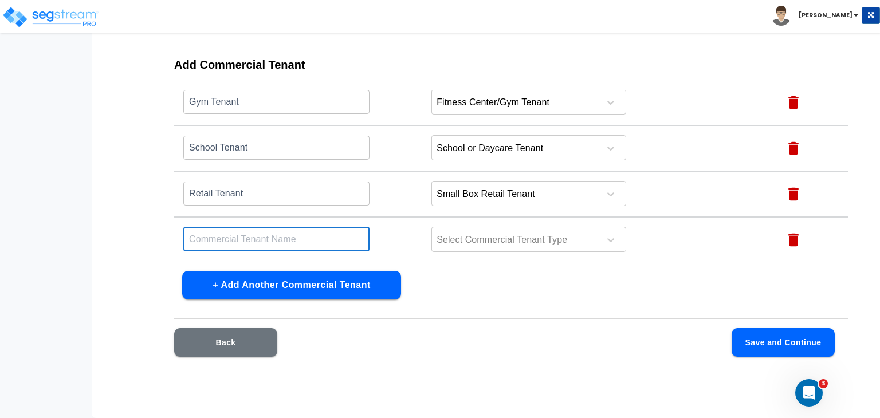
click at [262, 238] on input "text" at bounding box center [276, 239] width 186 height 25
type input "Office Tenants"
click at [488, 234] on div at bounding box center [513, 240] width 157 height 15
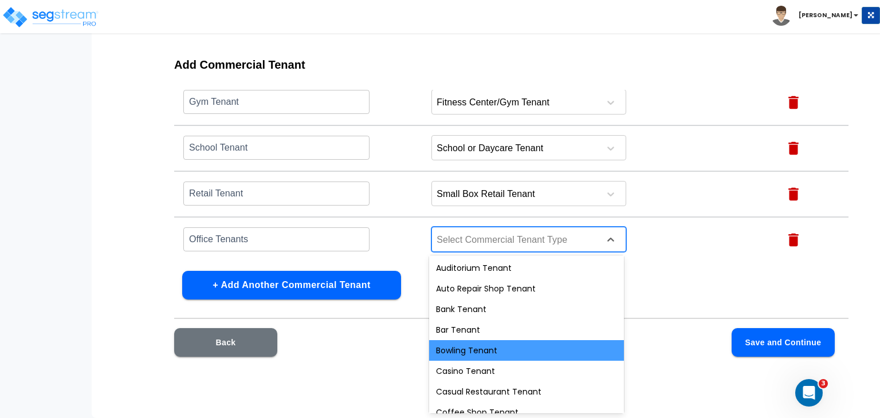
scroll to position [445, 0]
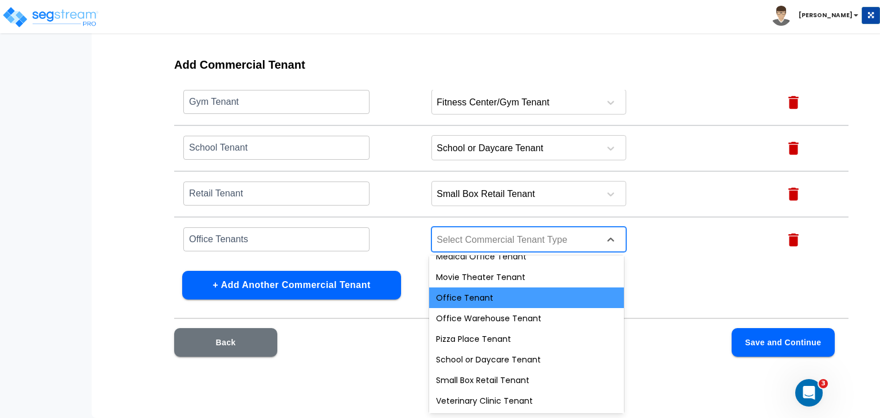
click at [476, 297] on div "Office Tenant" at bounding box center [526, 298] width 195 height 21
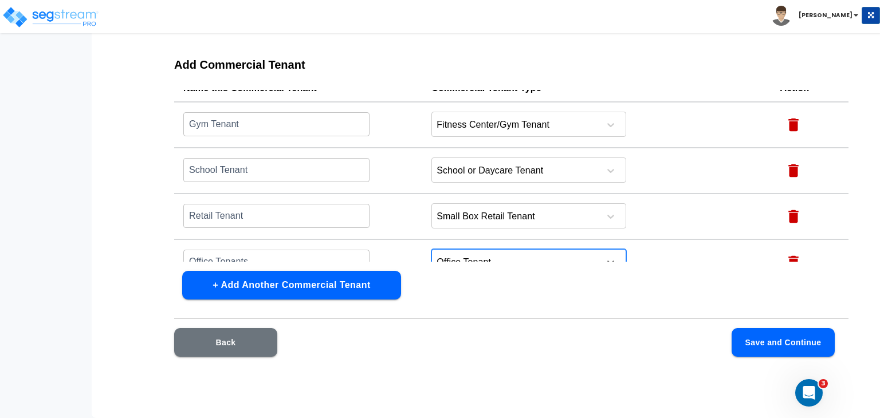
scroll to position [38, 0]
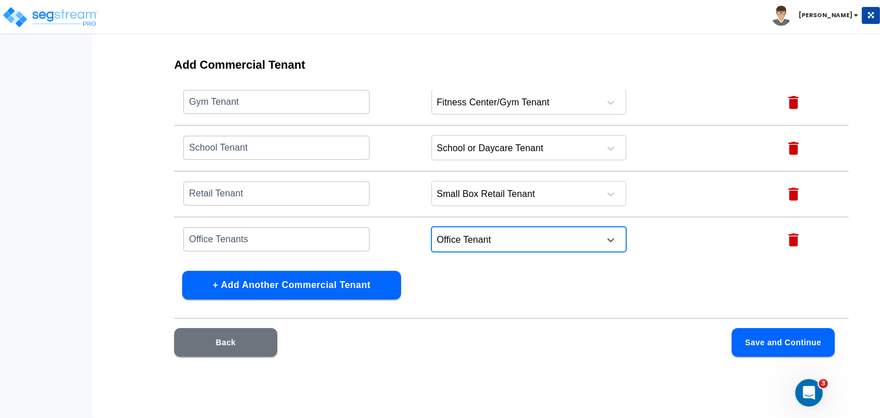
click at [770, 340] on button "Save and Continue" at bounding box center [783, 342] width 103 height 29
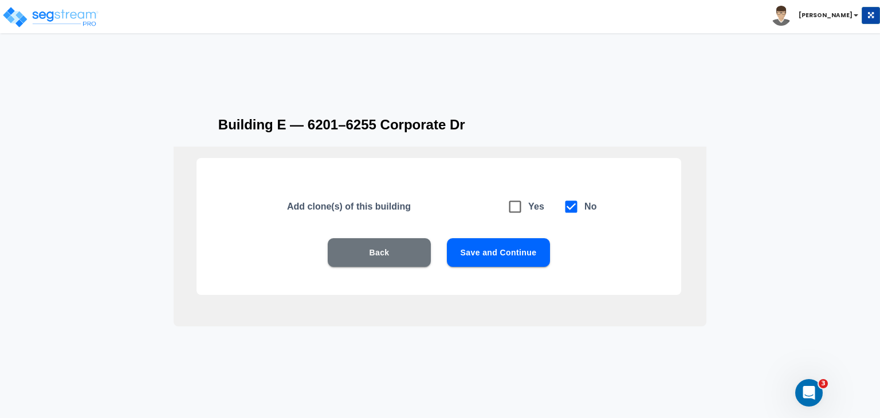
scroll to position [25, 0]
click at [519, 257] on button "Save and Continue" at bounding box center [498, 252] width 103 height 29
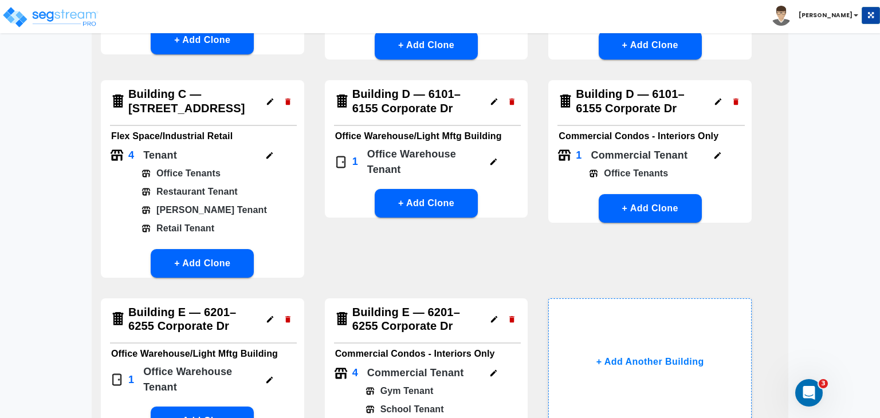
scroll to position [403, 0]
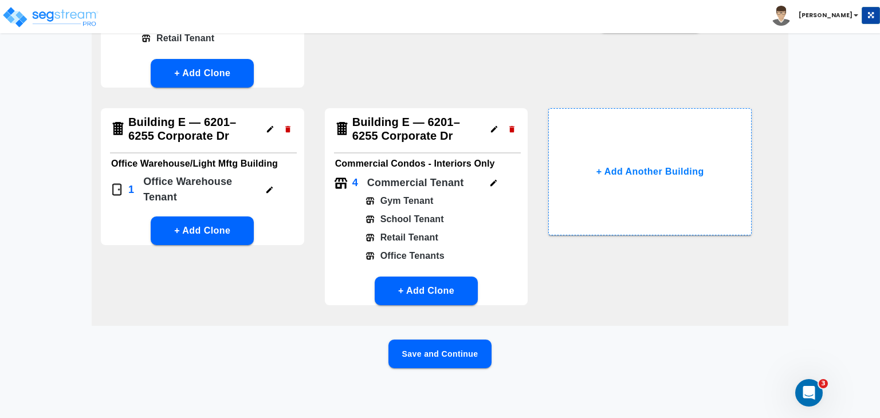
click at [445, 354] on button "Save and Continue" at bounding box center [439, 354] width 103 height 29
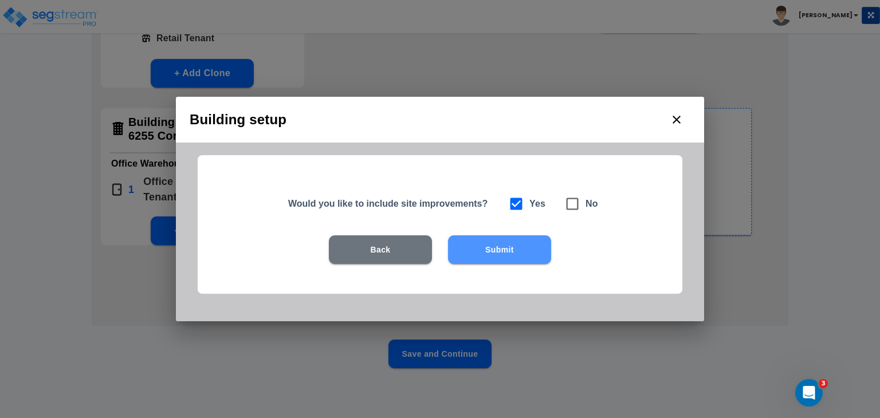
click at [488, 255] on button "Submit" at bounding box center [499, 249] width 103 height 29
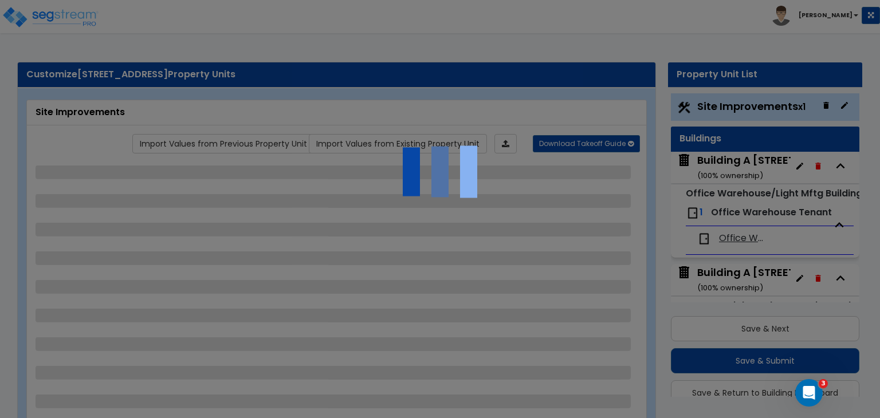
scroll to position [30, 0]
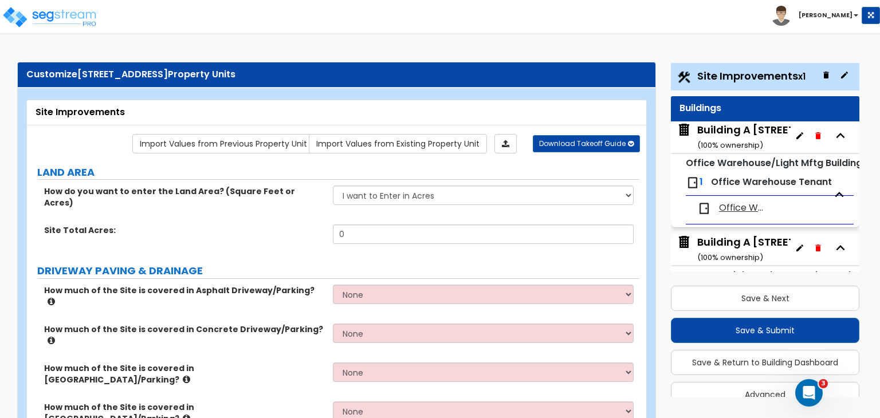
click at [722, 137] on div "Building A 6210-6248 Westline Drive ( 100 % ownership)" at bounding box center [776, 137] width 158 height 29
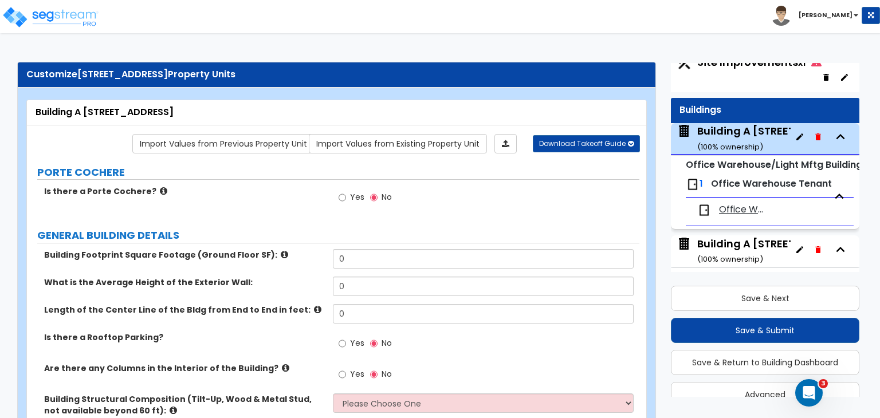
scroll to position [0, 0]
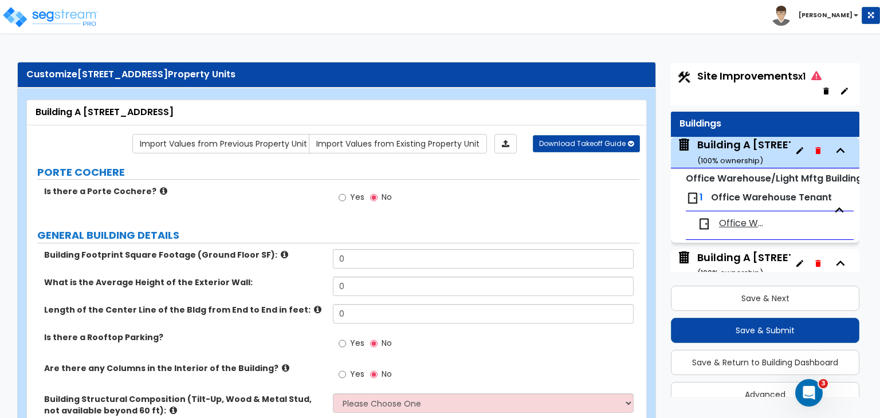
click at [723, 76] on span "Site Improvements x1" at bounding box center [759, 76] width 124 height 14
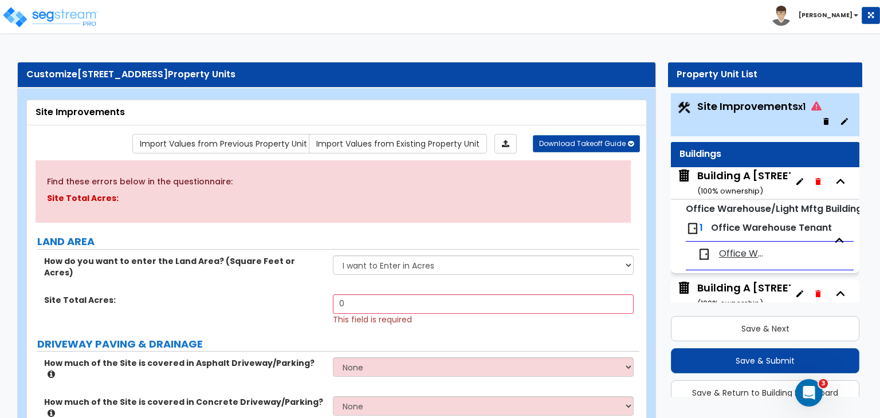
click at [732, 174] on div "Building A 6210-6248 Westline Drive ( 100 % ownership)" at bounding box center [776, 182] width 158 height 29
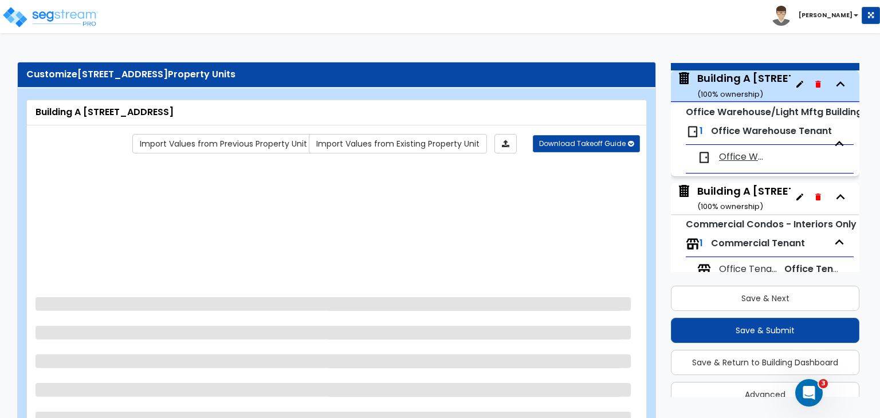
scroll to position [73, 0]
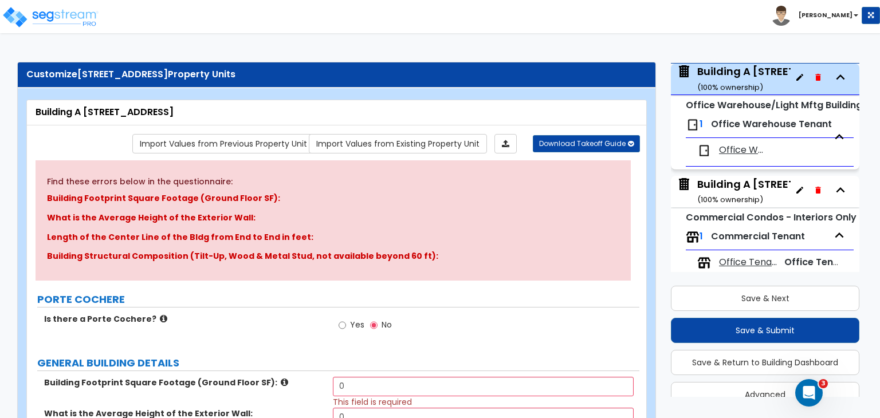
click at [206, 238] on p "Length of the Center Line of the Bldg from End to End in feet:" at bounding box center [333, 238] width 572 height 14
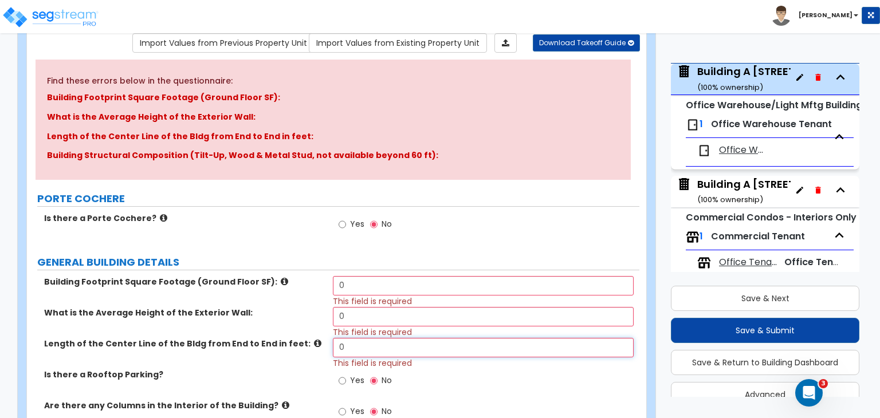
drag, startPoint x: 388, startPoint y: 348, endPoint x: 240, endPoint y: 333, distance: 149.2
click at [240, 333] on div "Building Footprint Square Footage (Ground Floor SF): 0 This field is required W…" at bounding box center [333, 373] width 595 height 194
type input "640"
click at [286, 310] on label "What is the Average Height of the Exterior Wall:" at bounding box center [184, 312] width 280 height 11
drag, startPoint x: 358, startPoint y: 286, endPoint x: 276, endPoint y: 278, distance: 81.8
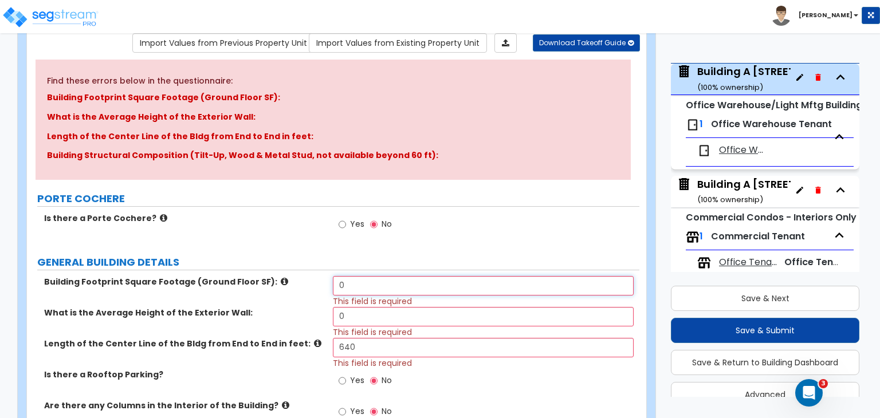
click at [276, 278] on div "Building Footprint Square Footage (Ground Floor SF): 0 This field is required" at bounding box center [333, 291] width 613 height 31
type input "13,992"
drag, startPoint x: 368, startPoint y: 316, endPoint x: 223, endPoint y: 300, distance: 145.9
click at [223, 300] on div "Building Footprint Square Footage (Ground Floor SF): 13,992 This field is requi…" at bounding box center [333, 373] width 595 height 194
type input "14"
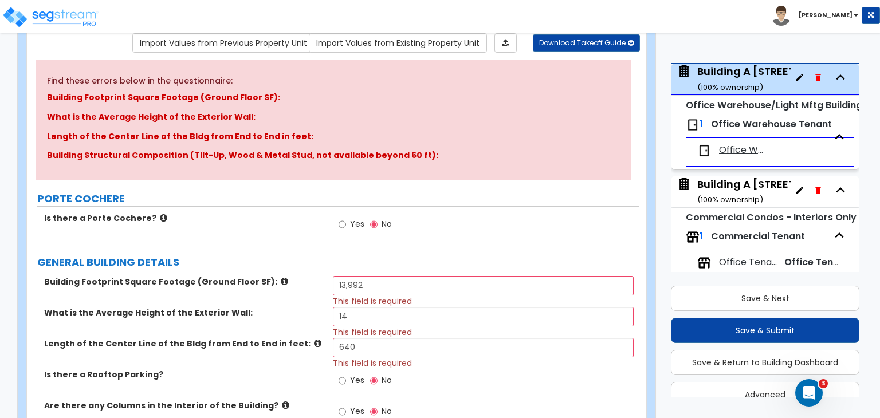
click at [275, 309] on label "What is the Average Height of the Exterior Wall:" at bounding box center [184, 312] width 280 height 11
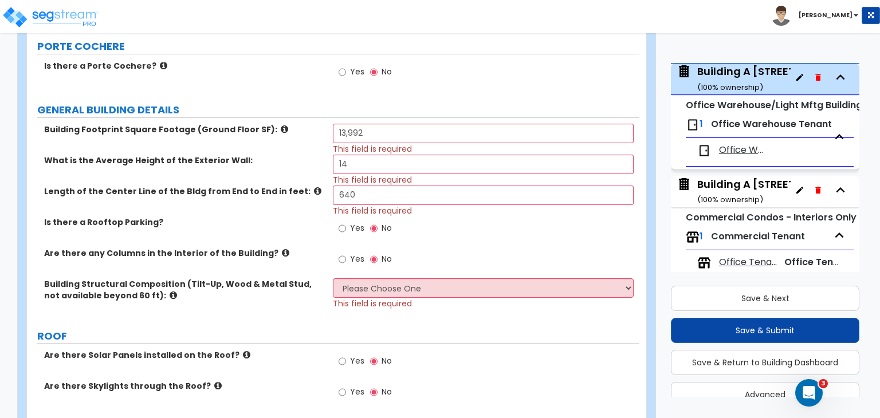
scroll to position [263, 0]
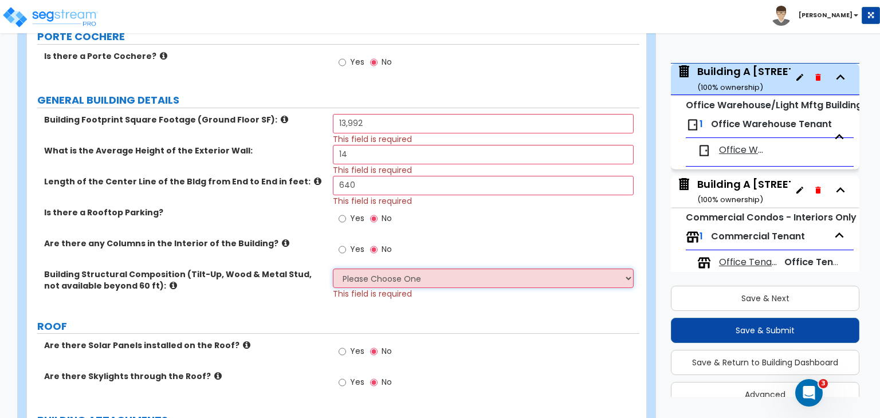
click at [348, 280] on select "Please Choose One Pre-Engineered Metal Building Tilt-up Wall Construction Reinf…" at bounding box center [483, 278] width 300 height 19
